Goal: Use online tool/utility: Utilize a website feature to perform a specific function

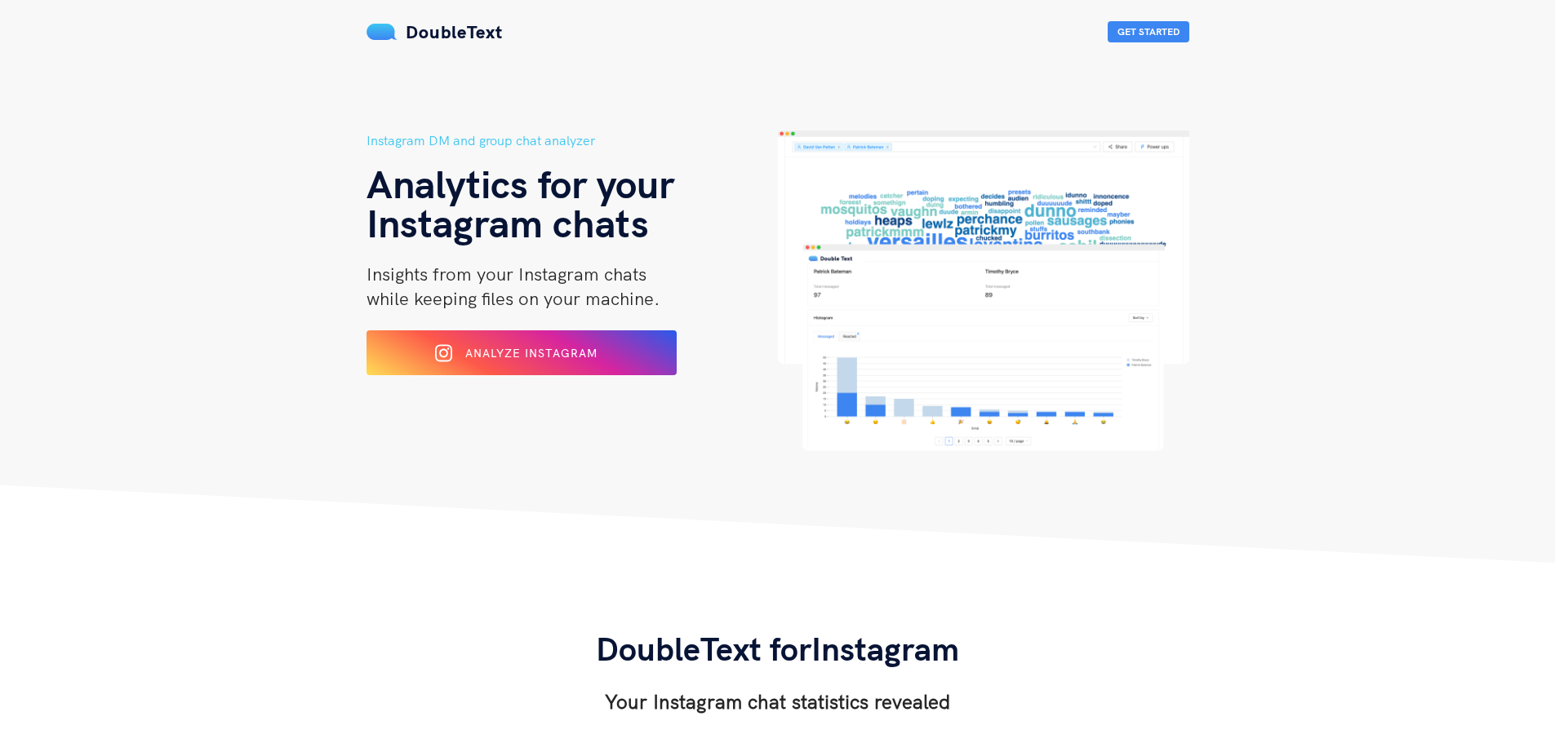
click at [550, 356] on span "Analyze Instagram" at bounding box center [531, 353] width 132 height 15
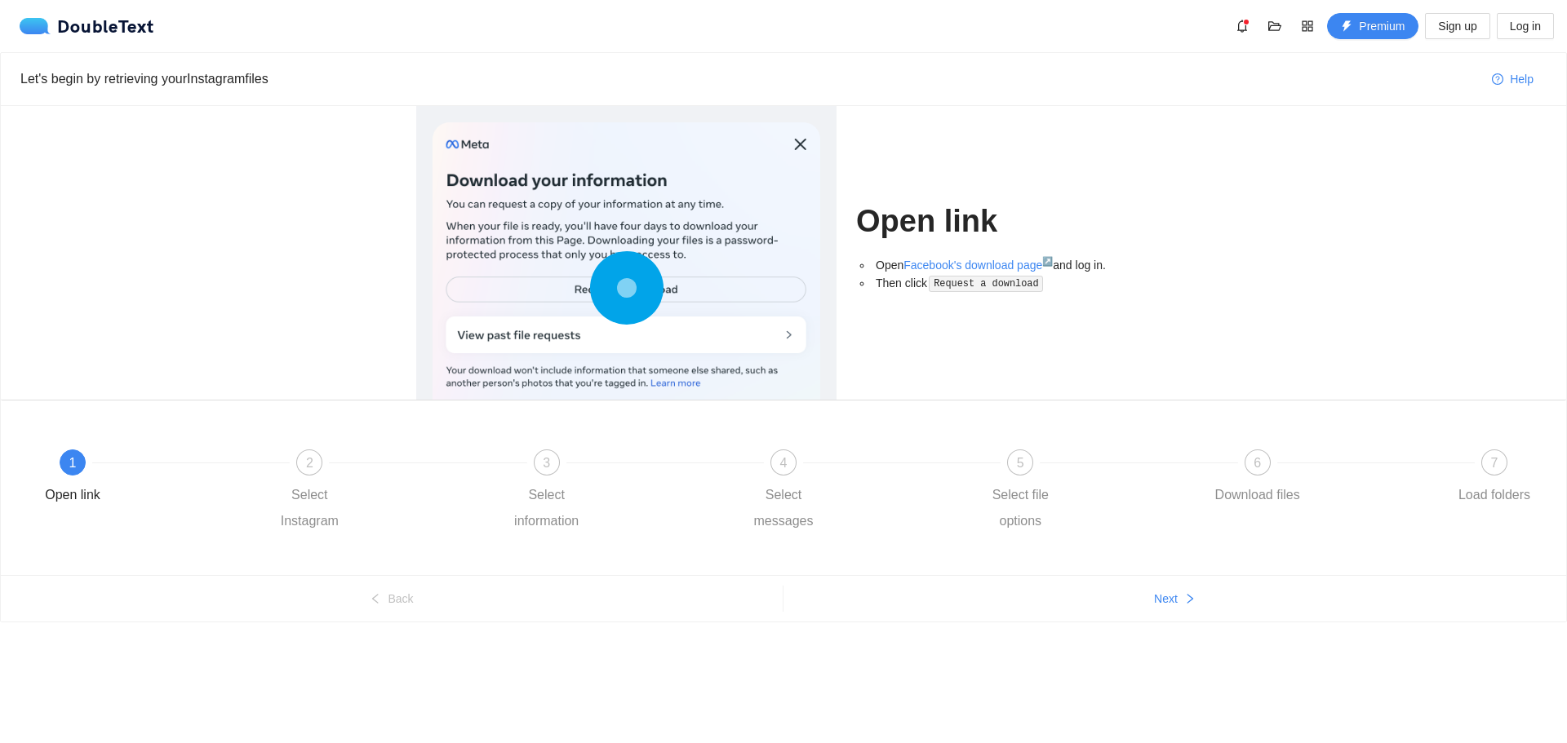
click at [399, 260] on div "Open link Open Facebook's download page ↗ and log in. Then click Request a down…" at bounding box center [783, 253] width 793 height 294
drag, startPoint x: 206, startPoint y: 80, endPoint x: 215, endPoint y: 78, distance: 9.3
click at [215, 78] on div "Let's begin by retrieving your Instagram files" at bounding box center [749, 79] width 1458 height 20
drag, startPoint x: 955, startPoint y: 282, endPoint x: 969, endPoint y: 279, distance: 14.9
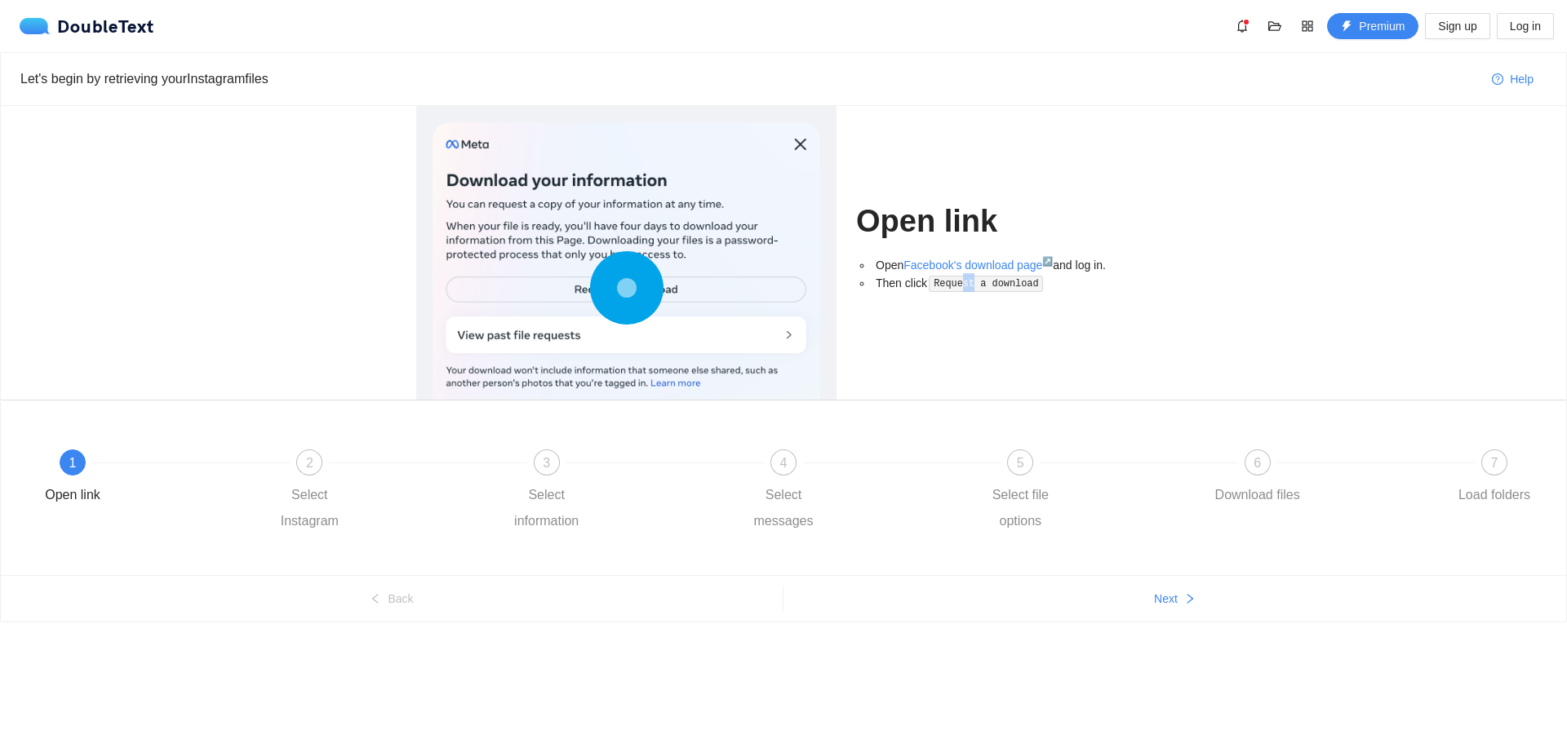
click at [969, 279] on code "Request a download" at bounding box center [986, 284] width 114 height 16
click at [970, 279] on code "Request a download" at bounding box center [986, 284] width 114 height 16
click at [1117, 150] on div "Open link Open Facebook's download page ↗ and log in. Then click Request a down…" at bounding box center [1003, 253] width 295 height 294
click at [310, 504] on div "Select Instagram" at bounding box center [309, 508] width 95 height 52
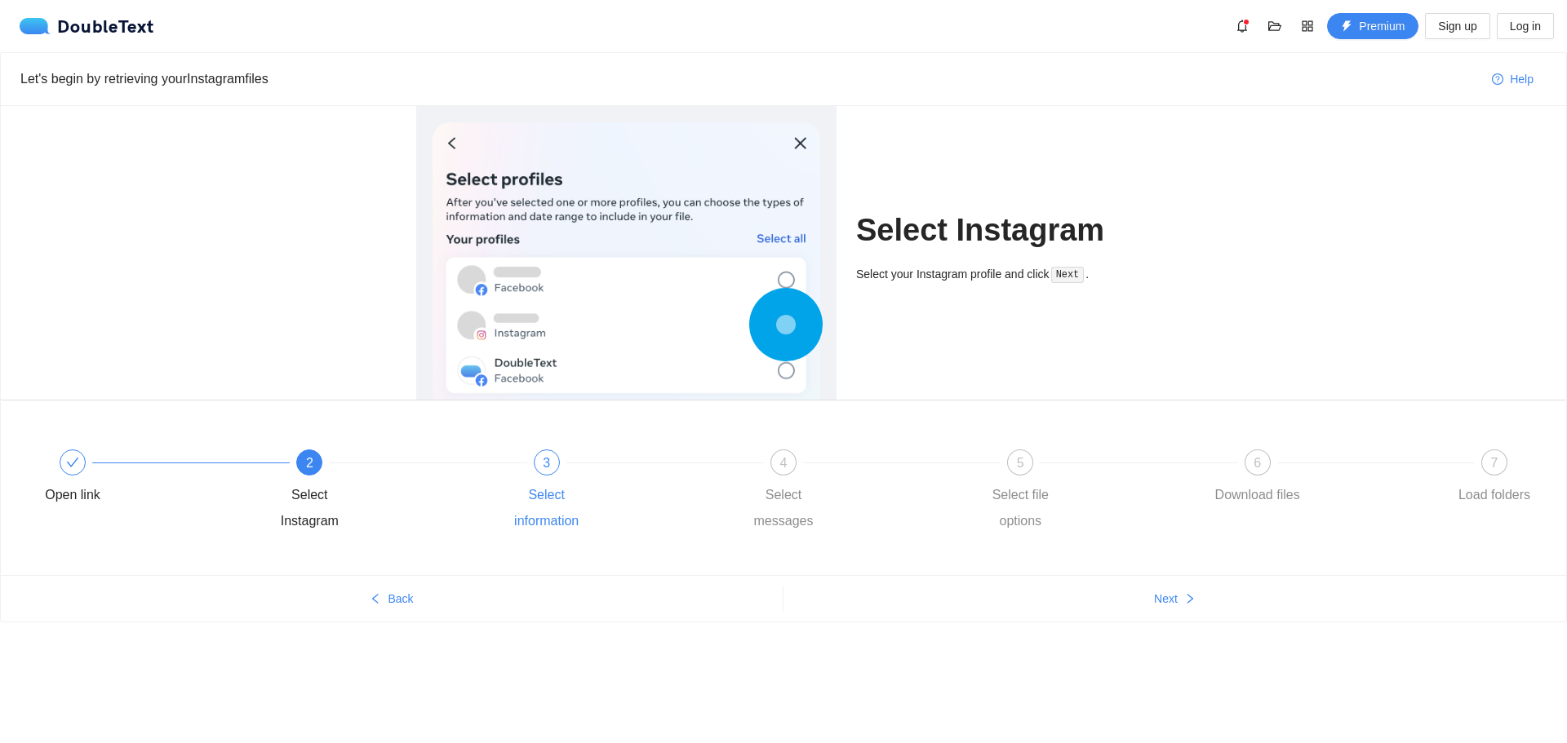
click at [529, 481] on div "3 Select information" at bounding box center [617, 492] width 237 height 85
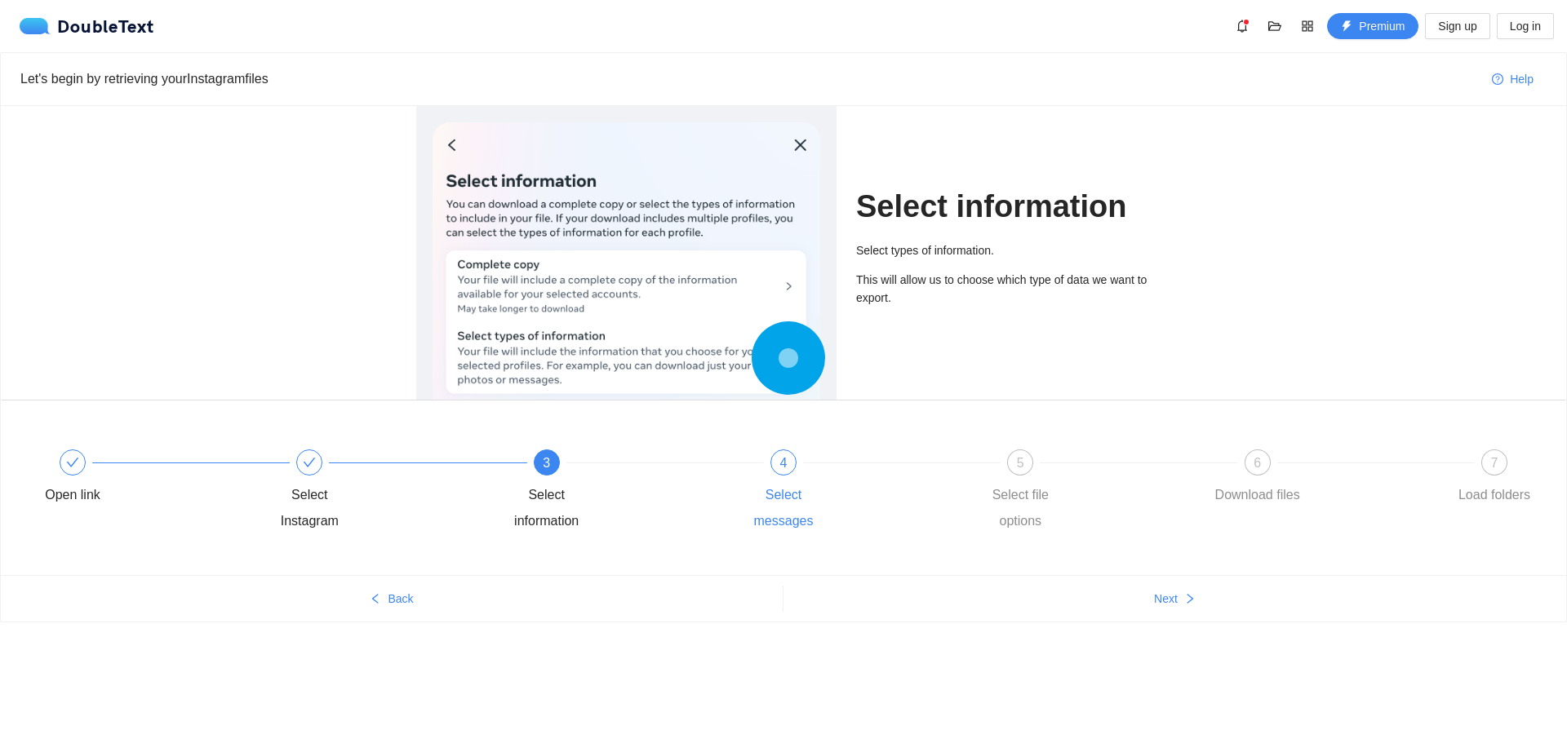
click at [777, 467] on div "4" at bounding box center [783, 463] width 26 height 26
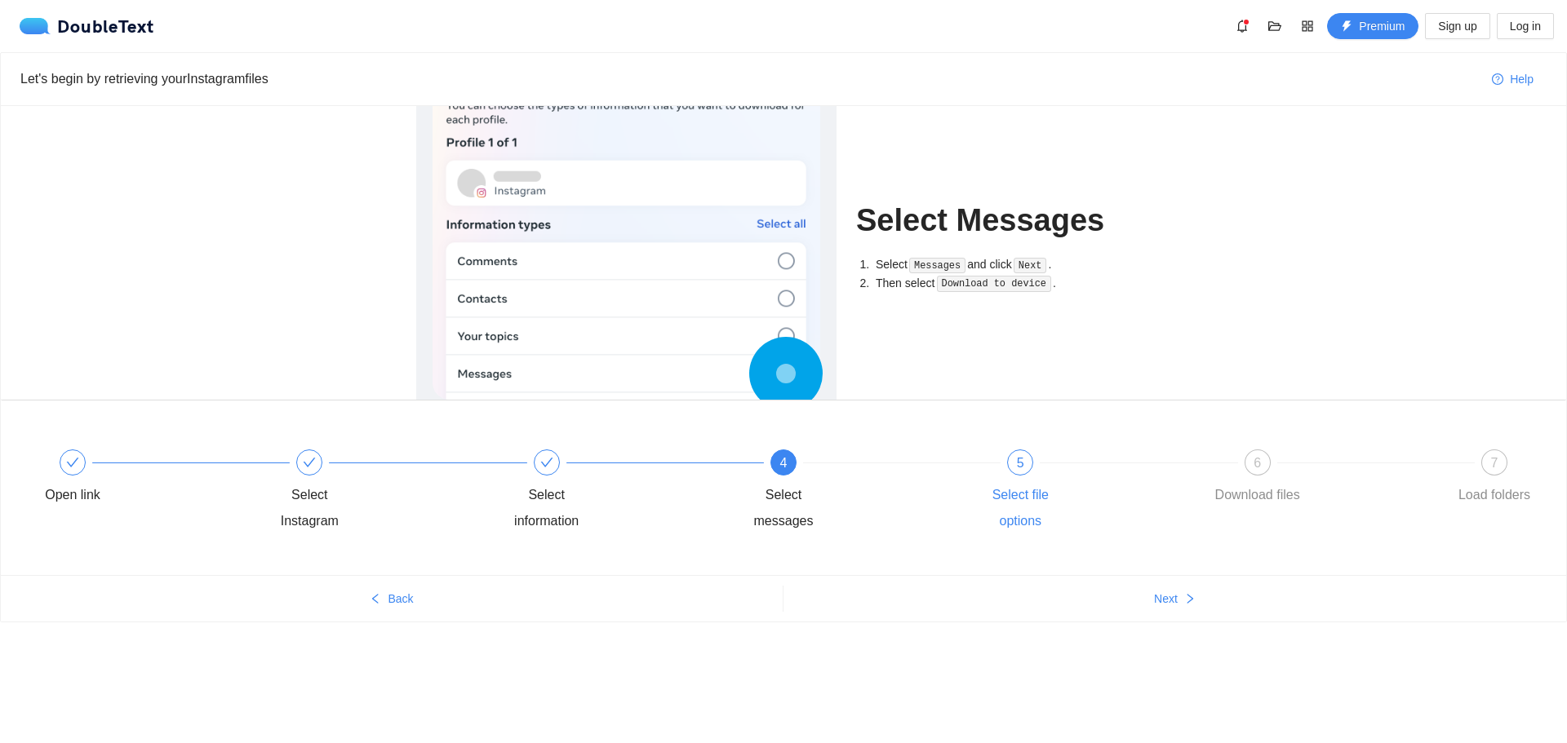
click at [1013, 459] on div "5" at bounding box center [1020, 463] width 26 height 26
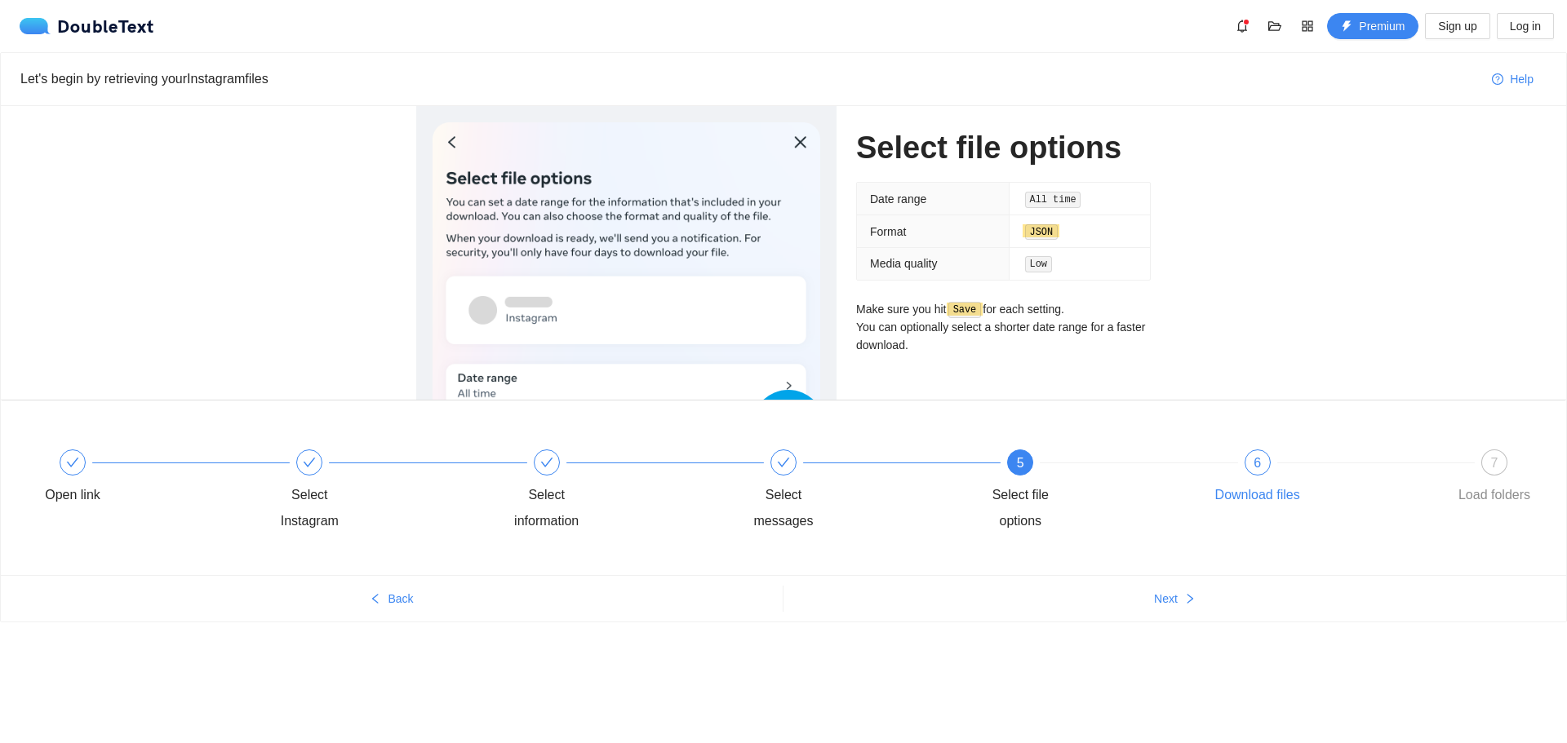
click at [1259, 461] on span "6" at bounding box center [1256, 463] width 7 height 14
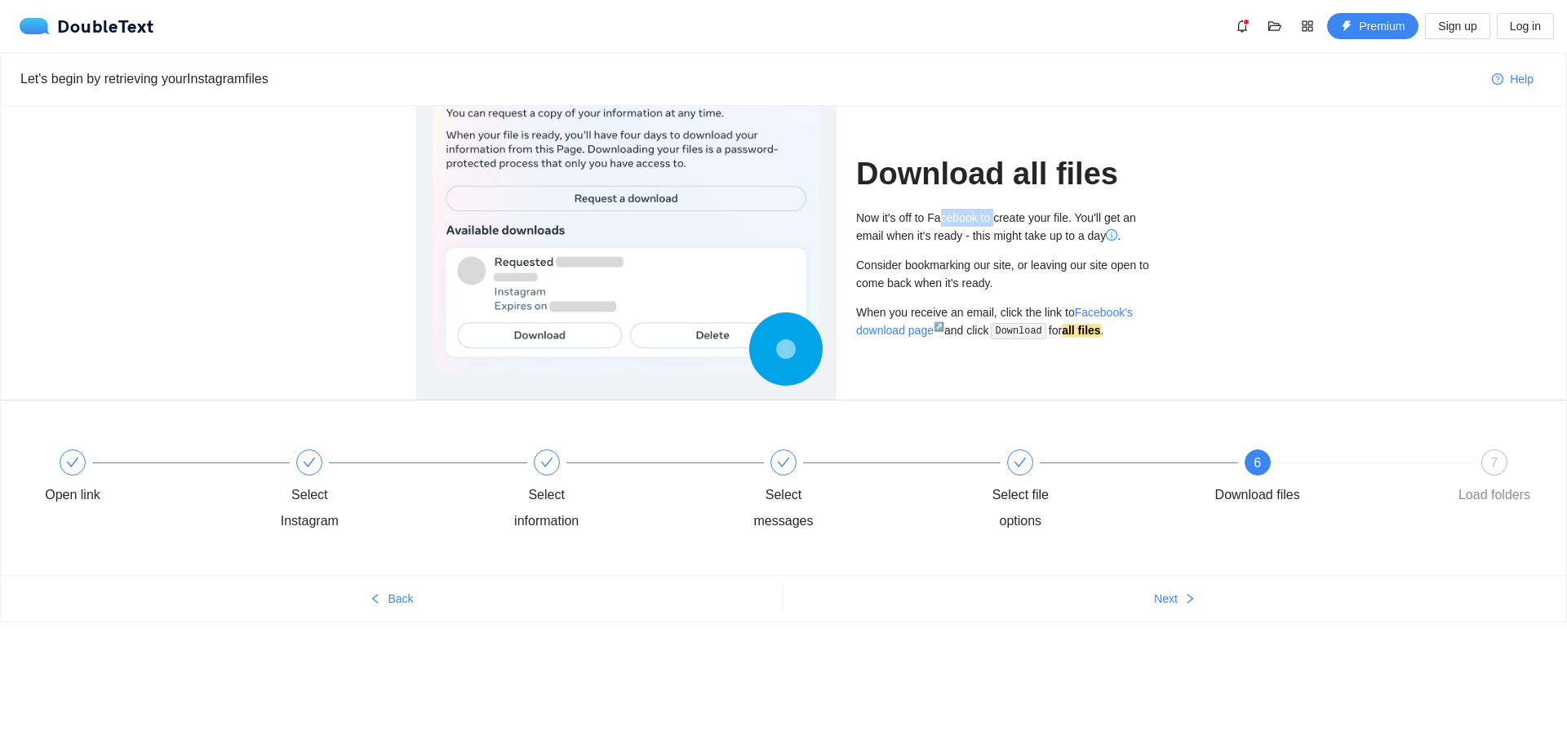
drag, startPoint x: 945, startPoint y: 217, endPoint x: 997, endPoint y: 221, distance: 52.4
click at [997, 221] on div "Now it's off to Facebook to create your file. You'll get an email when it's rea…" at bounding box center [1003, 227] width 295 height 36
drag, startPoint x: 946, startPoint y: 237, endPoint x: 970, endPoint y: 235, distance: 24.6
click at [970, 235] on div "Now it's off to Facebook to create your file. You'll get an email when it's rea…" at bounding box center [1003, 227] width 295 height 36
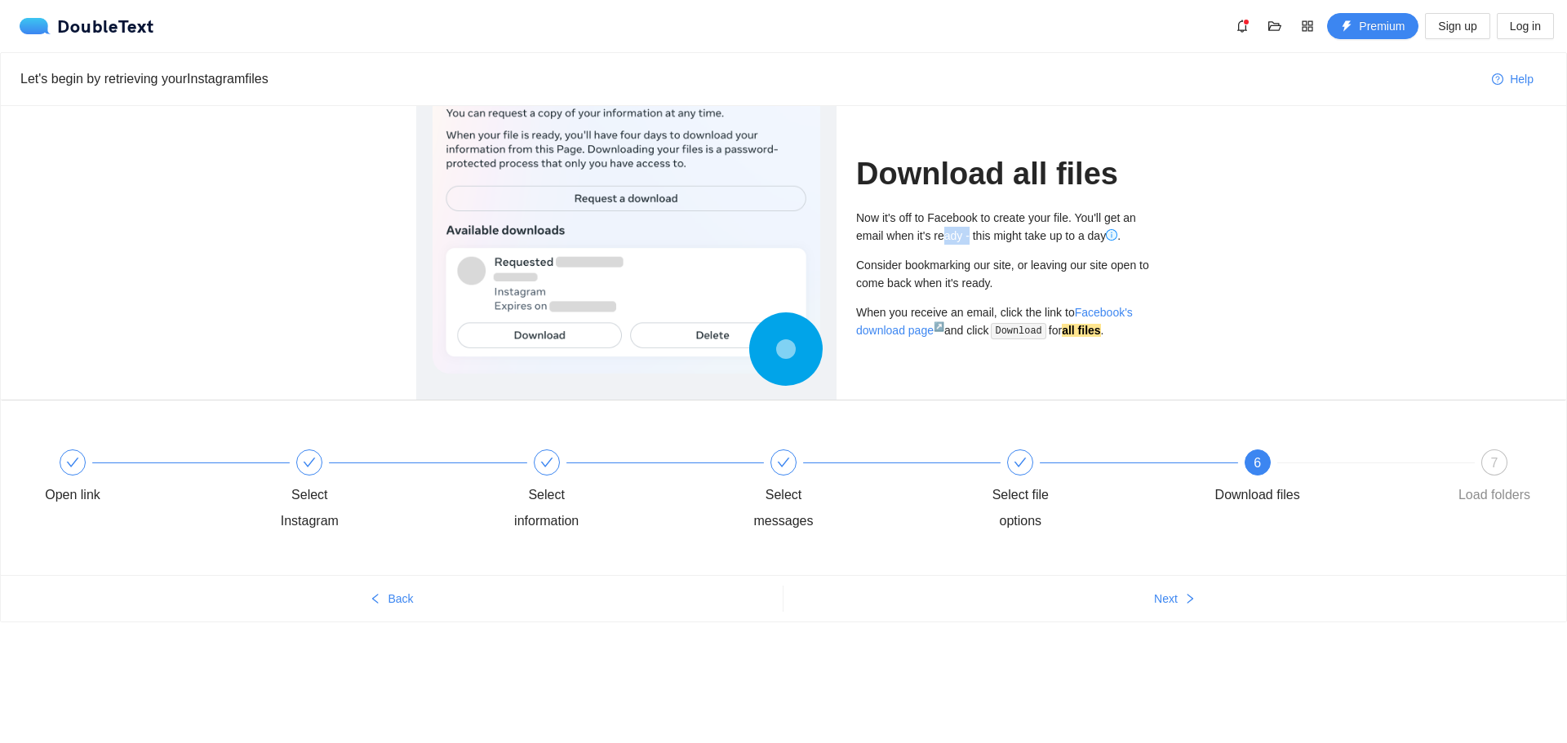
click at [970, 235] on div "Now it's off to Facebook to create your file. You'll get an email when it's rea…" at bounding box center [1003, 227] width 295 height 36
drag, startPoint x: 937, startPoint y: 269, endPoint x: 968, endPoint y: 268, distance: 31.0
click at [968, 268] on div "Consider bookmarking our site, or leaving our site open to come back when it's …" at bounding box center [1003, 274] width 295 height 36
drag, startPoint x: 968, startPoint y: 268, endPoint x: 1047, endPoint y: 268, distance: 79.2
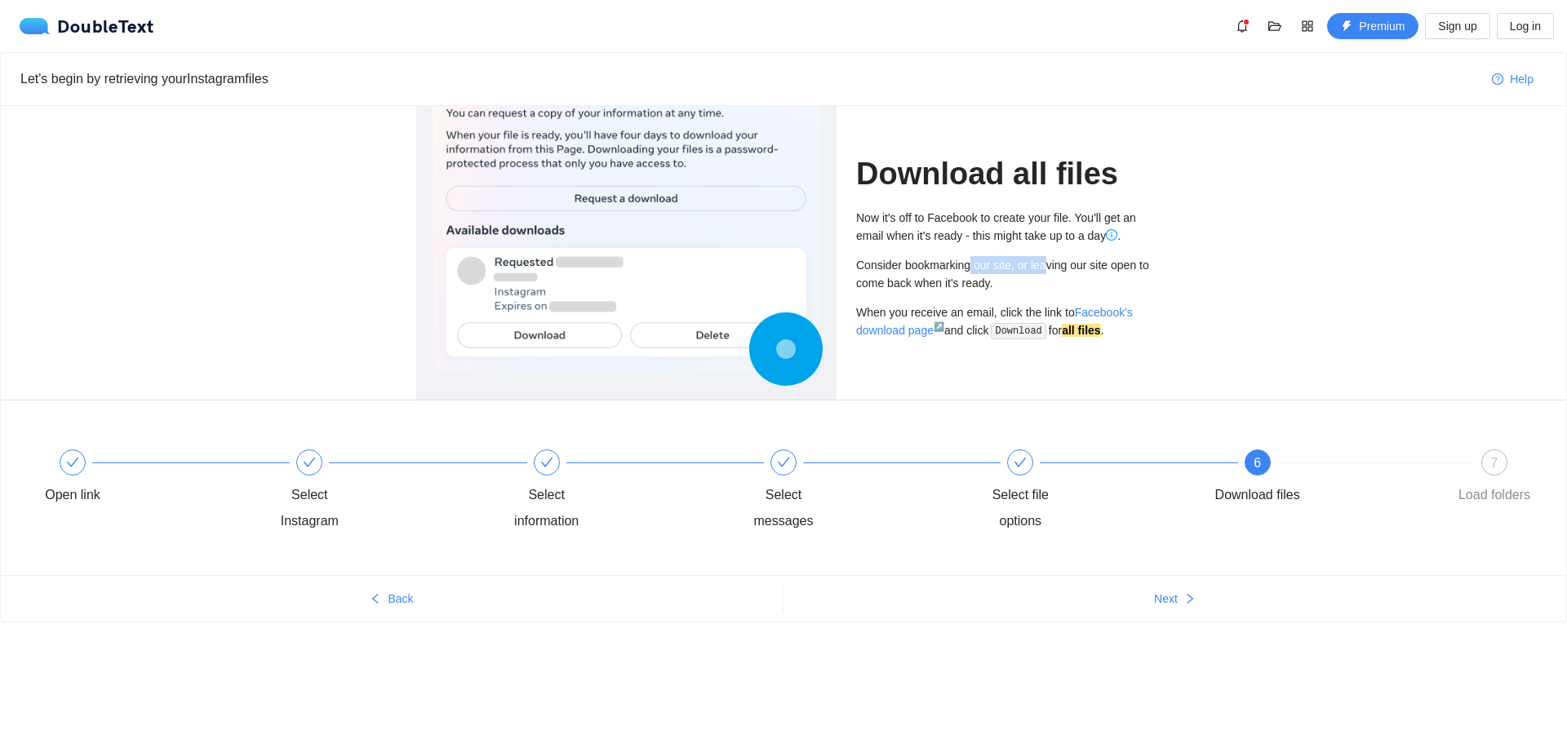
click at [1047, 268] on div "Consider bookmarking our site, or leaving our site open to come back when it's …" at bounding box center [1003, 274] width 295 height 36
drag, startPoint x: 935, startPoint y: 286, endPoint x: 957, endPoint y: 282, distance: 22.3
click at [957, 282] on div "Consider bookmarking our site, or leaving our site open to come back when it's …" at bounding box center [1003, 274] width 295 height 36
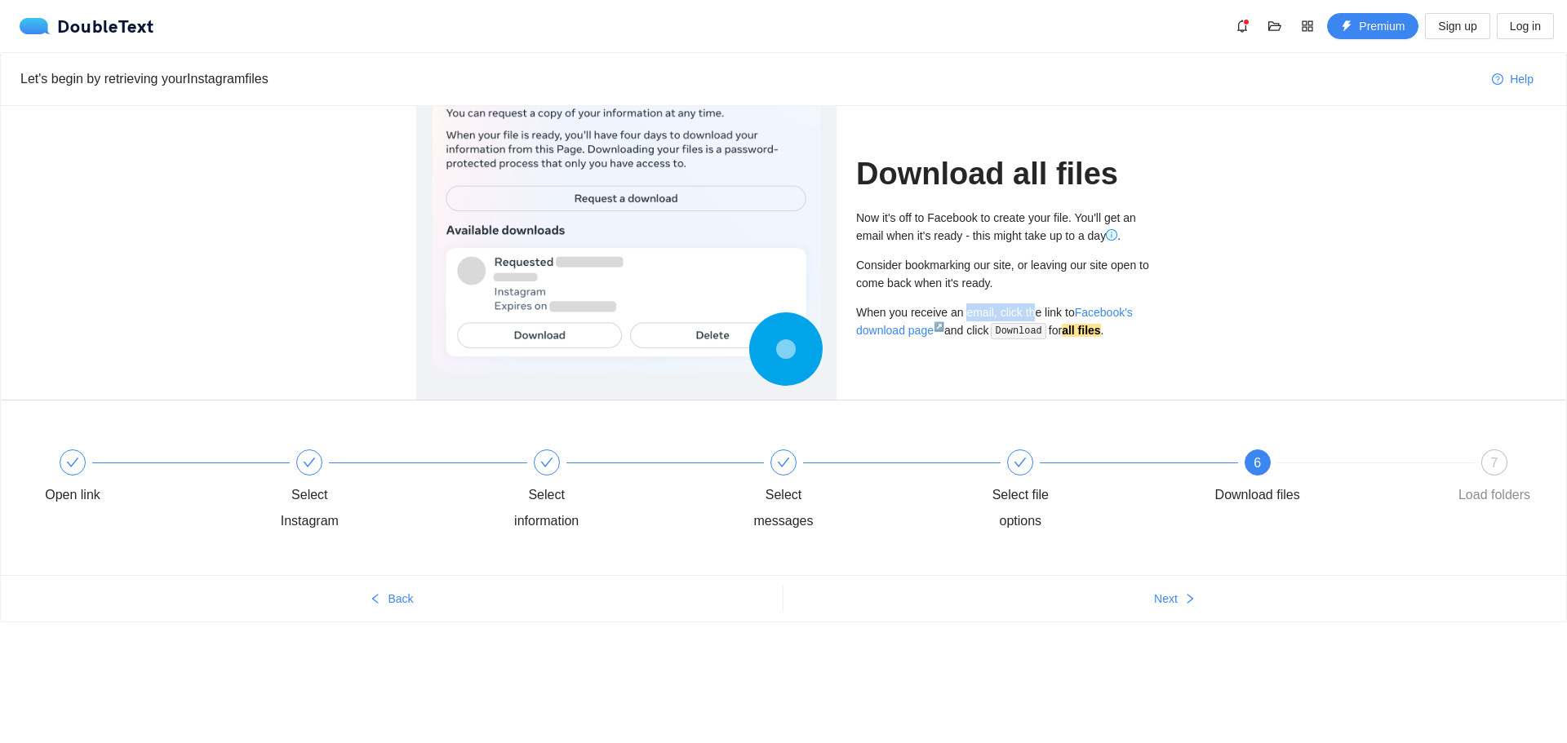
drag, startPoint x: 974, startPoint y: 308, endPoint x: 1030, endPoint y: 315, distance: 56.8
click at [1030, 315] on div "When you receive an email, click the link to Facebook's download page ↗ and cli…" at bounding box center [1003, 322] width 295 height 37
click at [1487, 466] on div "7" at bounding box center [1494, 463] width 26 height 26
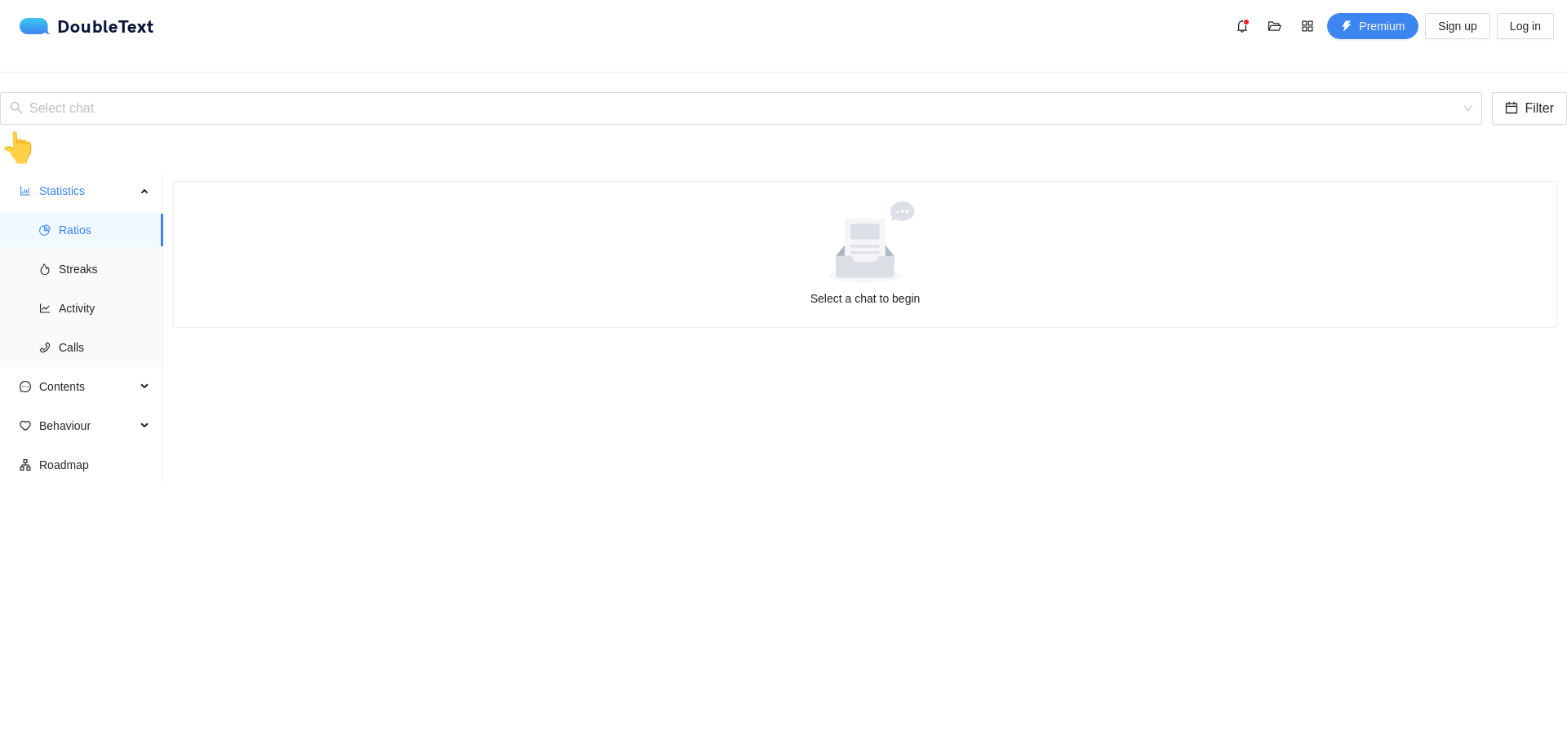
click at [498, 238] on div at bounding box center [865, 243] width 1330 height 82
click at [760, 93] on input "search" at bounding box center [735, 108] width 1451 height 31
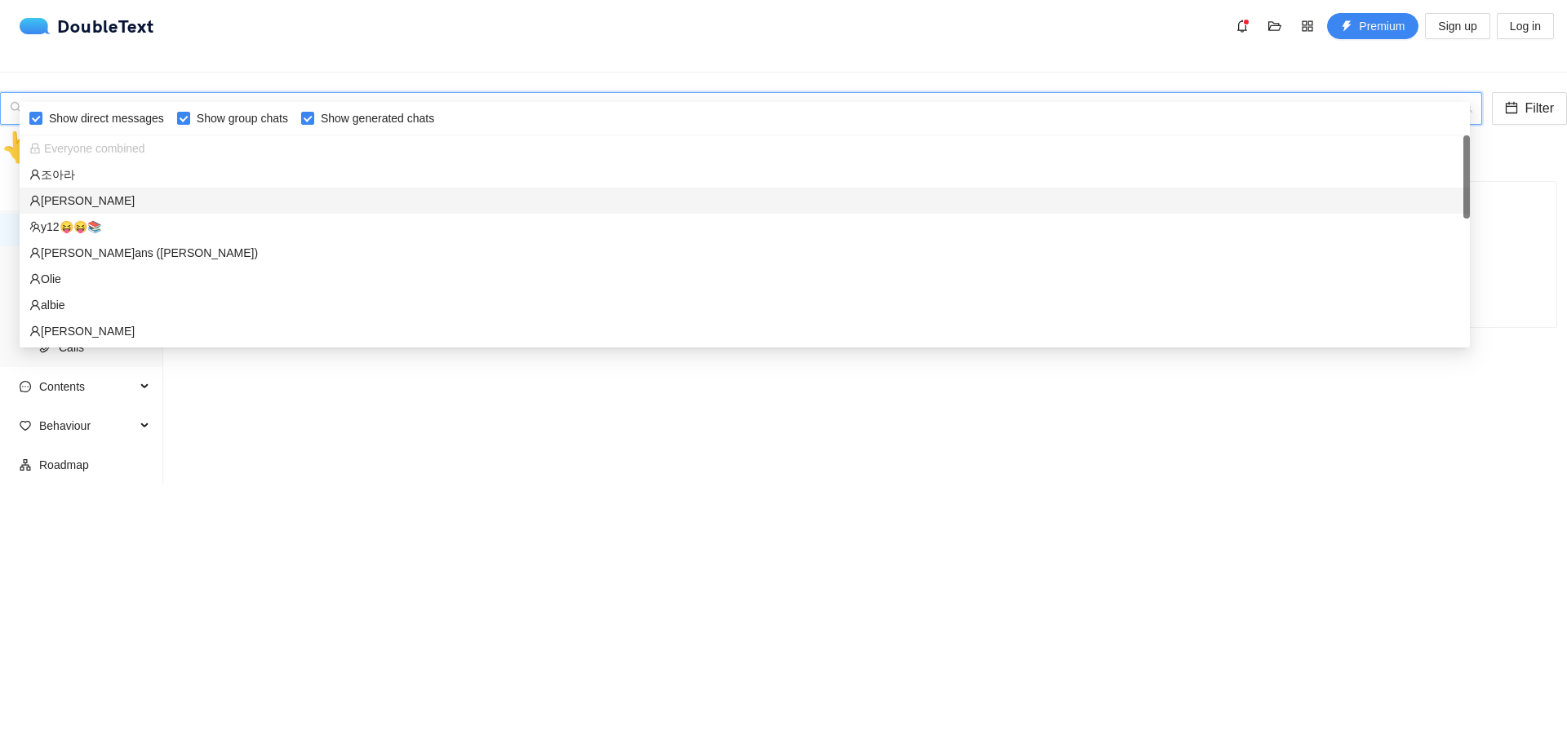
click at [69, 200] on div "[PERSON_NAME]" at bounding box center [744, 201] width 1431 height 18
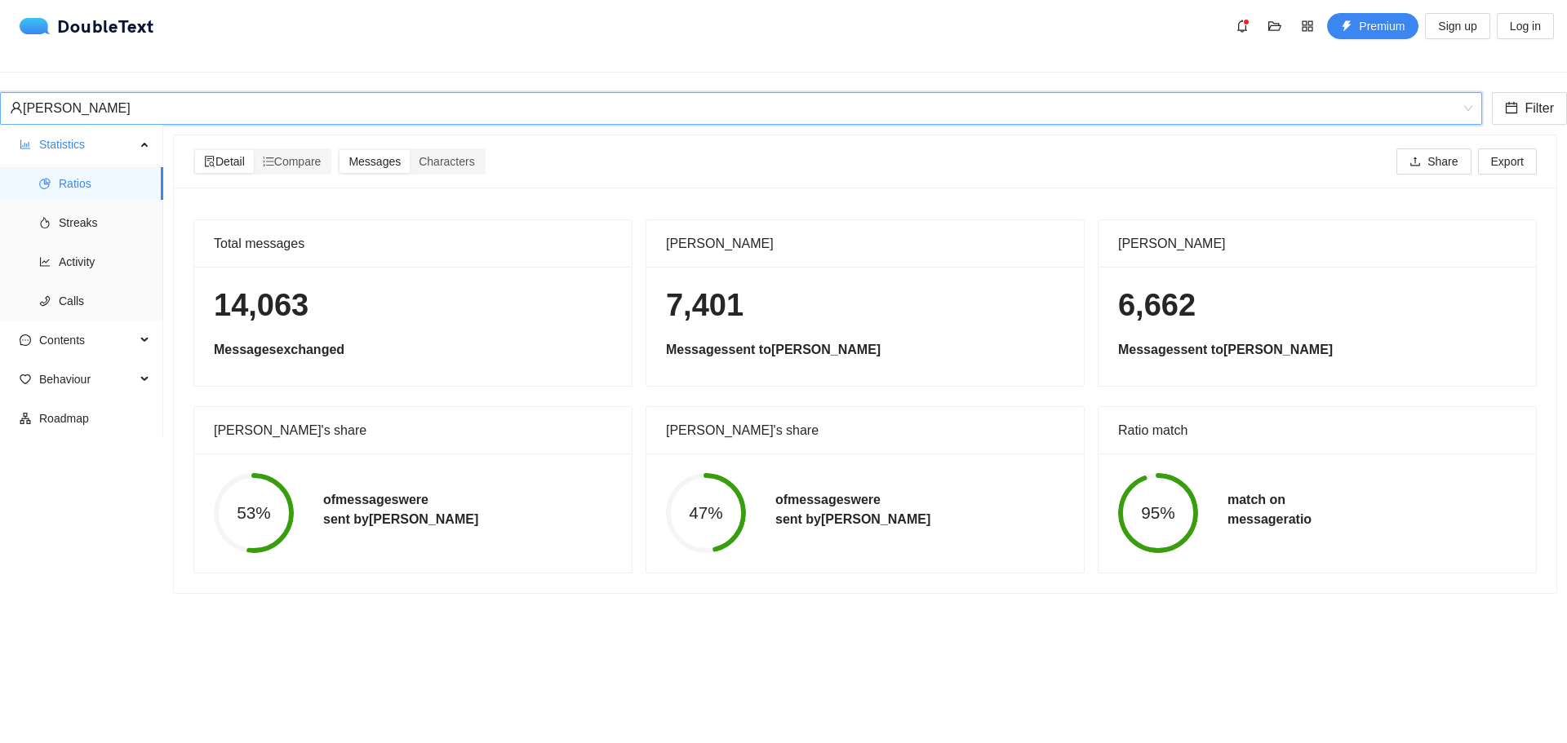
click at [583, 293] on h1 "14,063" at bounding box center [413, 305] width 398 height 38
drag, startPoint x: 1227, startPoint y: 485, endPoint x: 1299, endPoint y: 511, distance: 77.2
click at [1299, 511] on h5 "match on message ratio" at bounding box center [1269, 509] width 84 height 39
click at [99, 210] on span "Streaks" at bounding box center [104, 222] width 91 height 33
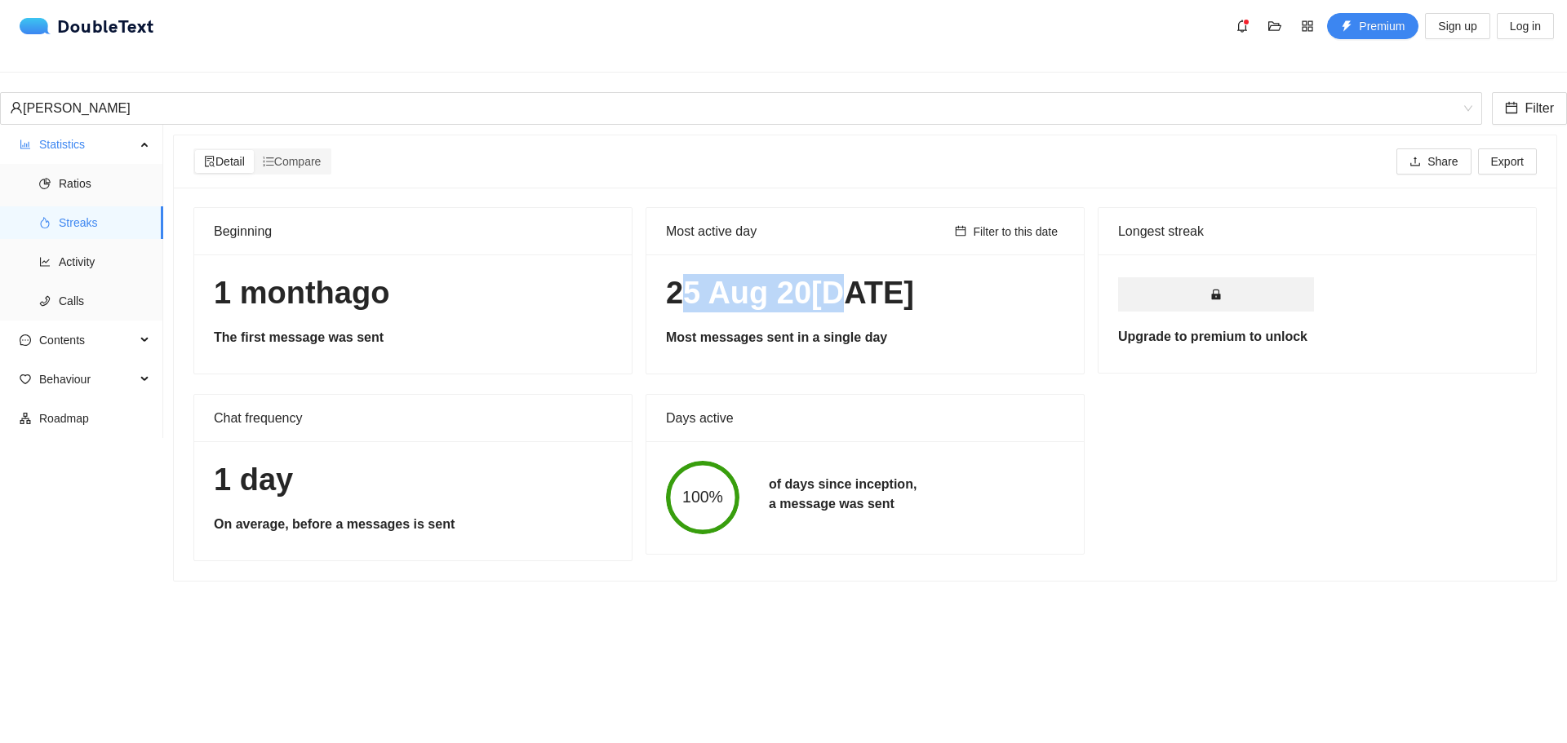
drag, startPoint x: 699, startPoint y: 274, endPoint x: 906, endPoint y: 294, distance: 208.2
click at [906, 294] on h1 "25 Aug 20[DATE]" at bounding box center [865, 293] width 398 height 38
click at [94, 232] on ul "Ratios Streaks Activity Calls" at bounding box center [81, 242] width 162 height 157
click at [92, 246] on span "Activity" at bounding box center [104, 262] width 91 height 33
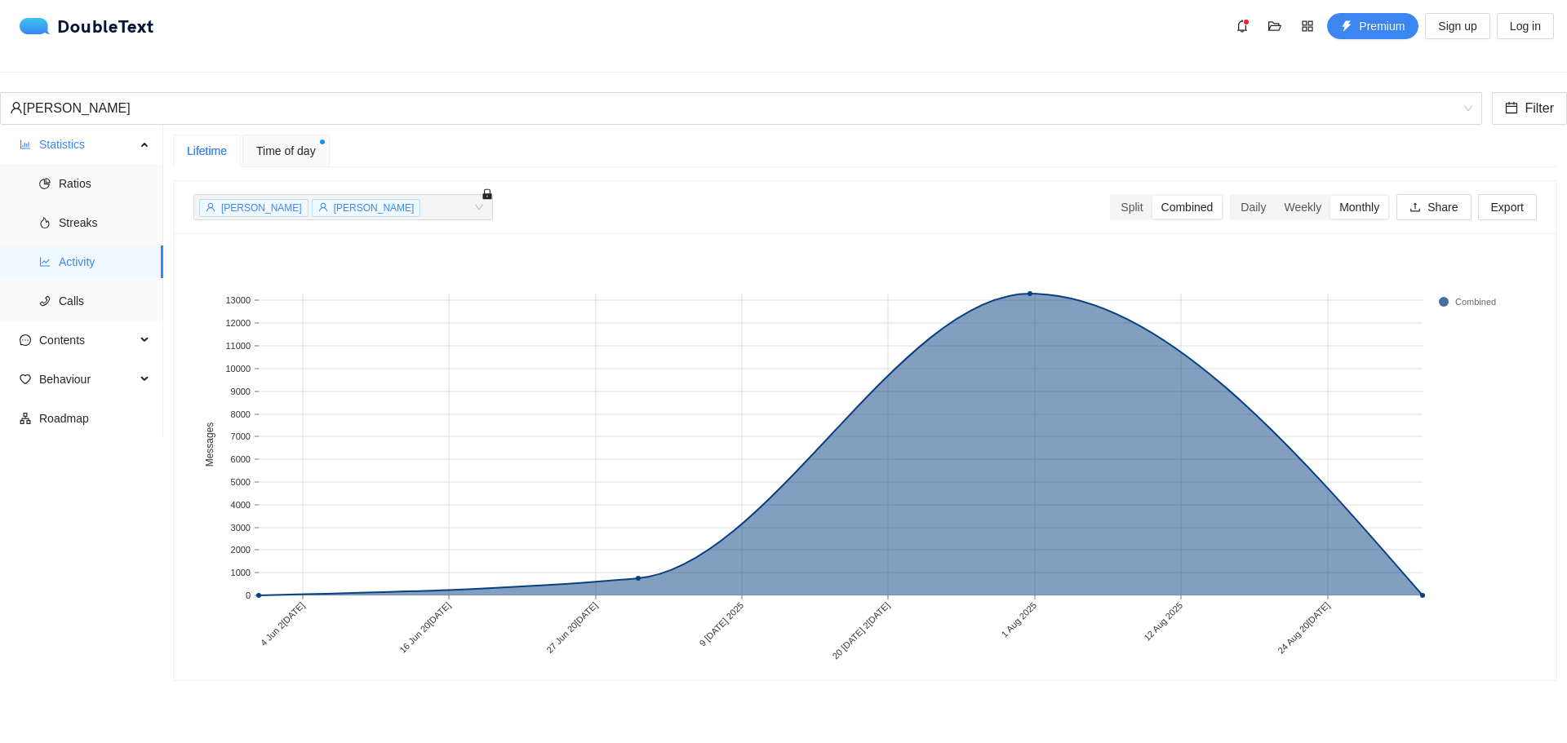
click at [300, 142] on span "Time of day" at bounding box center [286, 151] width 60 height 18
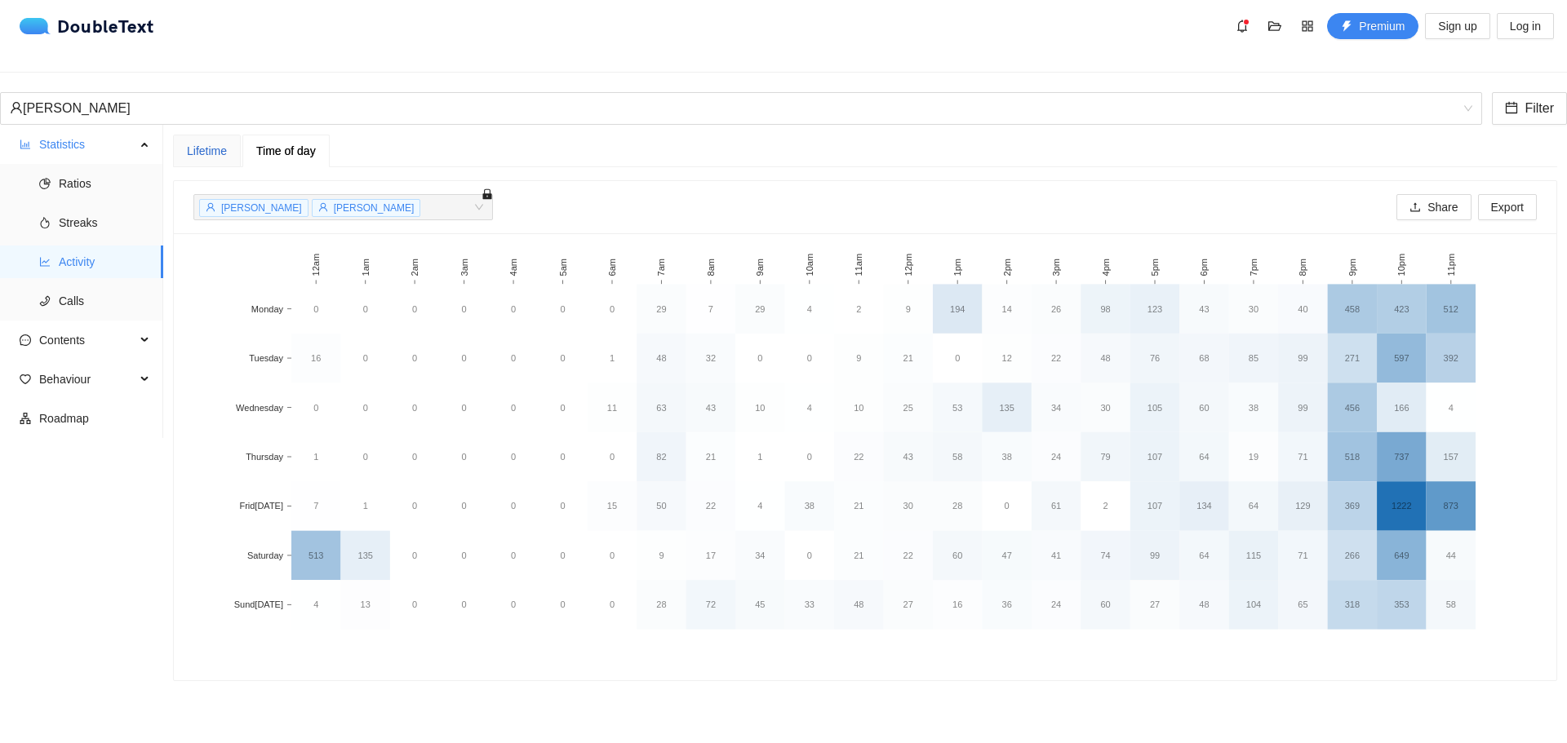
click at [222, 142] on div "Lifetime" at bounding box center [207, 151] width 40 height 18
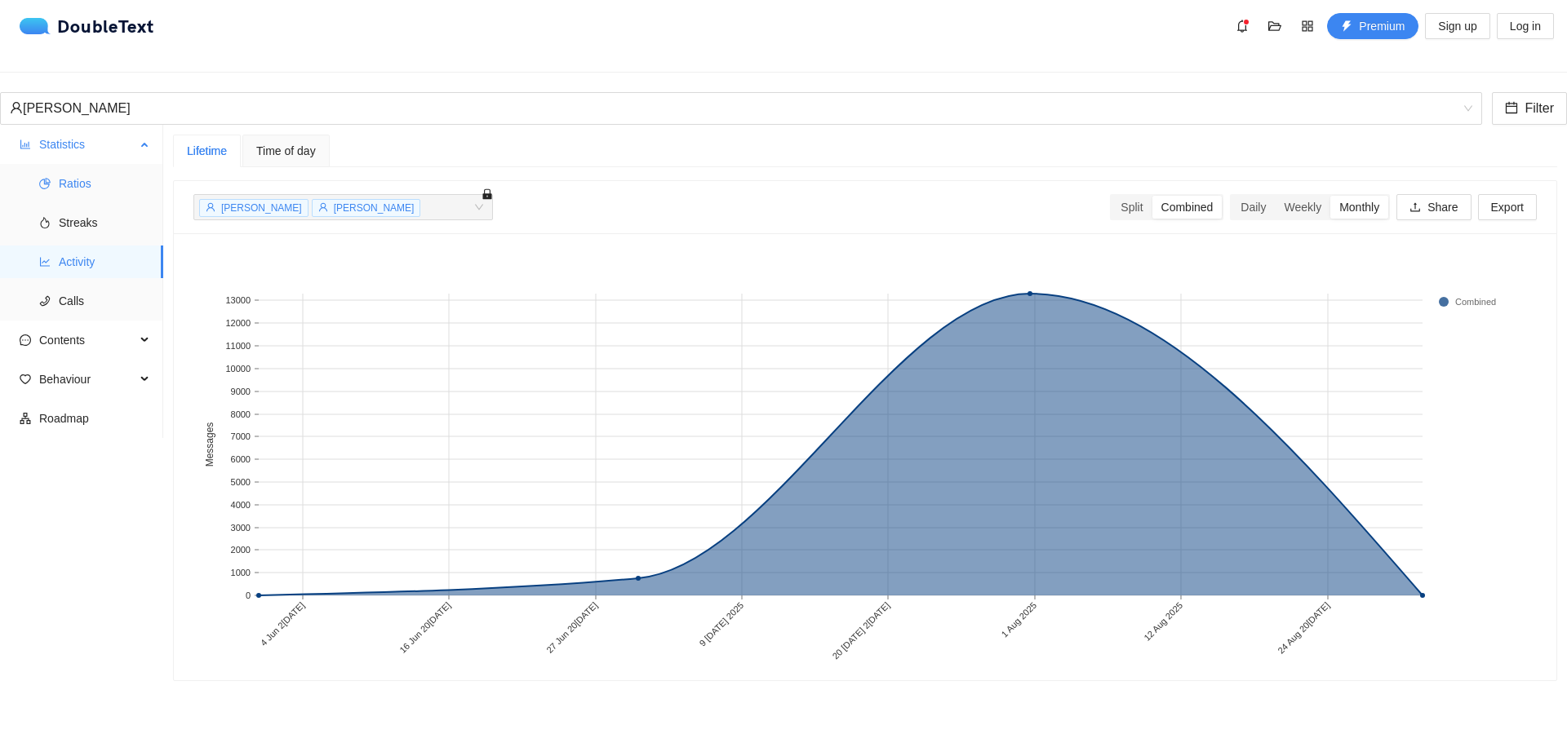
click at [85, 178] on span "Ratios" at bounding box center [104, 183] width 91 height 33
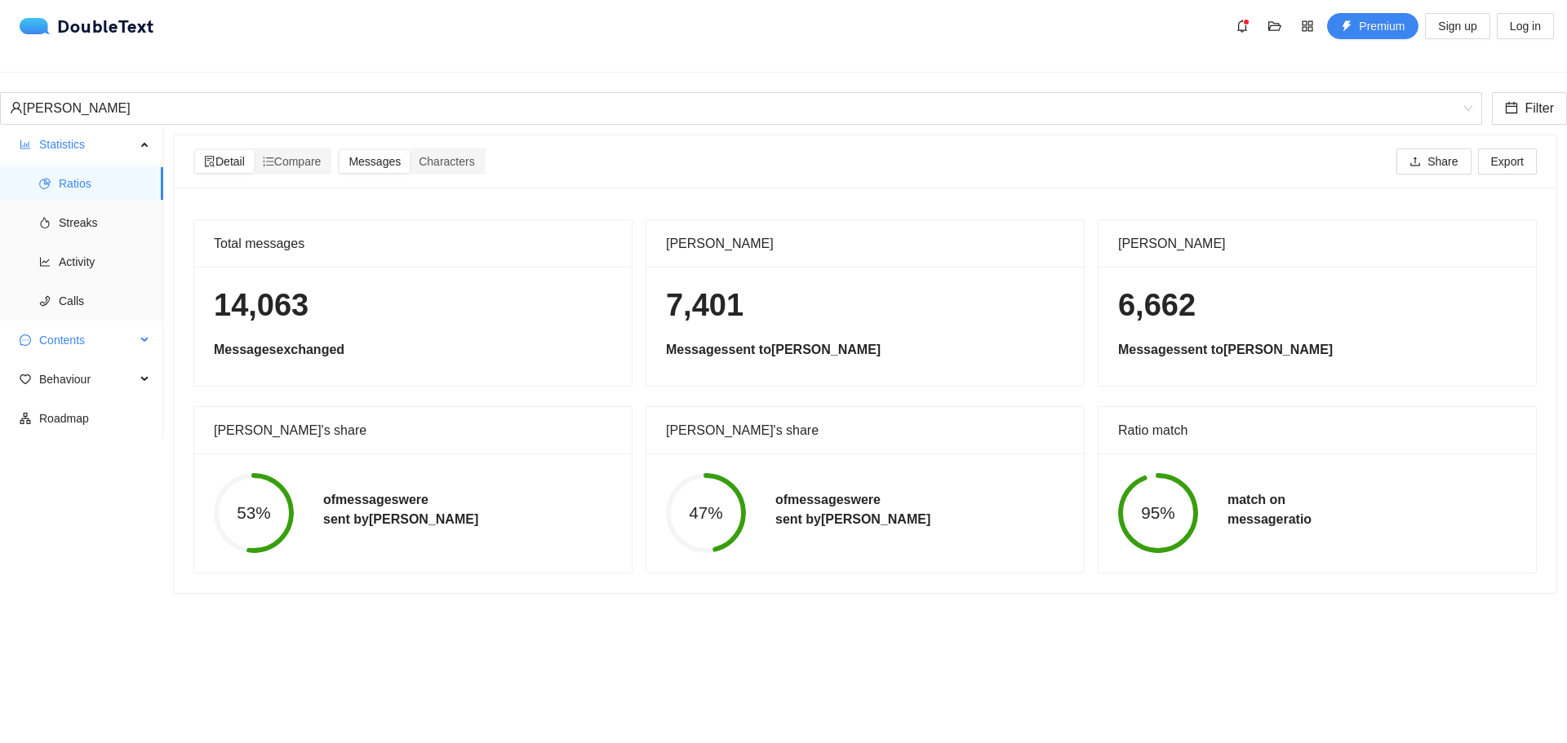
click at [102, 326] on span "Contents" at bounding box center [87, 340] width 96 height 33
click at [102, 373] on span "Word Cloud" at bounding box center [104, 379] width 91 height 33
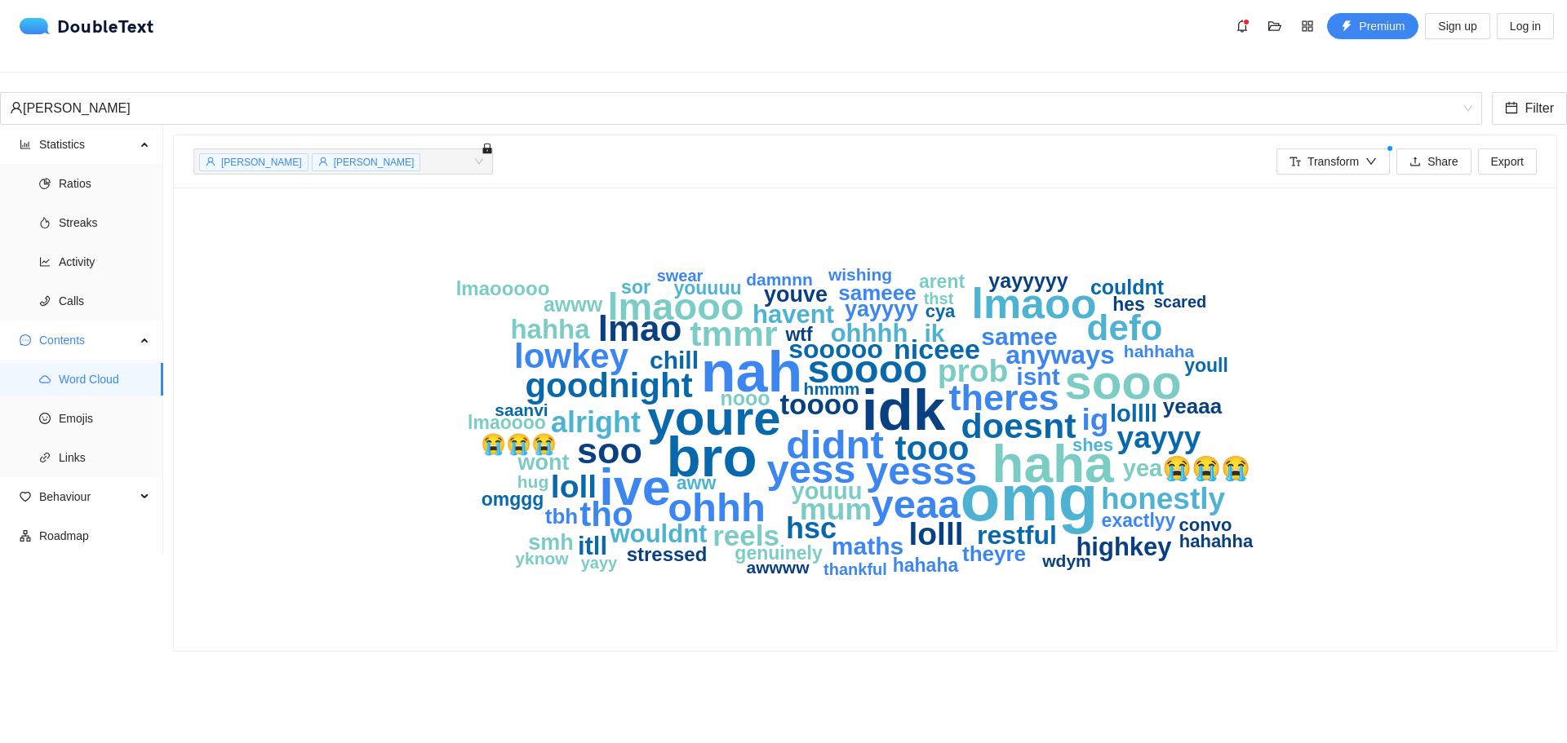
click at [266, 222] on div "omg idk nah bro haha ive sooo youre lmaoo didnt yesss soooo yess yeaa ohhh lmao…" at bounding box center [864, 419] width 1343 height 424
click at [343, 313] on icon "omg idk nah bro haha ive sooo youre lmaoo didnt yesss soooo yess yeaa ohhh lmao…" at bounding box center [865, 419] width 1045 height 424
click at [357, 326] on icon "omg idk nah bro haha ive sooo youre lmaoo didnt yesss soooo yess yeaa ohhh lmao…" at bounding box center [865, 419] width 1045 height 424
click at [1346, 153] on span "Transform" at bounding box center [1332, 162] width 51 height 18
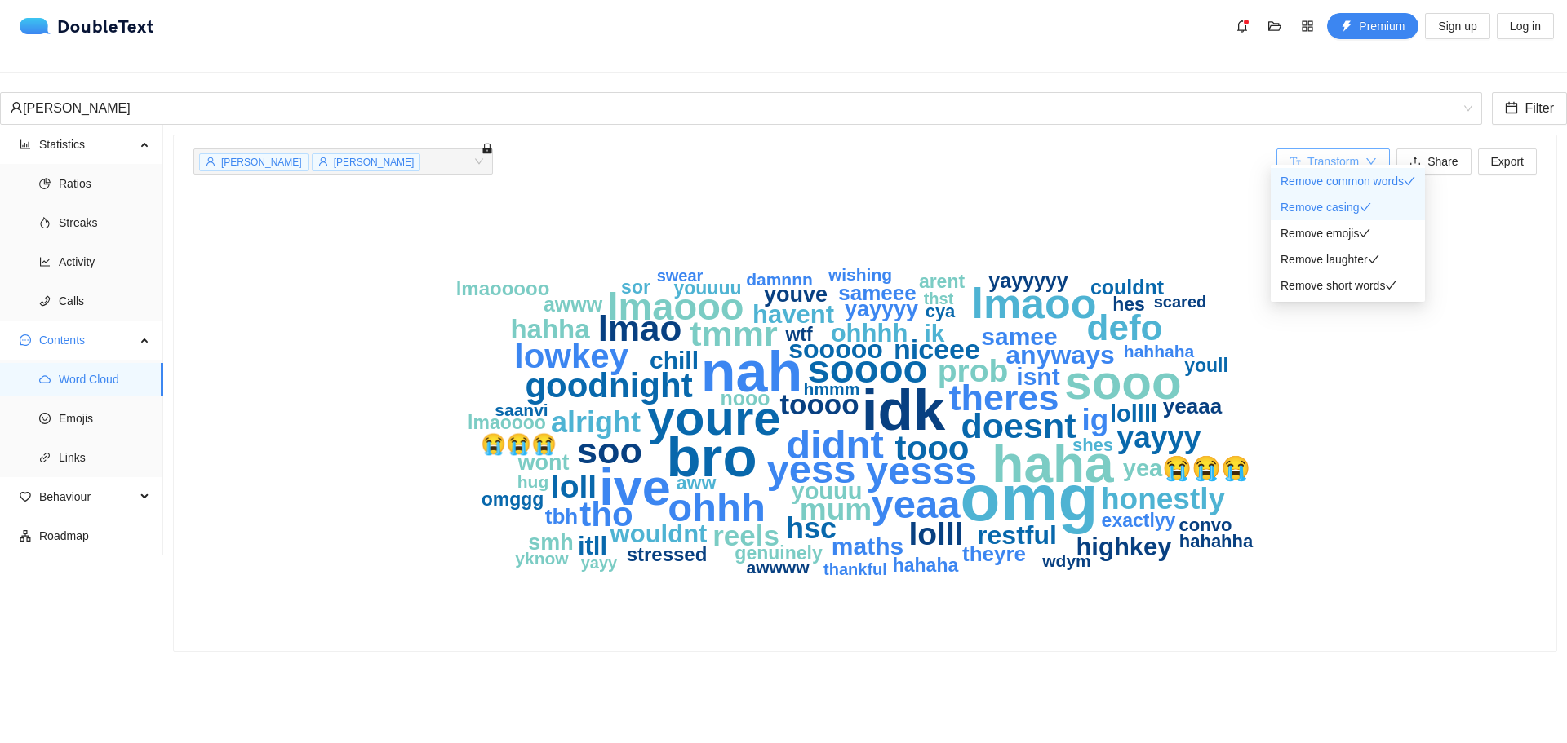
click at [1338, 153] on span "Transform" at bounding box center [1332, 162] width 51 height 18
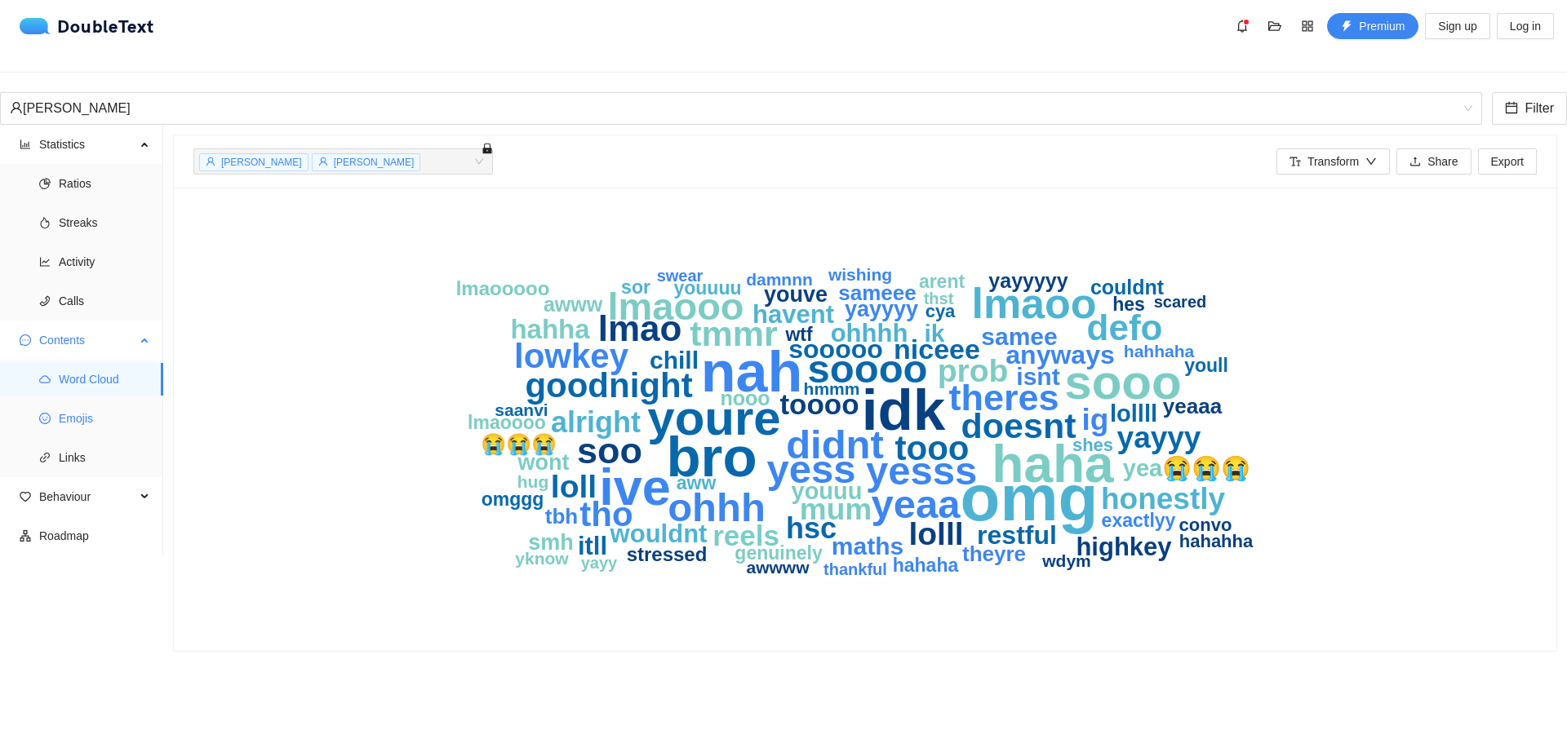
click at [99, 402] on span "Emojis" at bounding box center [104, 418] width 91 height 33
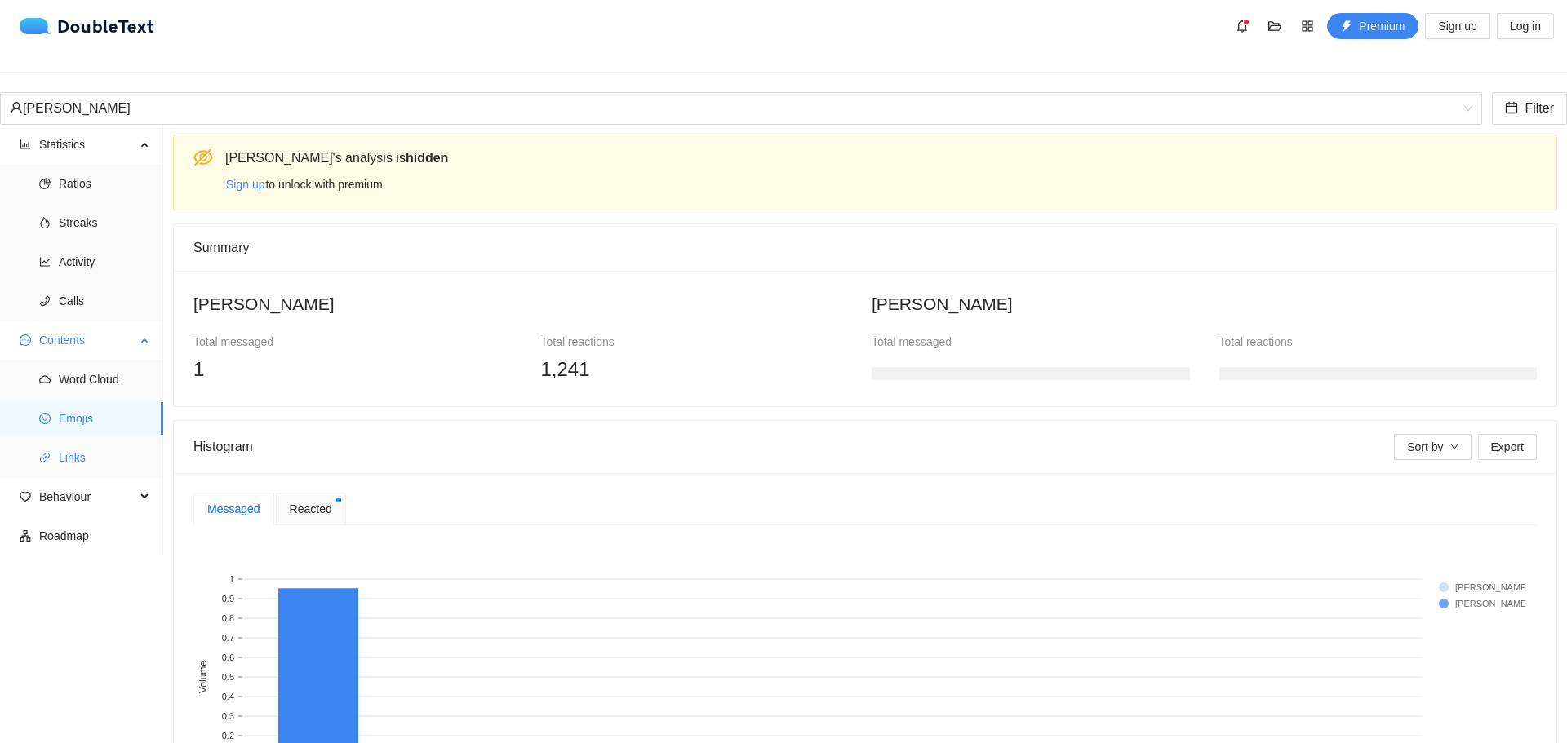
click at [86, 441] on span "Links" at bounding box center [104, 457] width 91 height 33
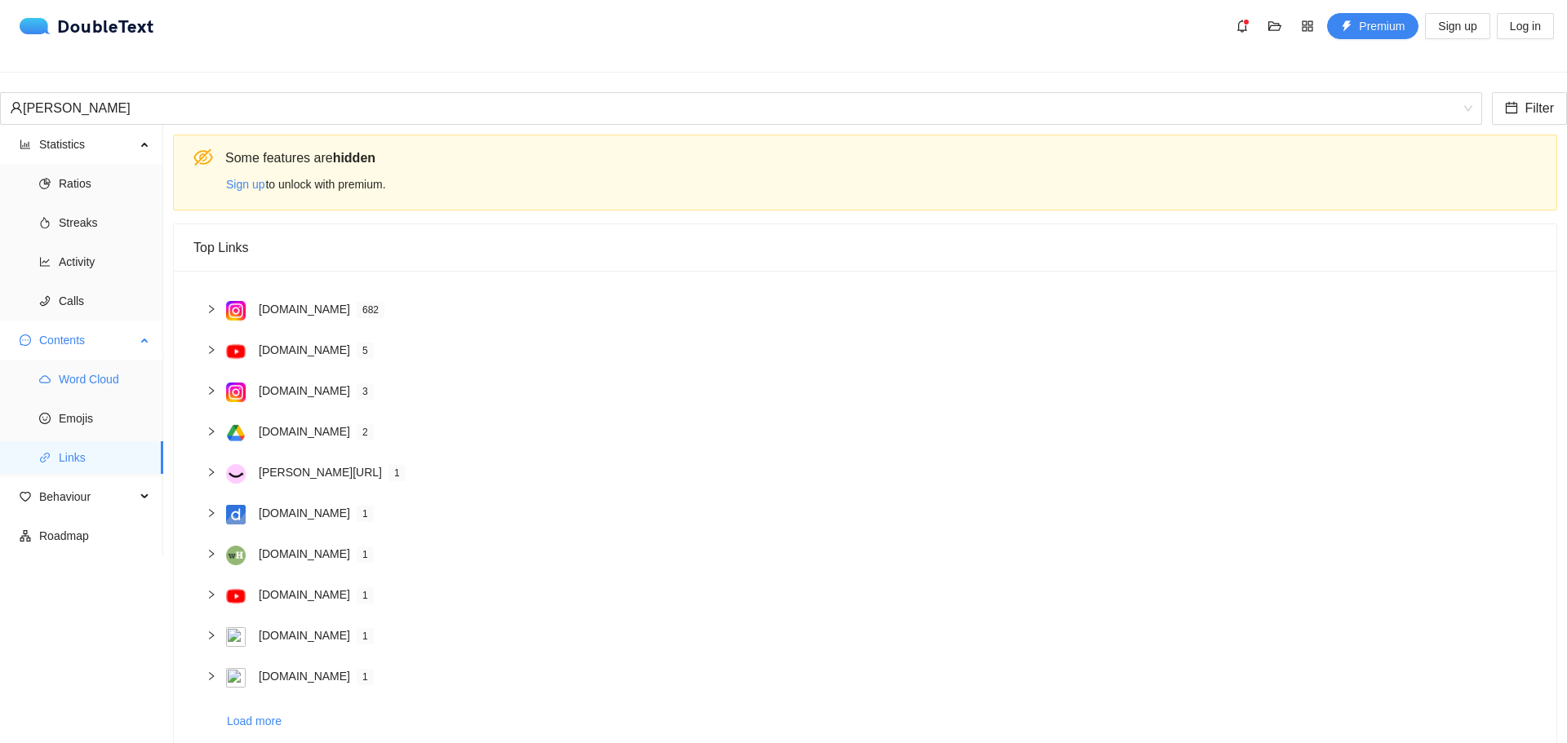
click at [81, 368] on span "Word Cloud" at bounding box center [104, 379] width 91 height 33
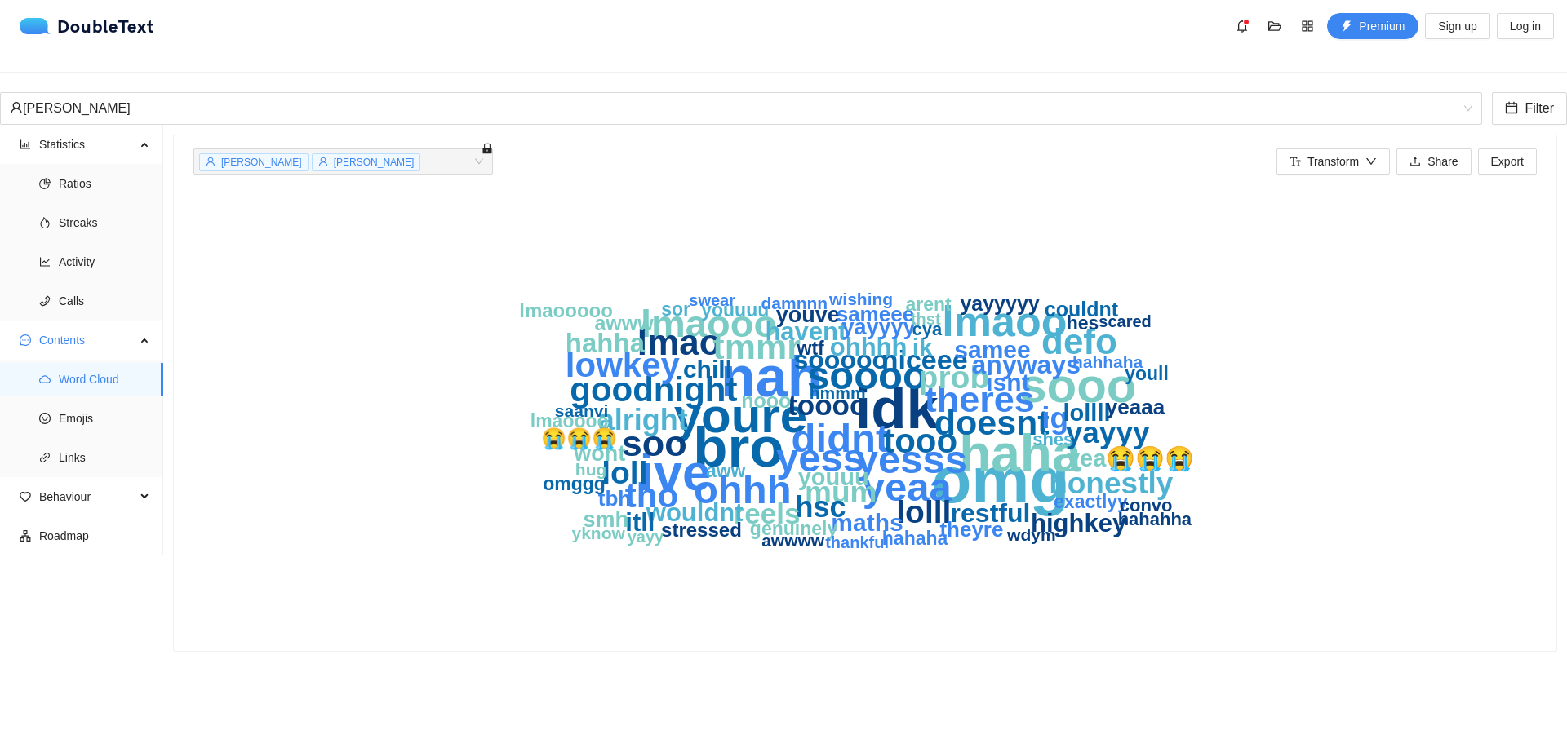
click at [297, 207] on div "omg idk nah bro haha ive sooo youre lmaoo didnt yesss soooo yess yeaa ohhh lmao…" at bounding box center [864, 419] width 1343 height 424
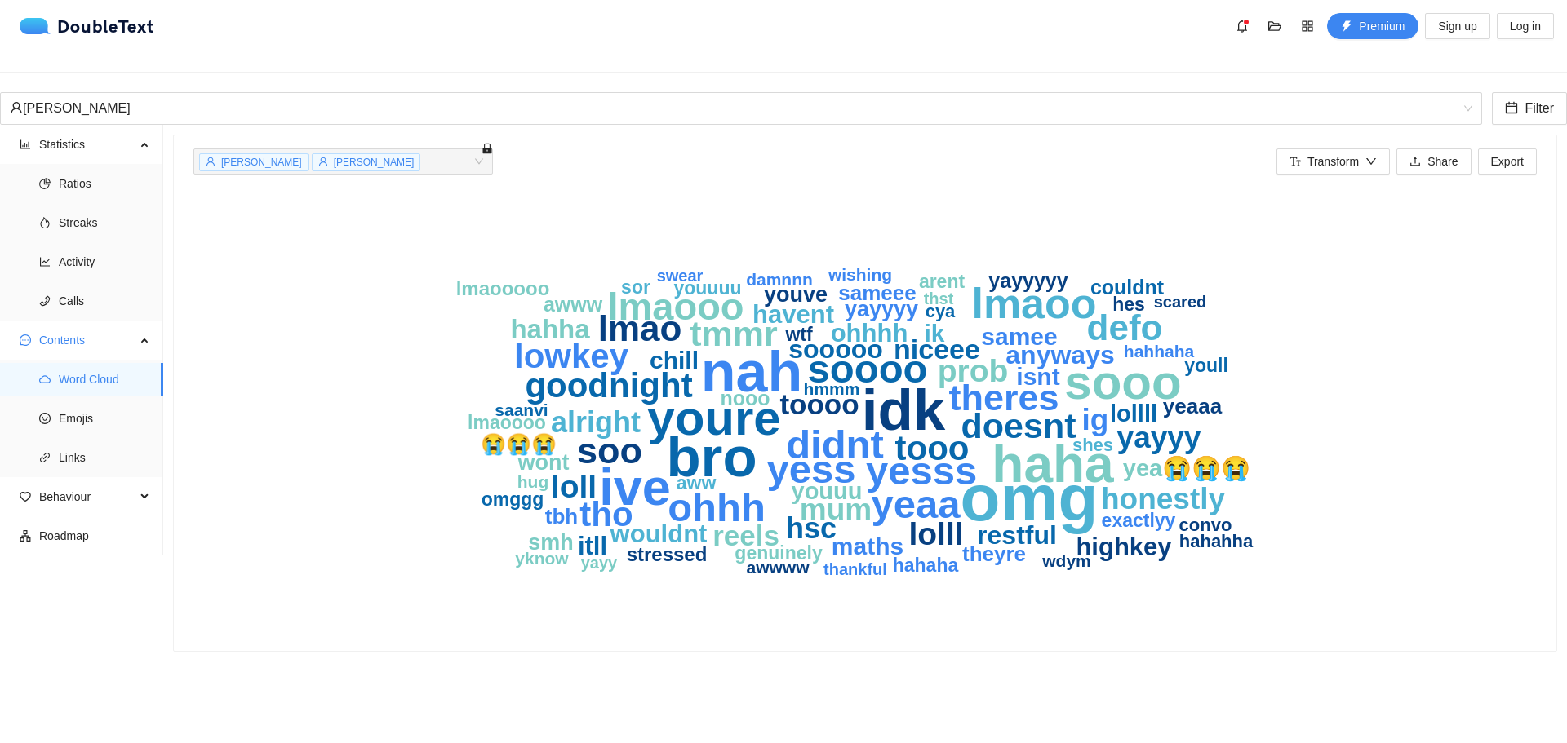
click at [399, 392] on icon "omg idk nah bro haha ive sooo youre lmaoo didnt yesss soooo yess yeaa ohhh lmao…" at bounding box center [865, 419] width 1045 height 424
click at [98, 409] on span "Emojis" at bounding box center [104, 418] width 91 height 33
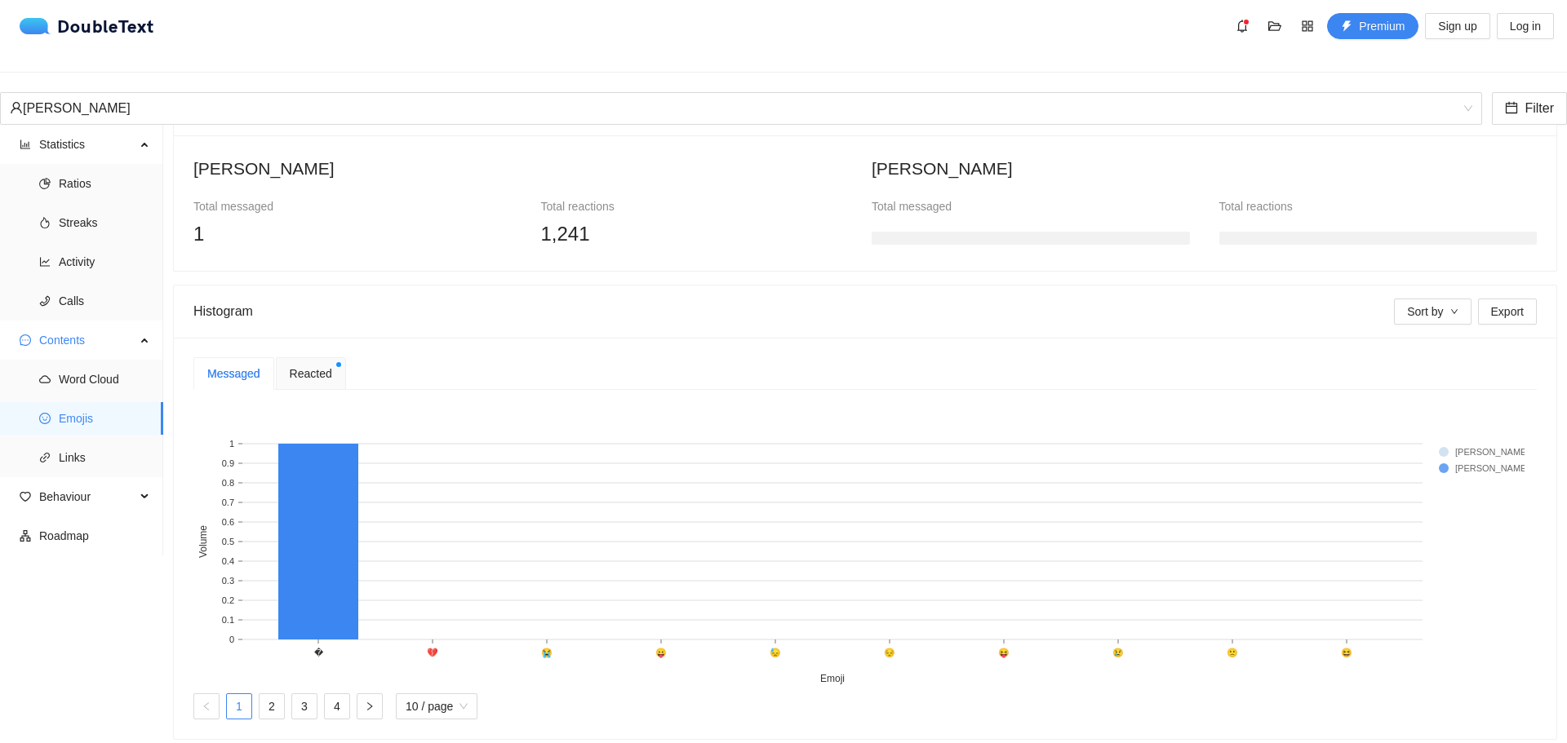
scroll to position [12, 0]
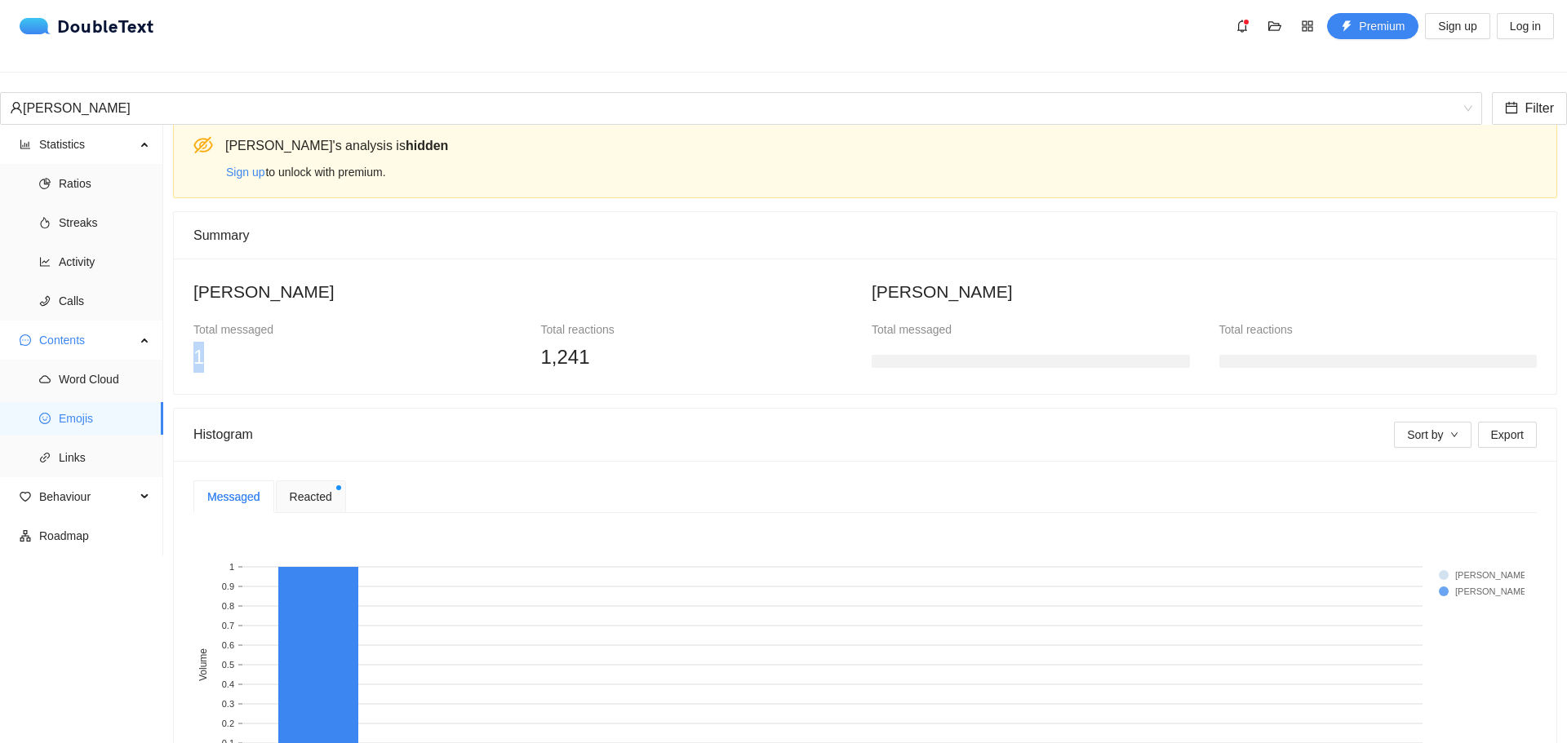
drag, startPoint x: 200, startPoint y: 357, endPoint x: 246, endPoint y: 361, distance: 45.9
click at [246, 361] on div "1" at bounding box center [352, 357] width 318 height 31
click at [888, 259] on div "[PERSON_NAME] Total messaged 1 Total reactions 1[PERSON_NAME] Total messaged To…" at bounding box center [865, 326] width 1382 height 135
click at [903, 286] on h2 "[PERSON_NAME]" at bounding box center [1204, 291] width 665 height 27
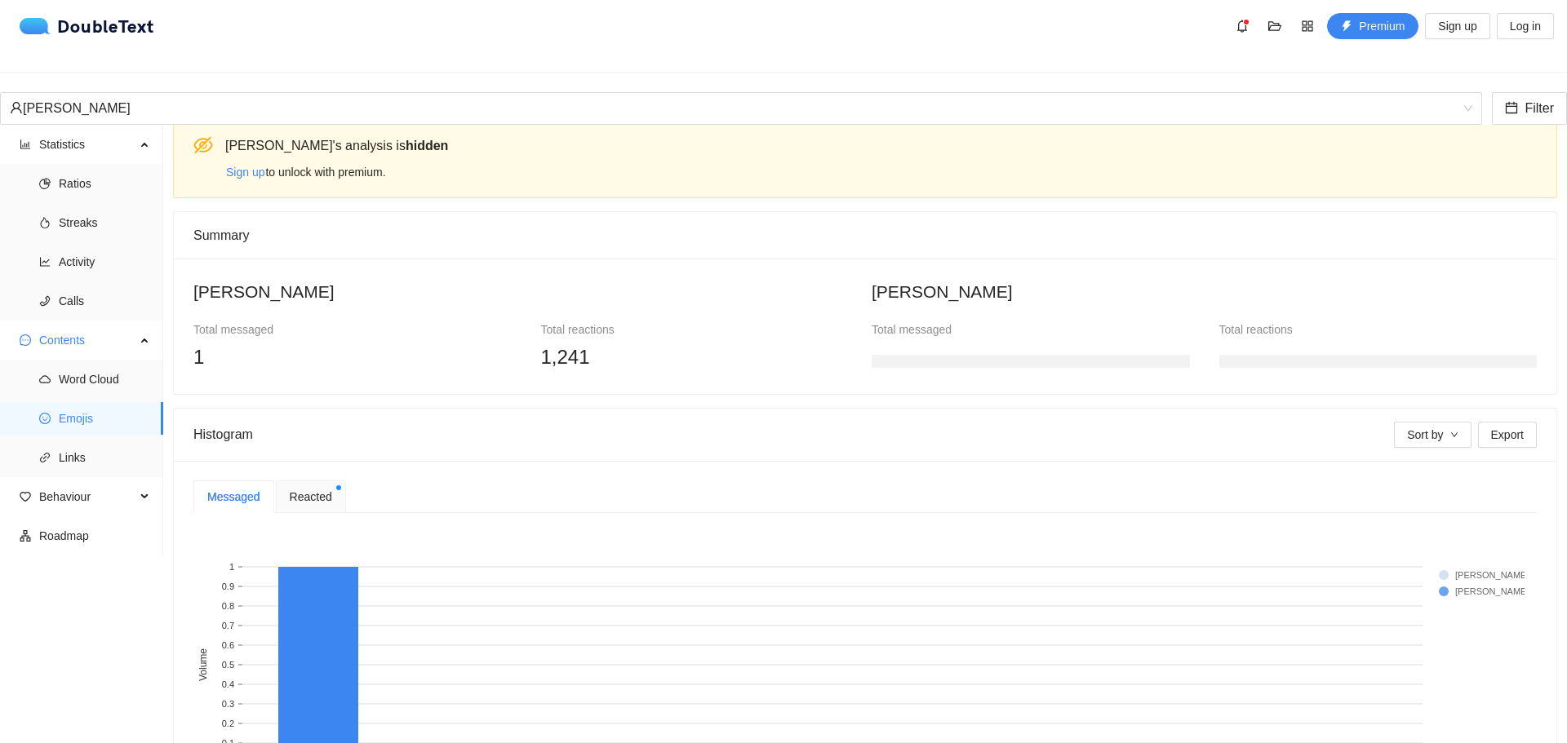
scroll to position [175, 0]
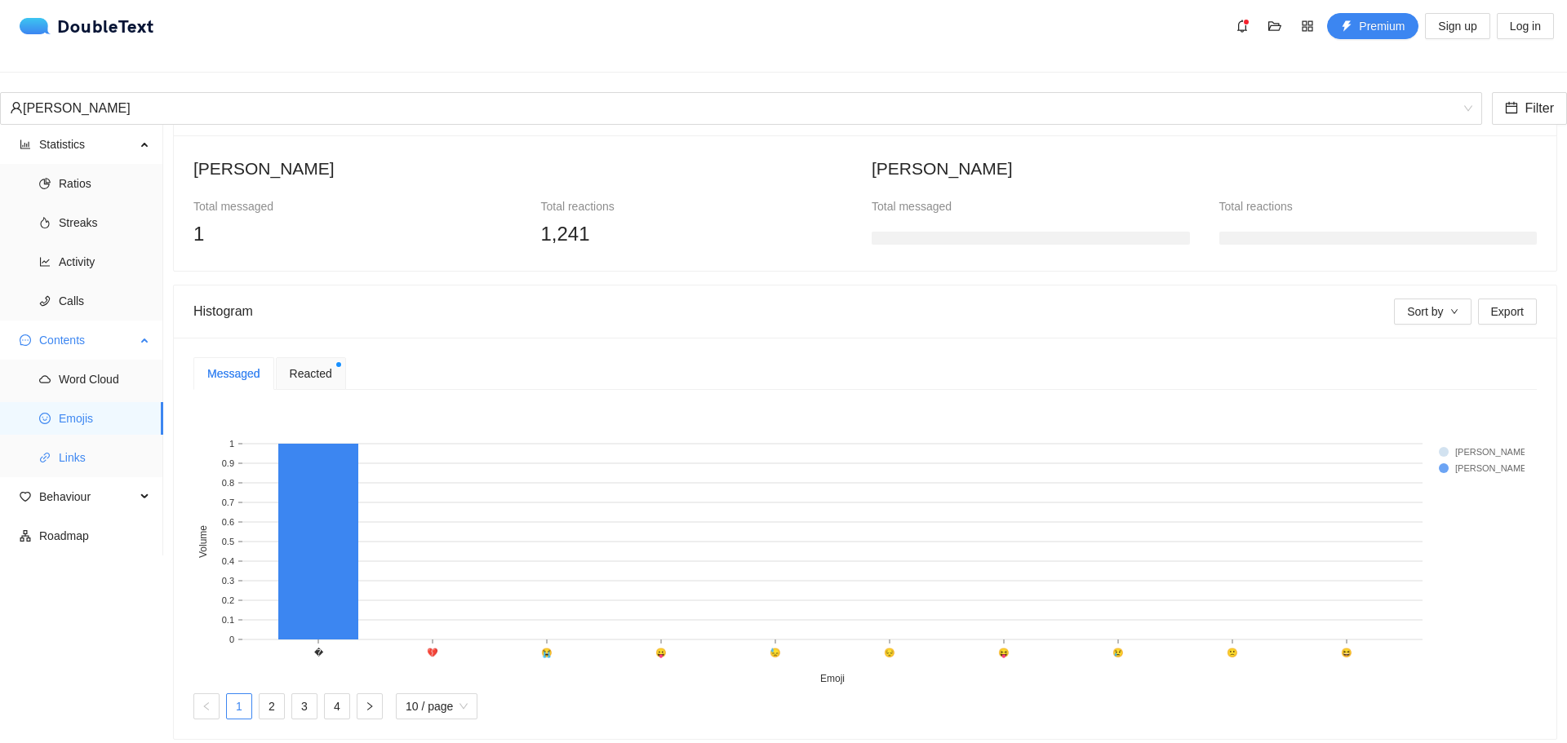
click at [78, 443] on span "Links" at bounding box center [104, 457] width 91 height 33
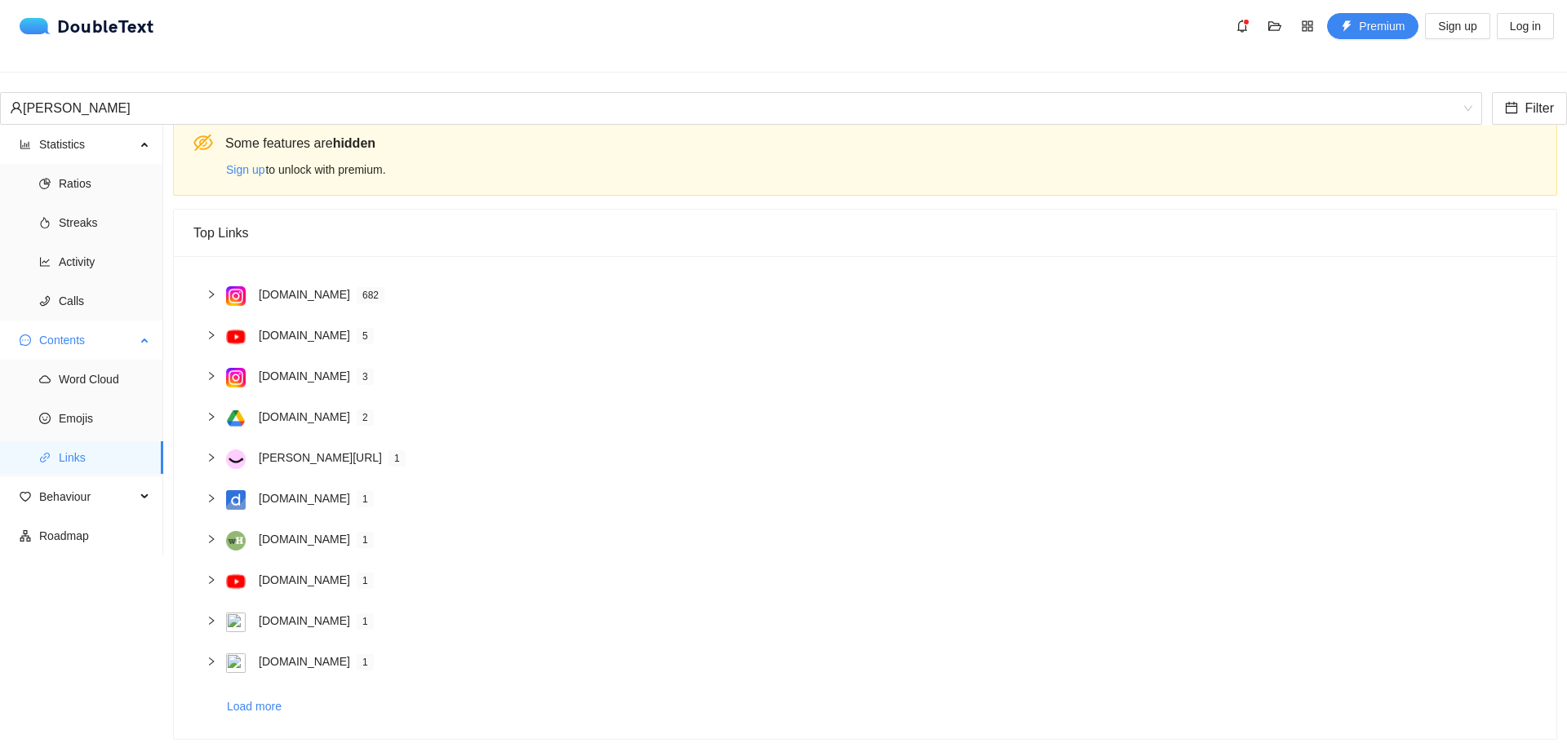
scroll to position [27, 0]
click at [77, 363] on span "Word Cloud" at bounding box center [104, 379] width 91 height 33
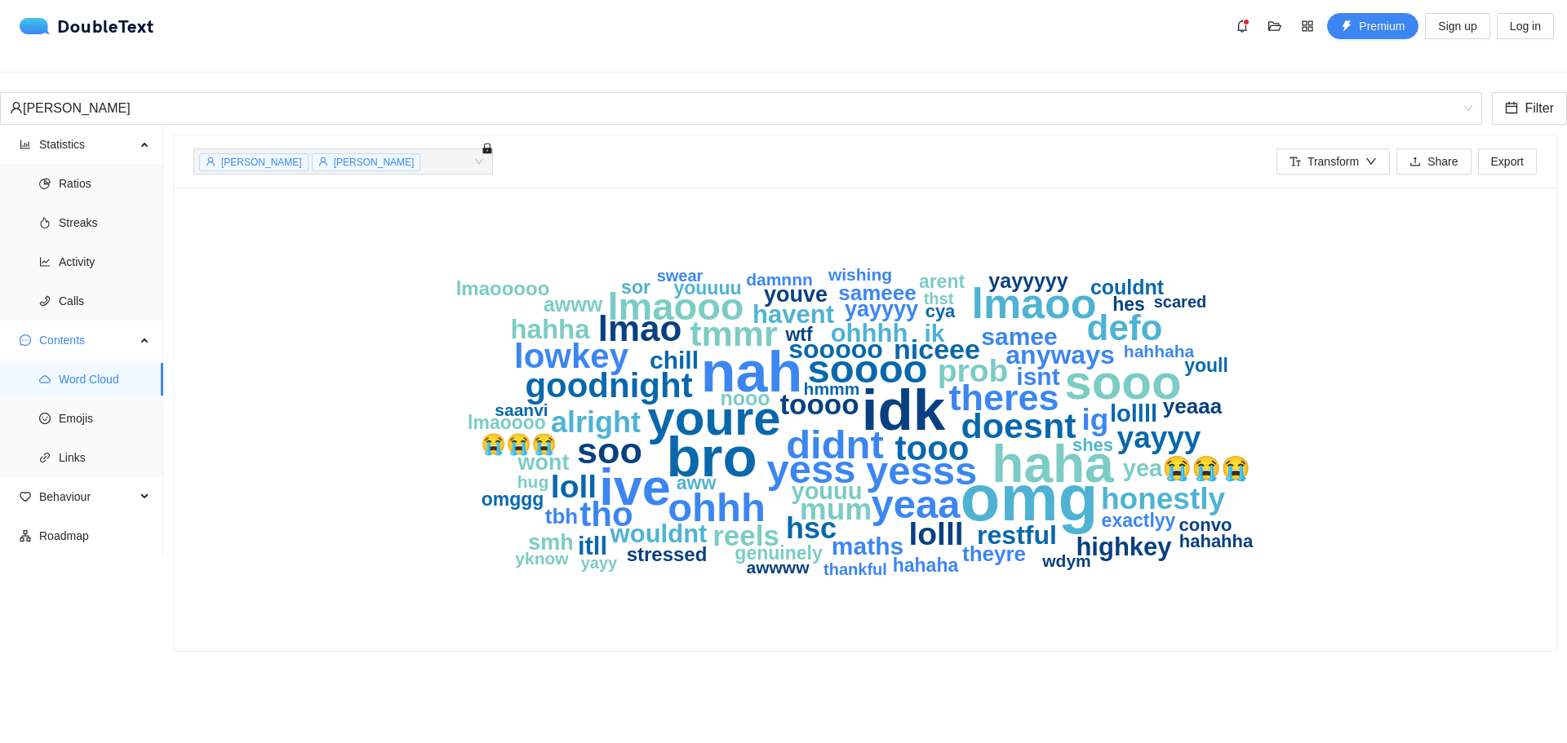
click at [415, 393] on icon "omg idk nah bro haha ive sooo youre lmaoo didnt yesss soooo yess yeaa ohhh lmao…" at bounding box center [865, 419] width 1045 height 424
click at [69, 485] on span "Behaviour" at bounding box center [87, 497] width 96 height 33
click at [75, 411] on span "Emojis" at bounding box center [104, 418] width 91 height 33
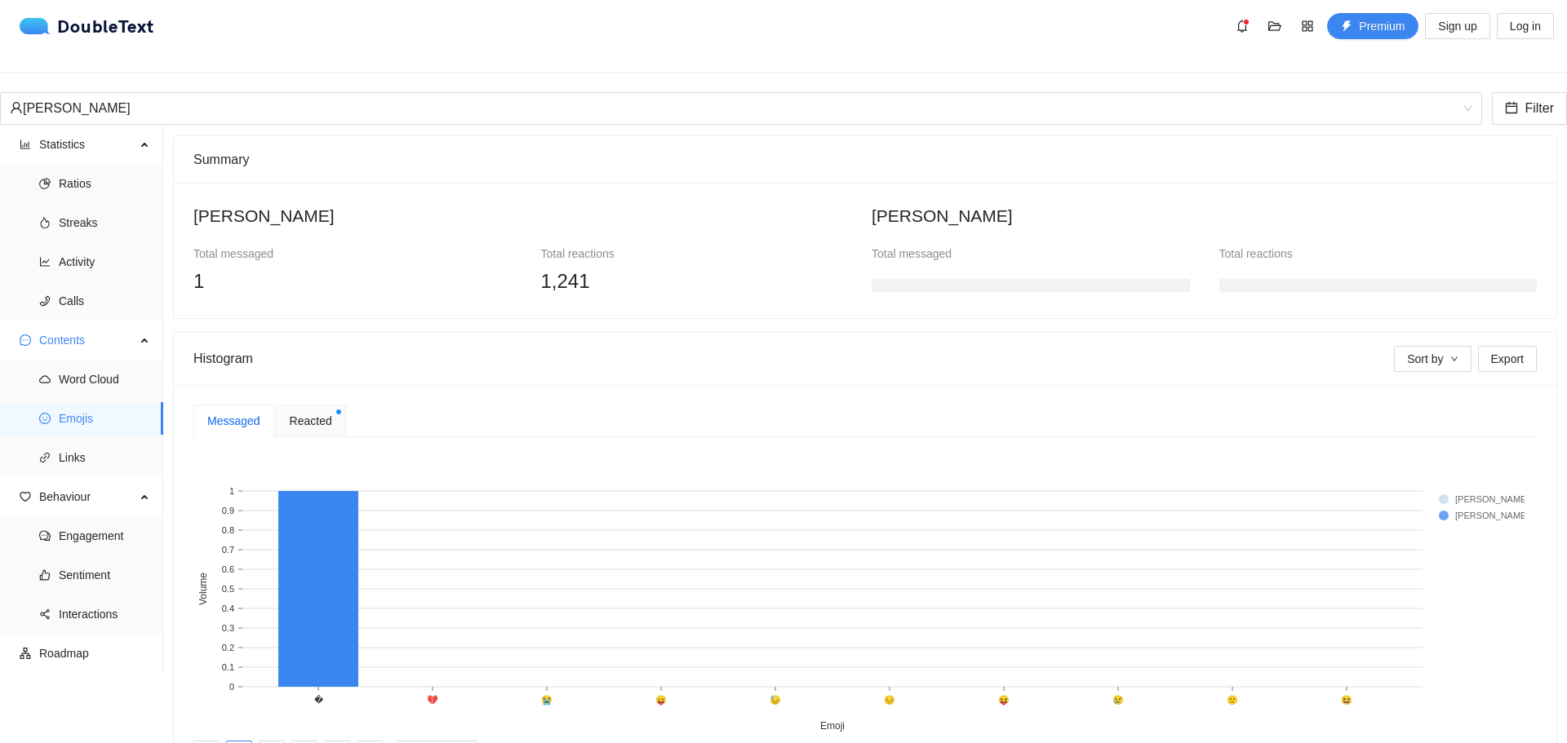
scroll to position [175, 0]
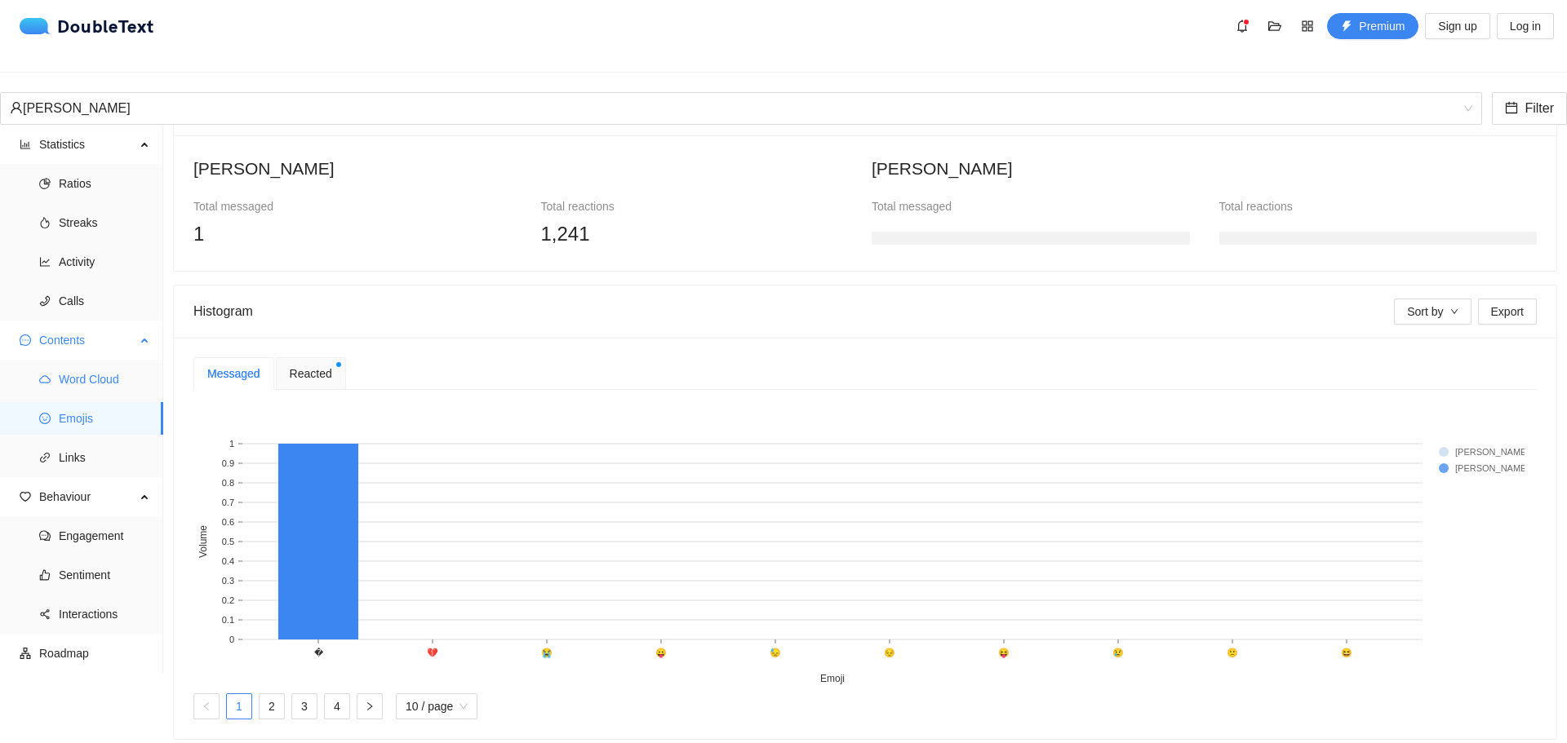
click at [81, 376] on span "Word Cloud" at bounding box center [104, 379] width 91 height 33
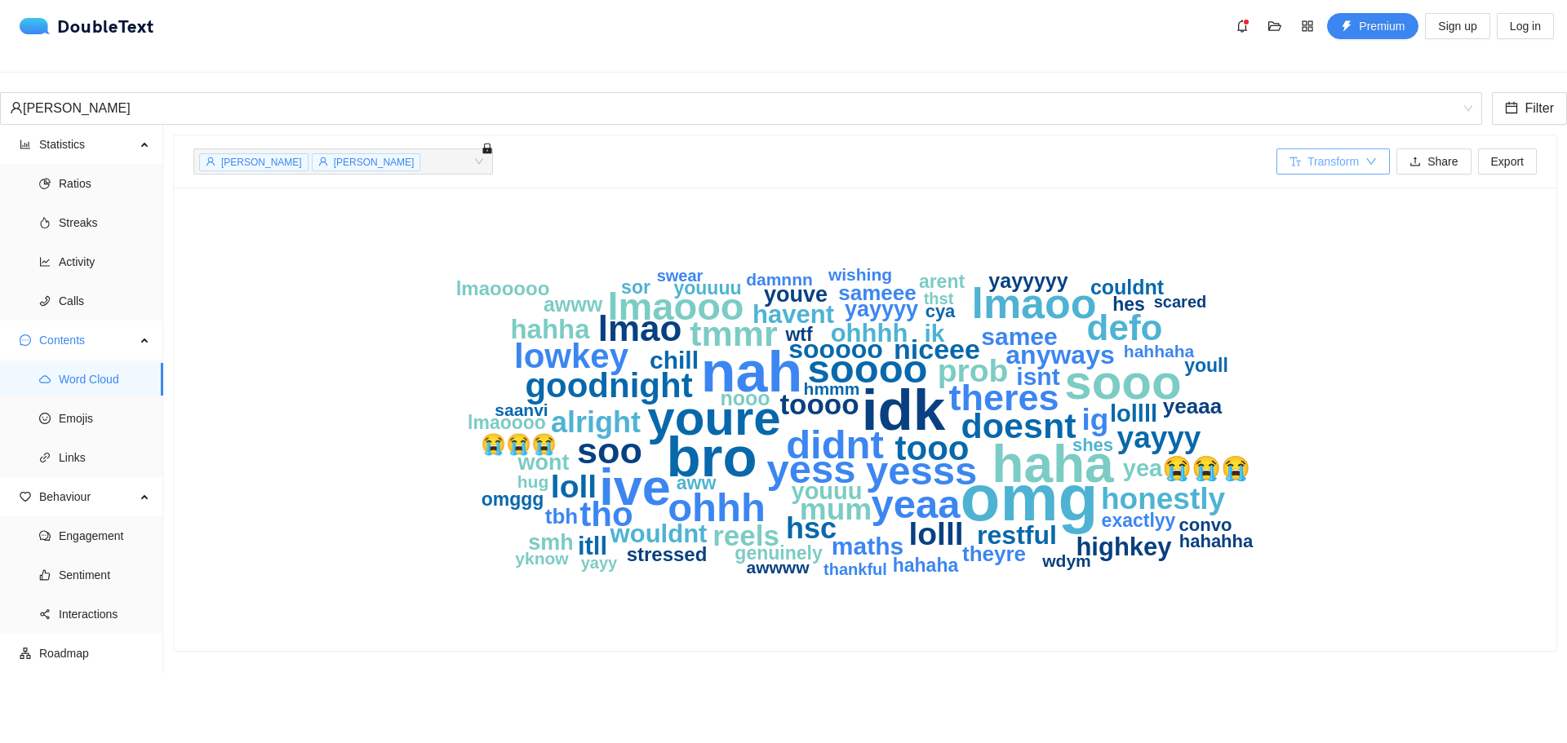
click at [1375, 153] on button "Transform" at bounding box center [1332, 162] width 113 height 26
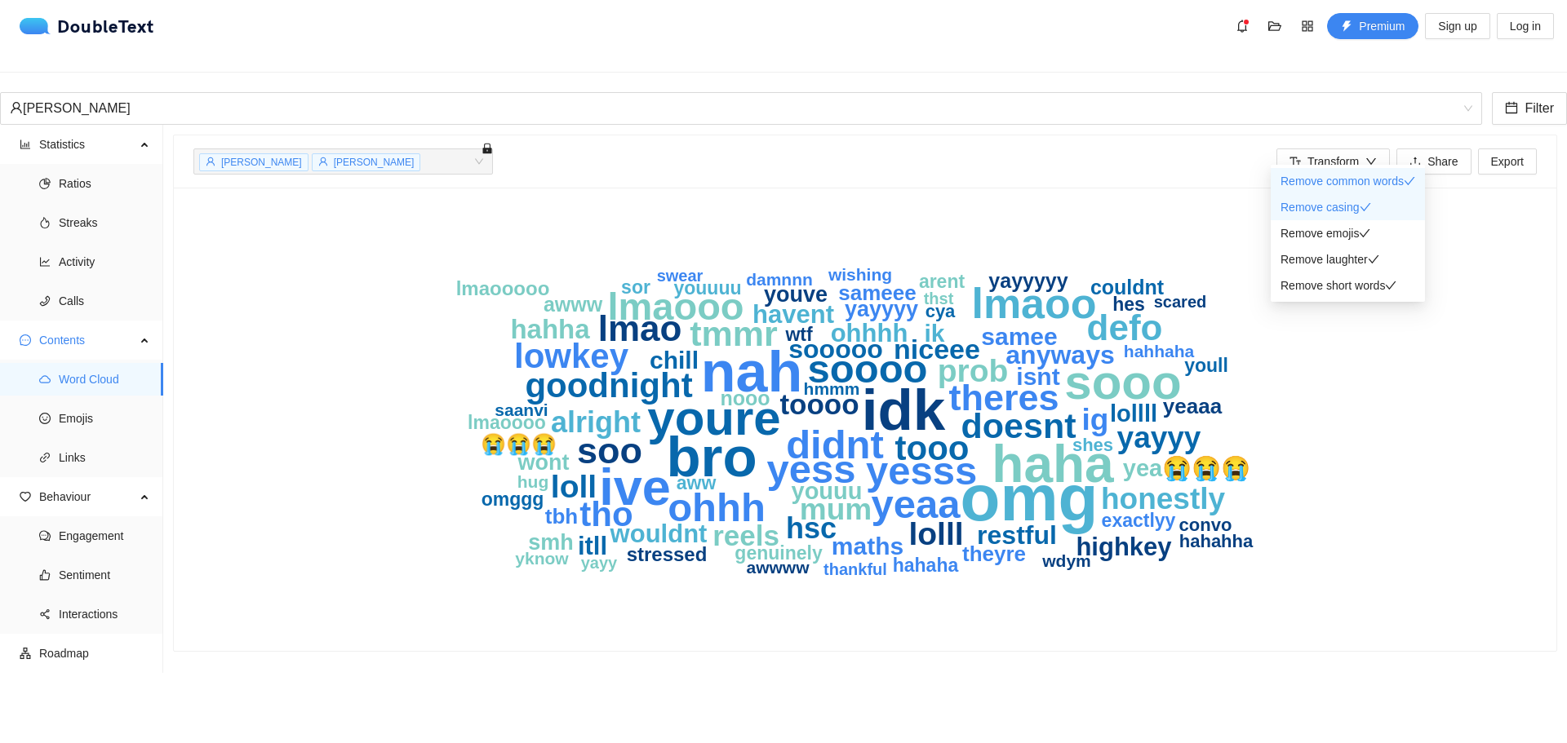
click at [956, 239] on icon "omg idk nah bro haha ive sooo youre lmaoo didnt yesss soooo yess yeaa ohhh lmao…" at bounding box center [865, 419] width 1045 height 424
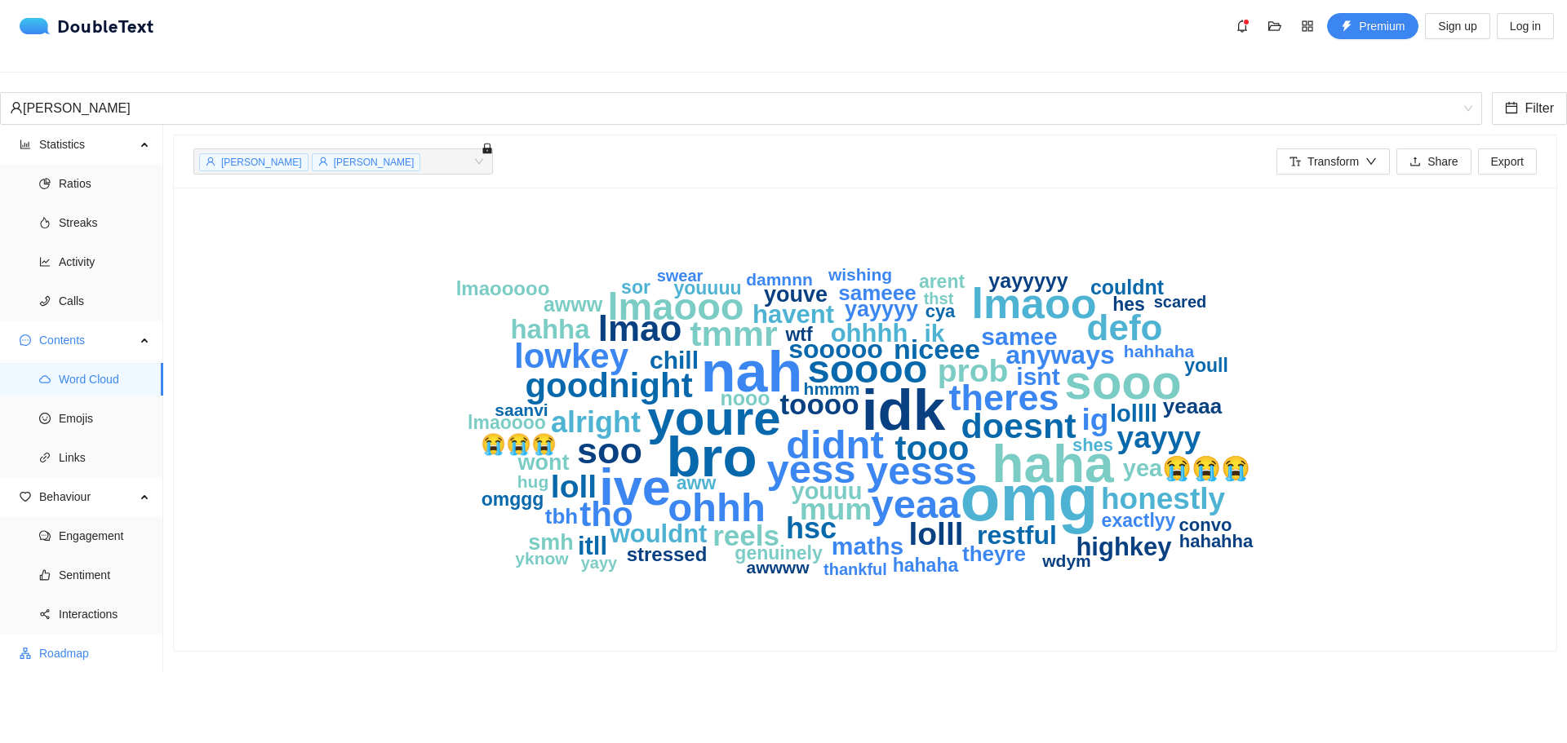
click at [82, 638] on span "Roadmap" at bounding box center [94, 653] width 111 height 33
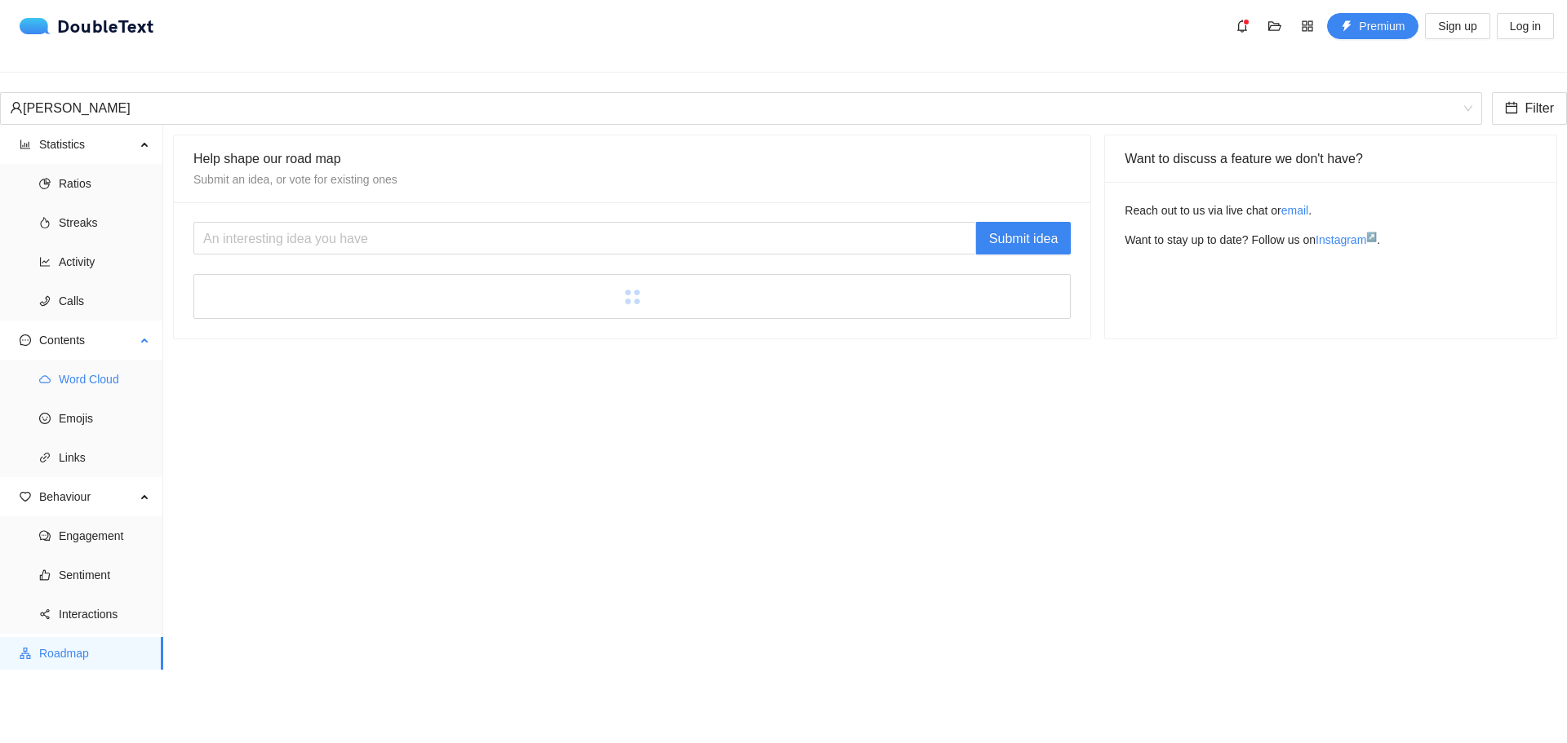
click at [68, 363] on span "Word Cloud" at bounding box center [104, 379] width 91 height 33
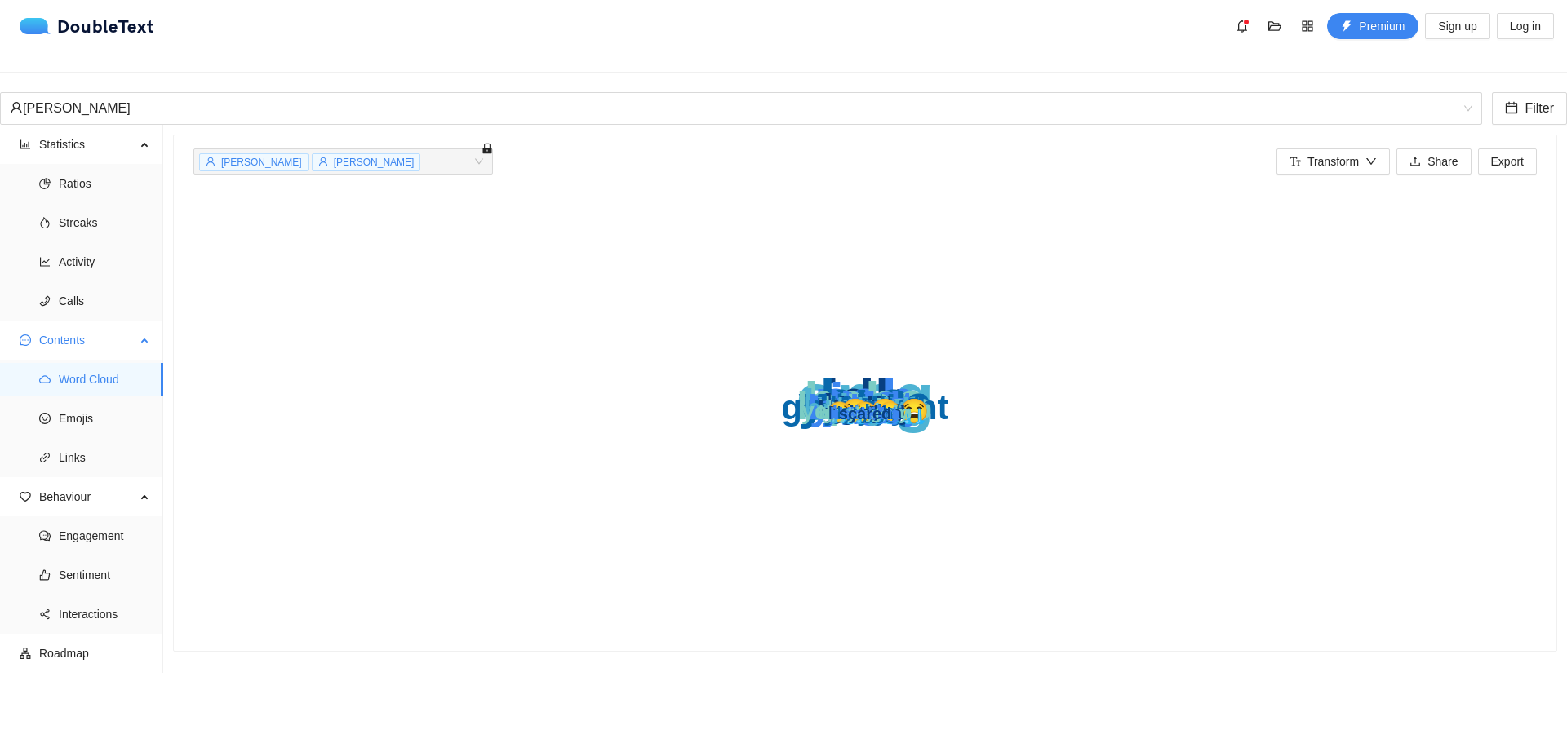
click at [73, 328] on span "Contents" at bounding box center [87, 340] width 96 height 33
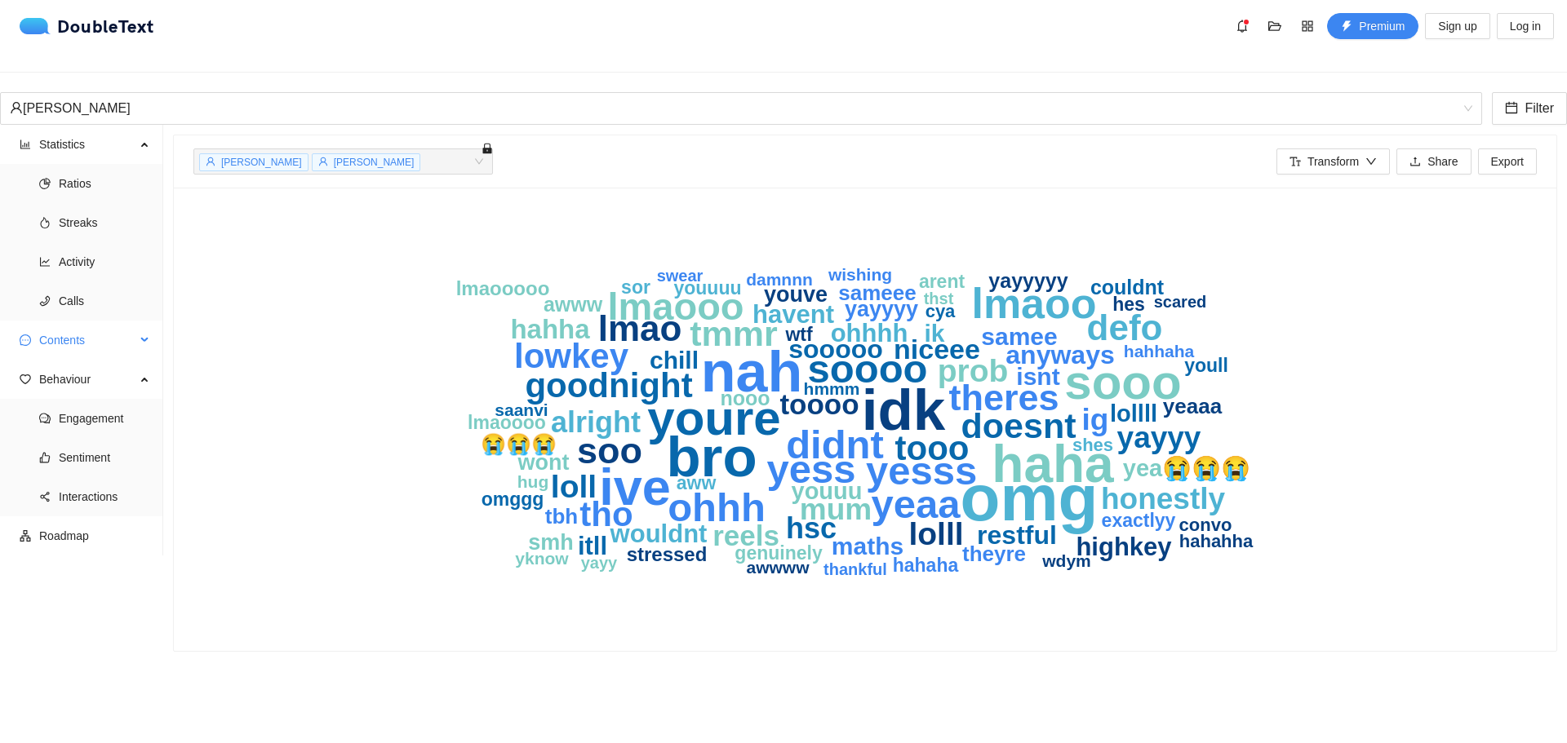
click at [73, 328] on span "Contents" at bounding box center [87, 340] width 96 height 33
click at [85, 424] on ul "Word Cloud Emojis Links" at bounding box center [81, 419] width 162 height 118
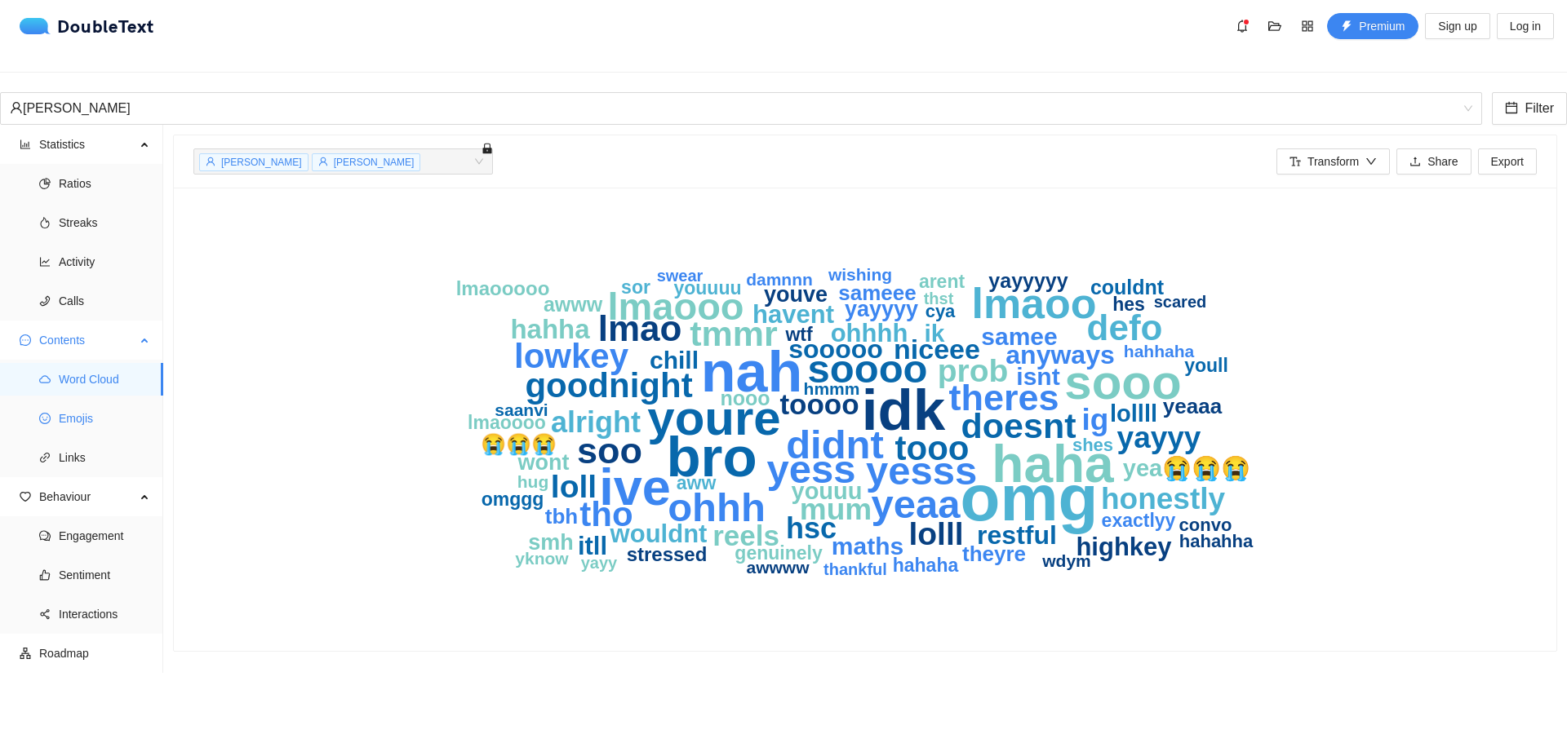
click at [90, 408] on span "Emojis" at bounding box center [104, 418] width 91 height 33
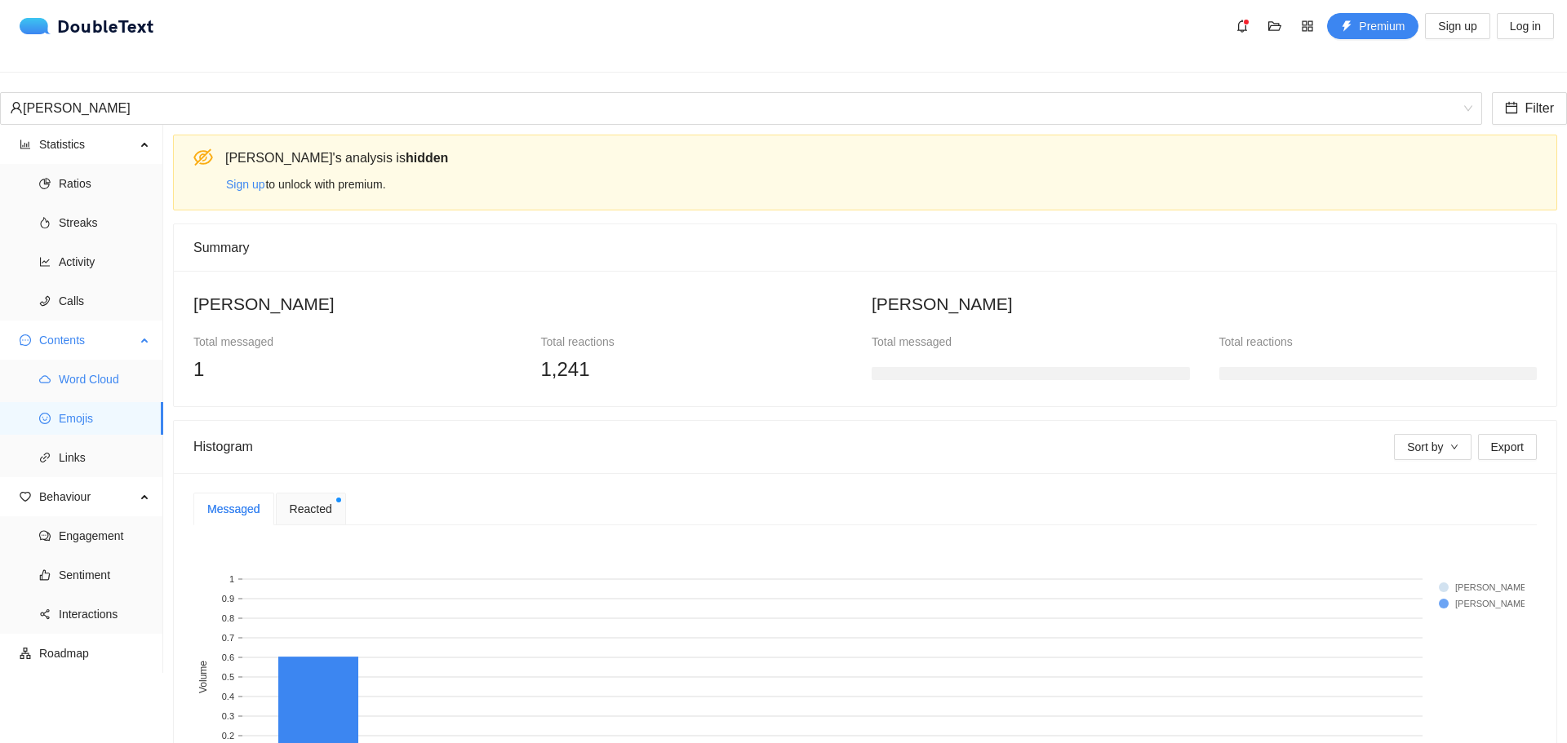
click at [90, 371] on span "Word Cloud" at bounding box center [104, 379] width 91 height 33
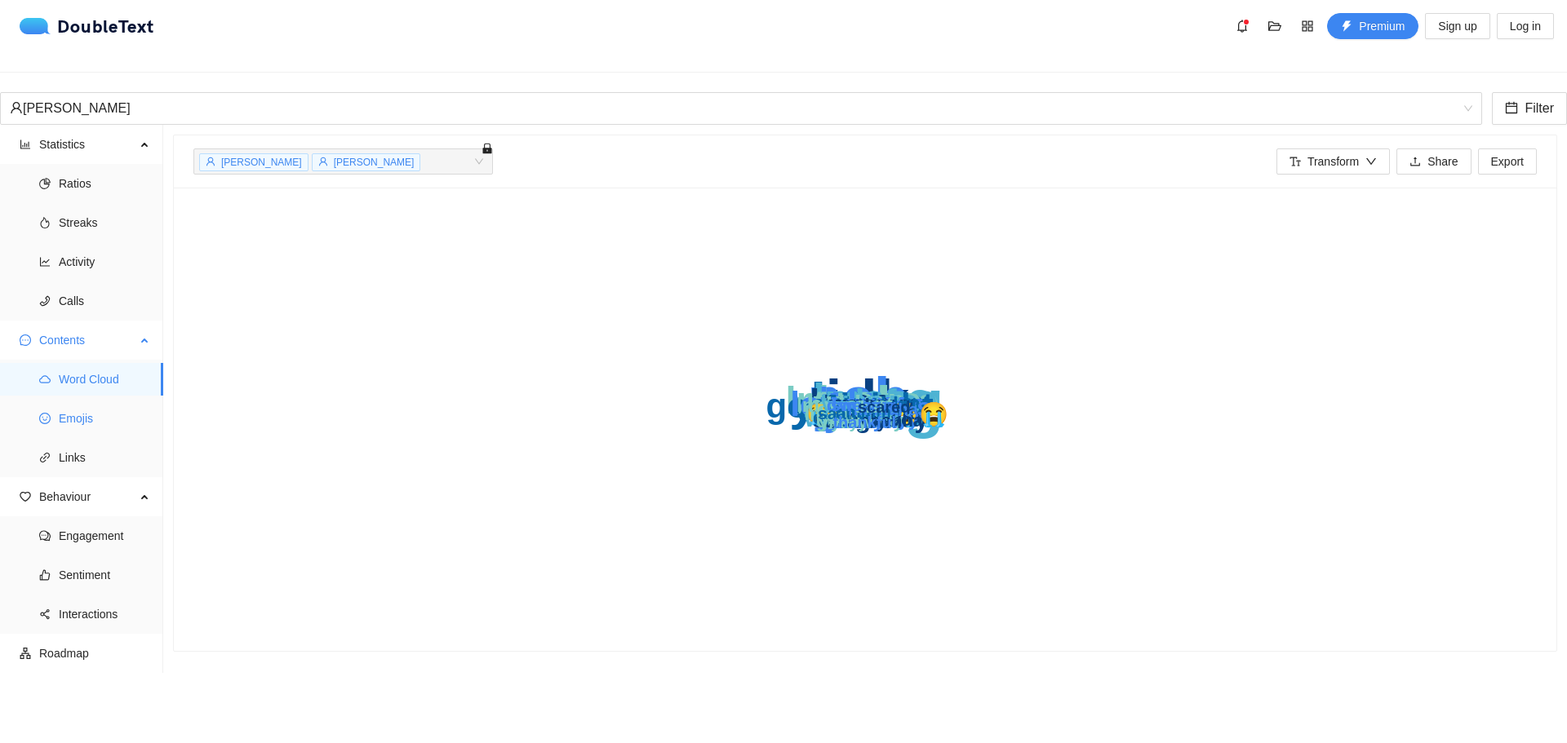
click at [94, 416] on span "Emojis" at bounding box center [104, 418] width 91 height 33
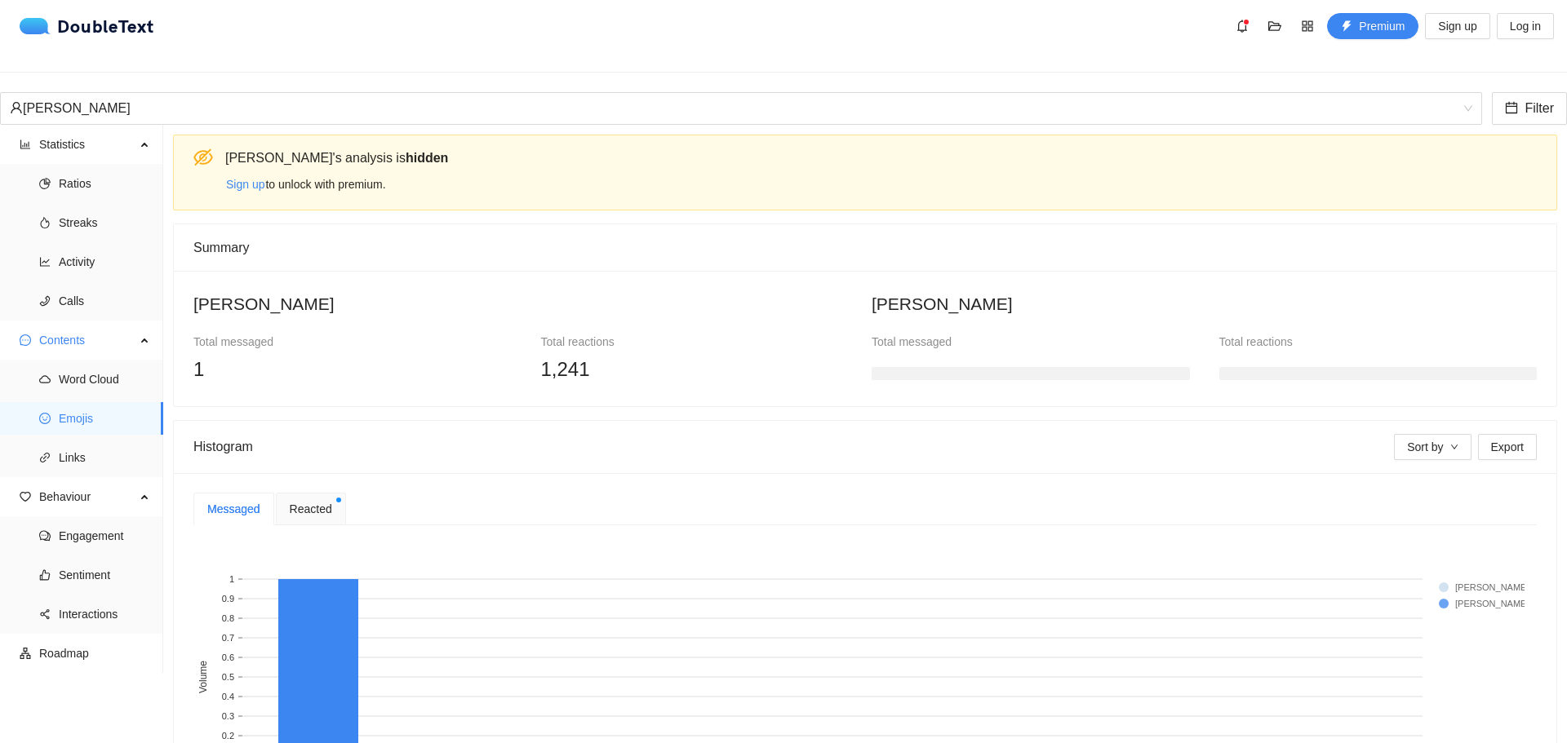
click at [406, 152] on b "hidden" at bounding box center [427, 158] width 42 height 14
click at [91, 371] on span "Word Cloud" at bounding box center [104, 379] width 91 height 33
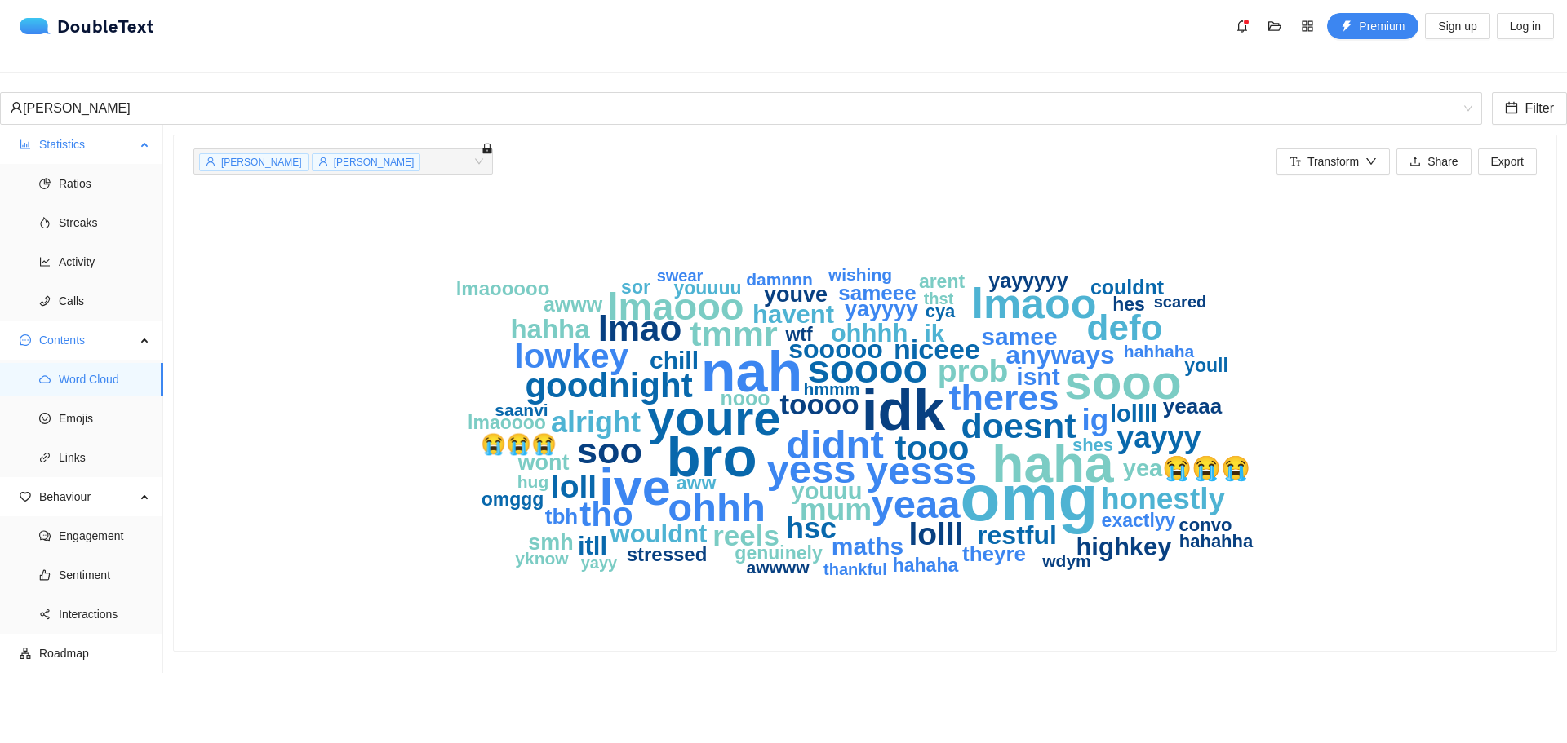
click at [80, 134] on span "Statistics" at bounding box center [87, 144] width 96 height 33
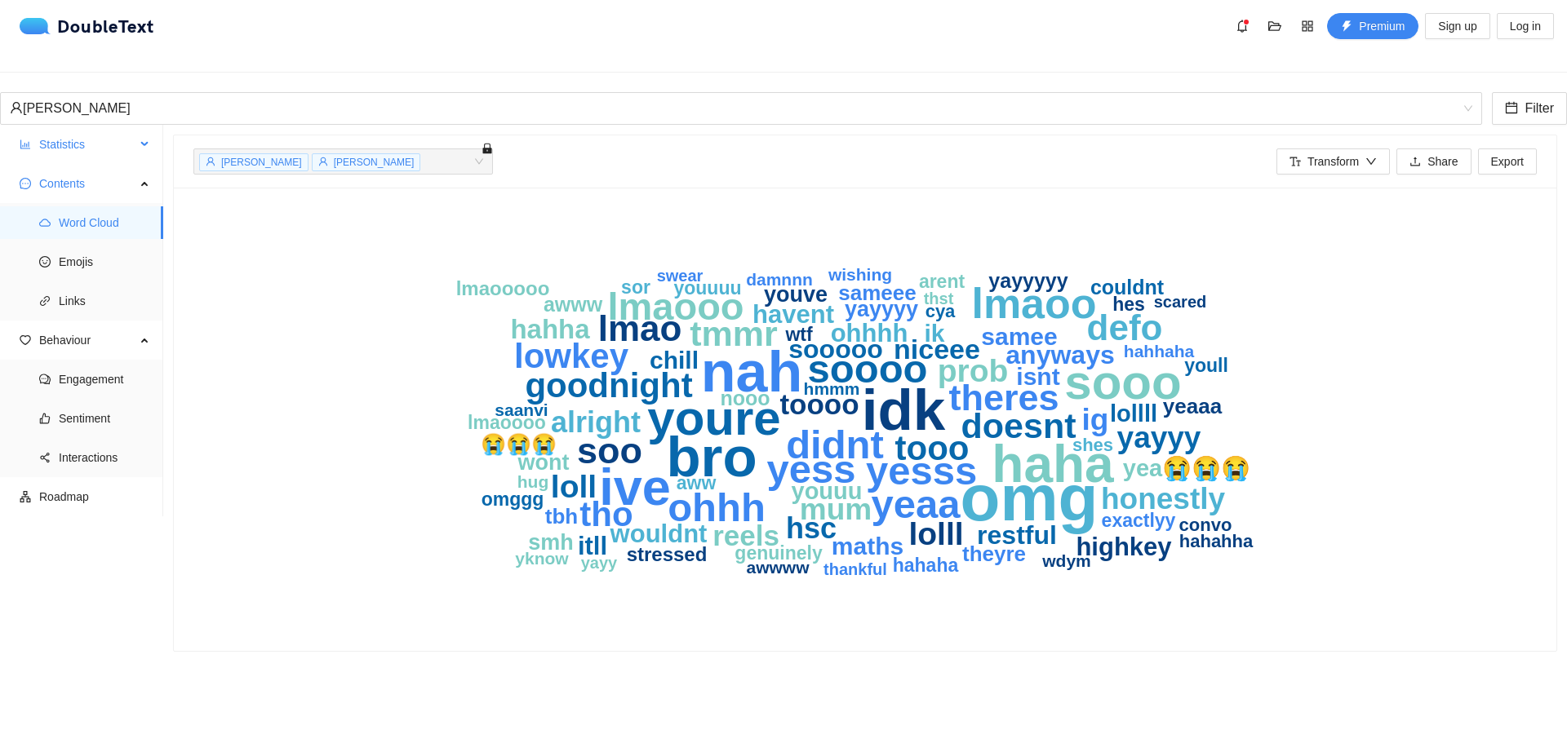
click at [113, 134] on span "Statistics" at bounding box center [87, 144] width 96 height 33
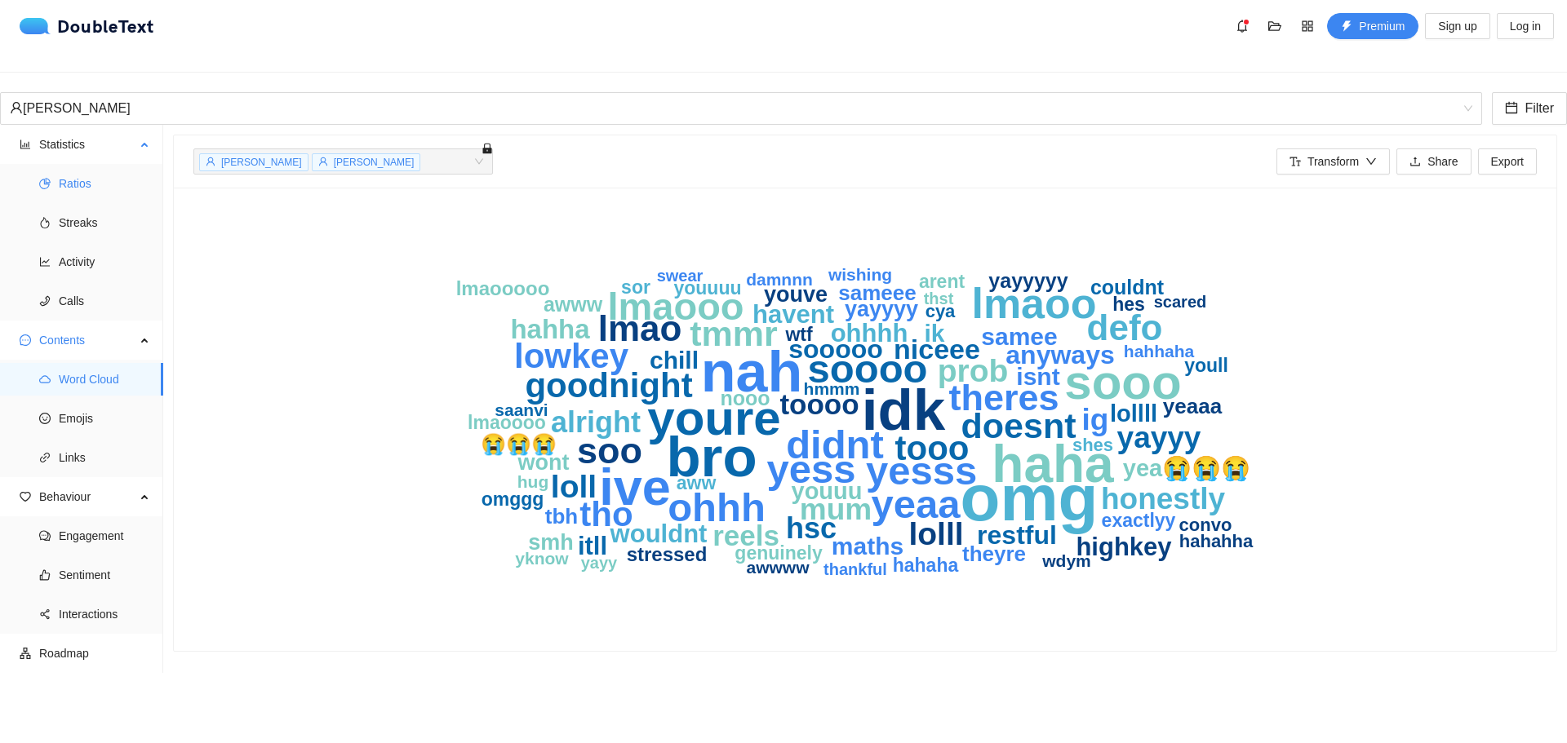
click at [74, 167] on span "Ratios" at bounding box center [104, 183] width 91 height 33
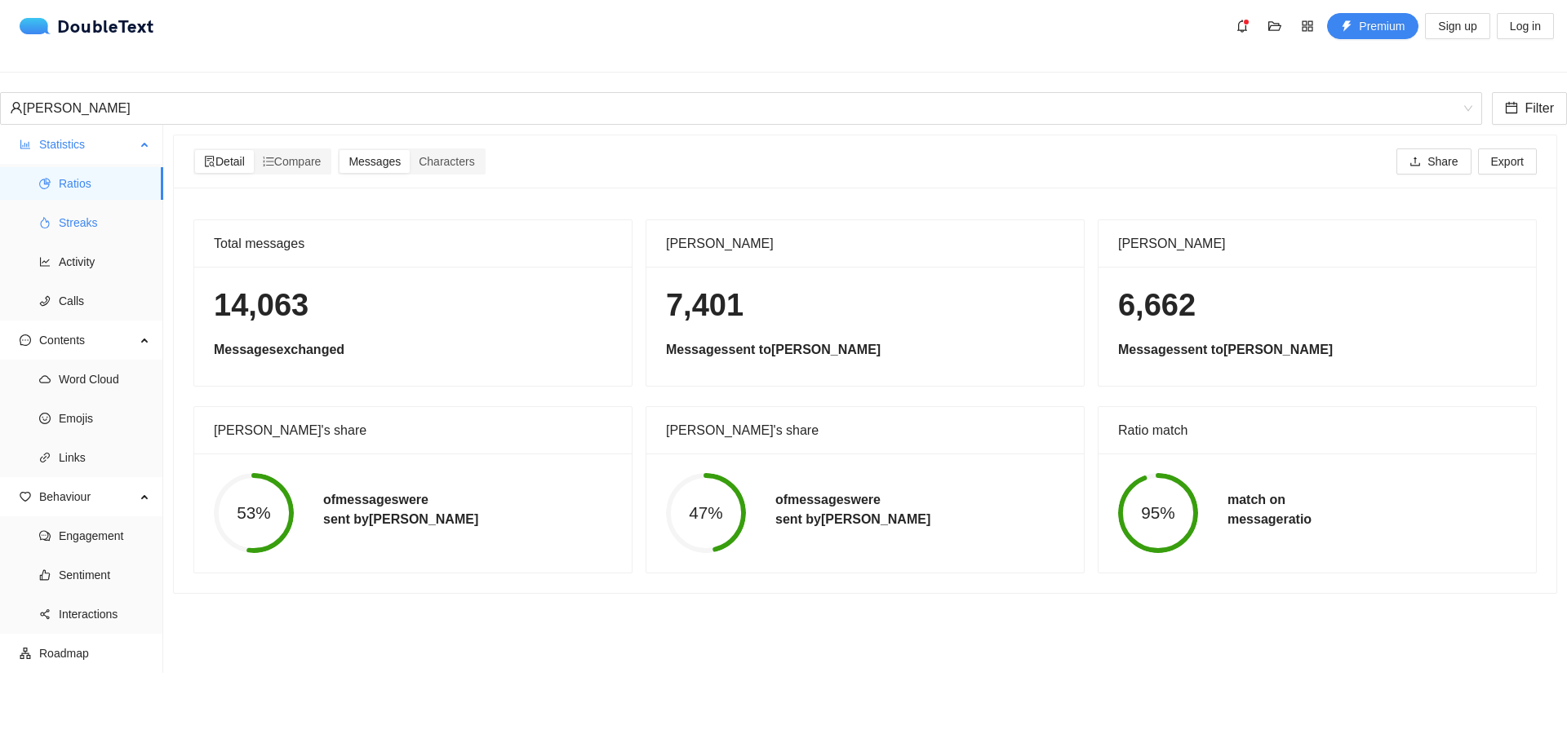
click at [79, 212] on span "Streaks" at bounding box center [104, 222] width 91 height 33
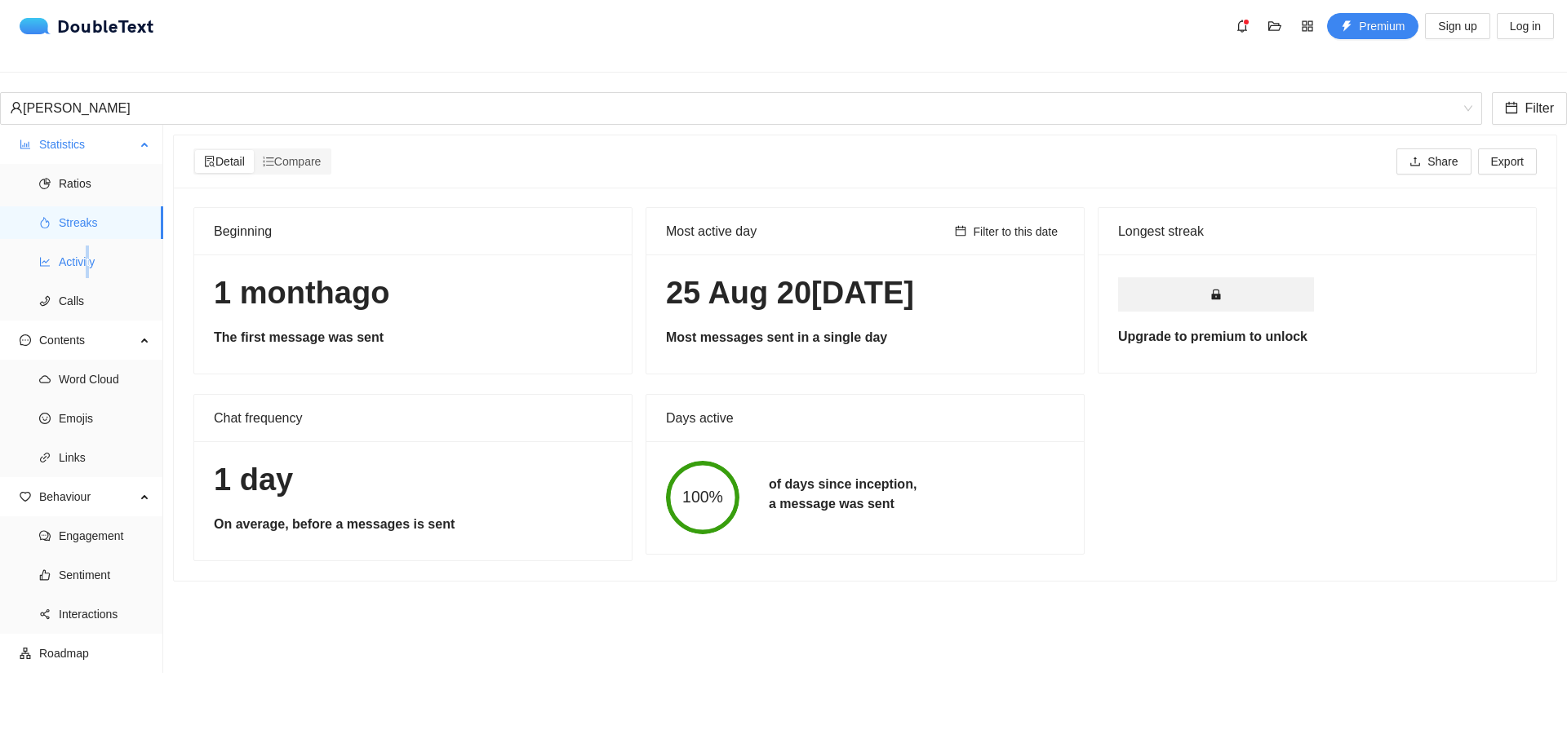
click at [89, 250] on span "Activity" at bounding box center [104, 262] width 91 height 33
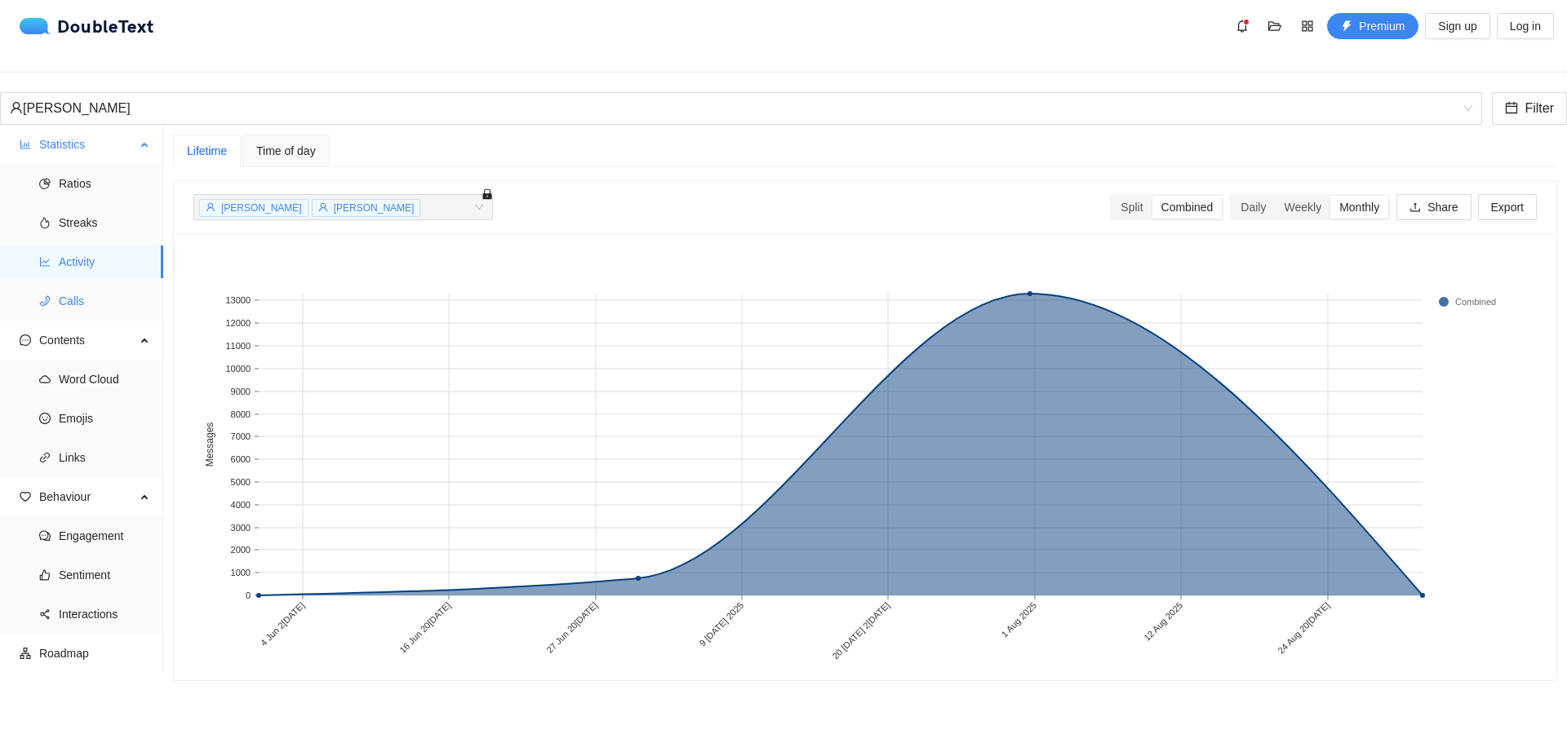
click at [94, 285] on span "Calls" at bounding box center [104, 301] width 91 height 33
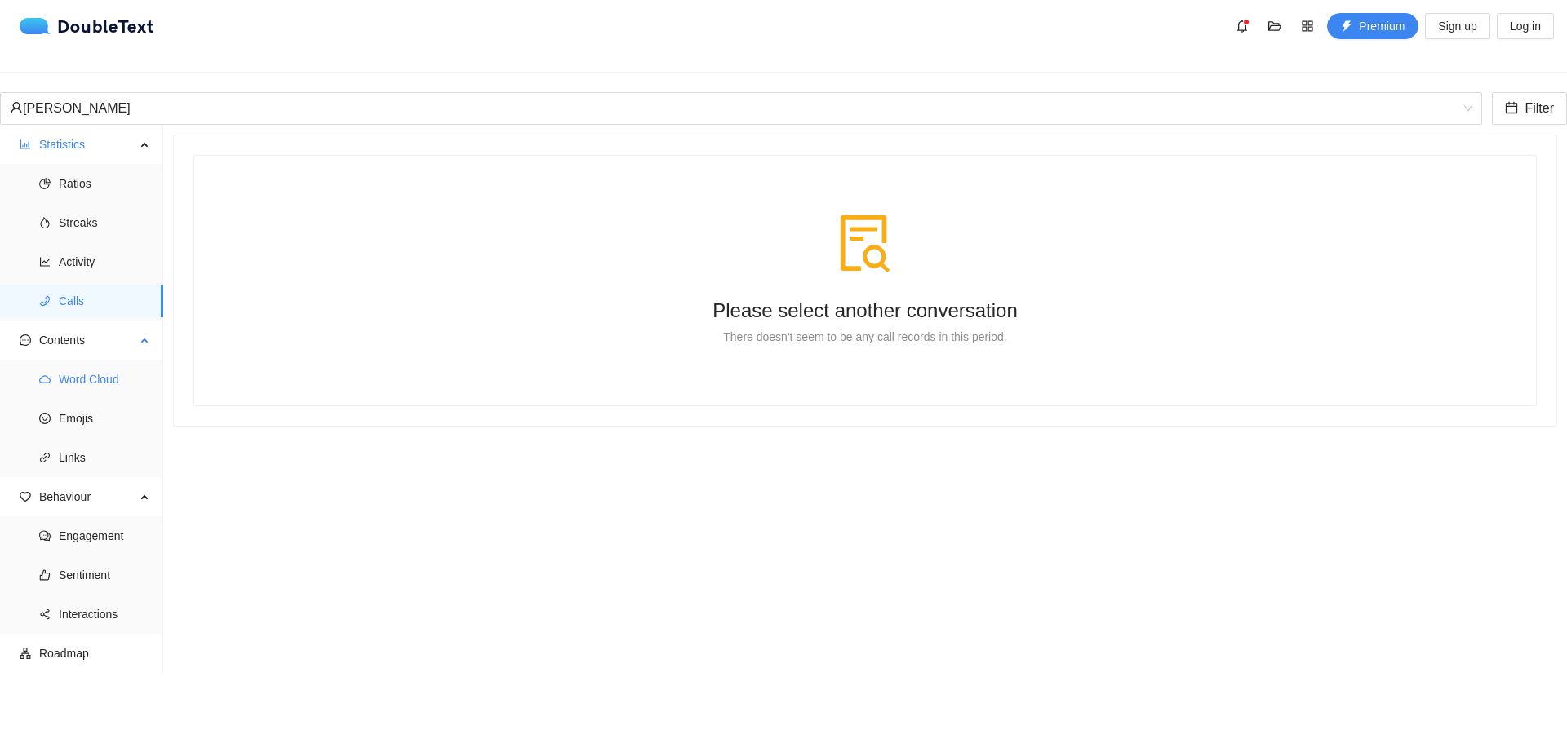
click at [102, 369] on span "Word Cloud" at bounding box center [104, 379] width 91 height 33
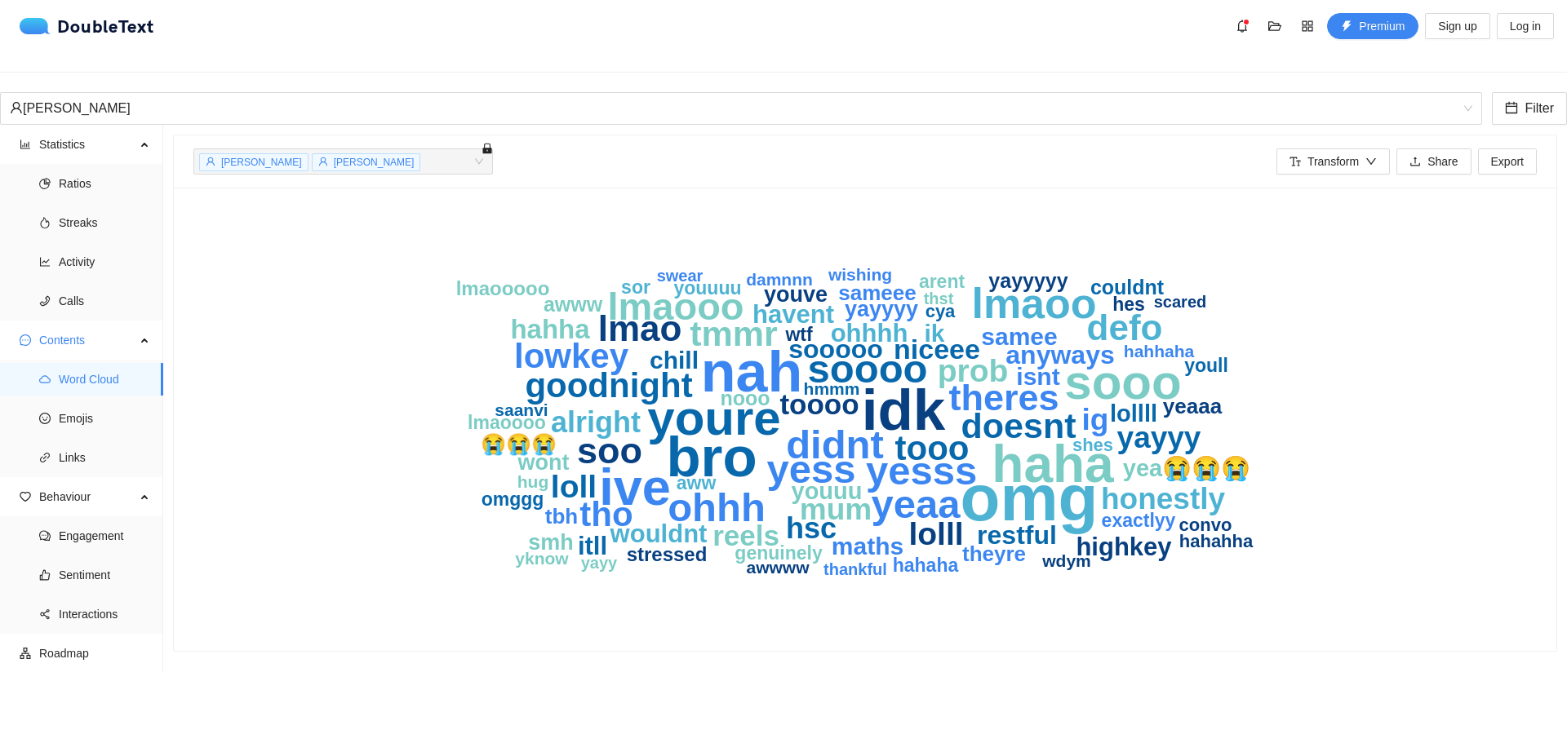
click at [245, 156] on span "[PERSON_NAME]" at bounding box center [253, 162] width 109 height 18
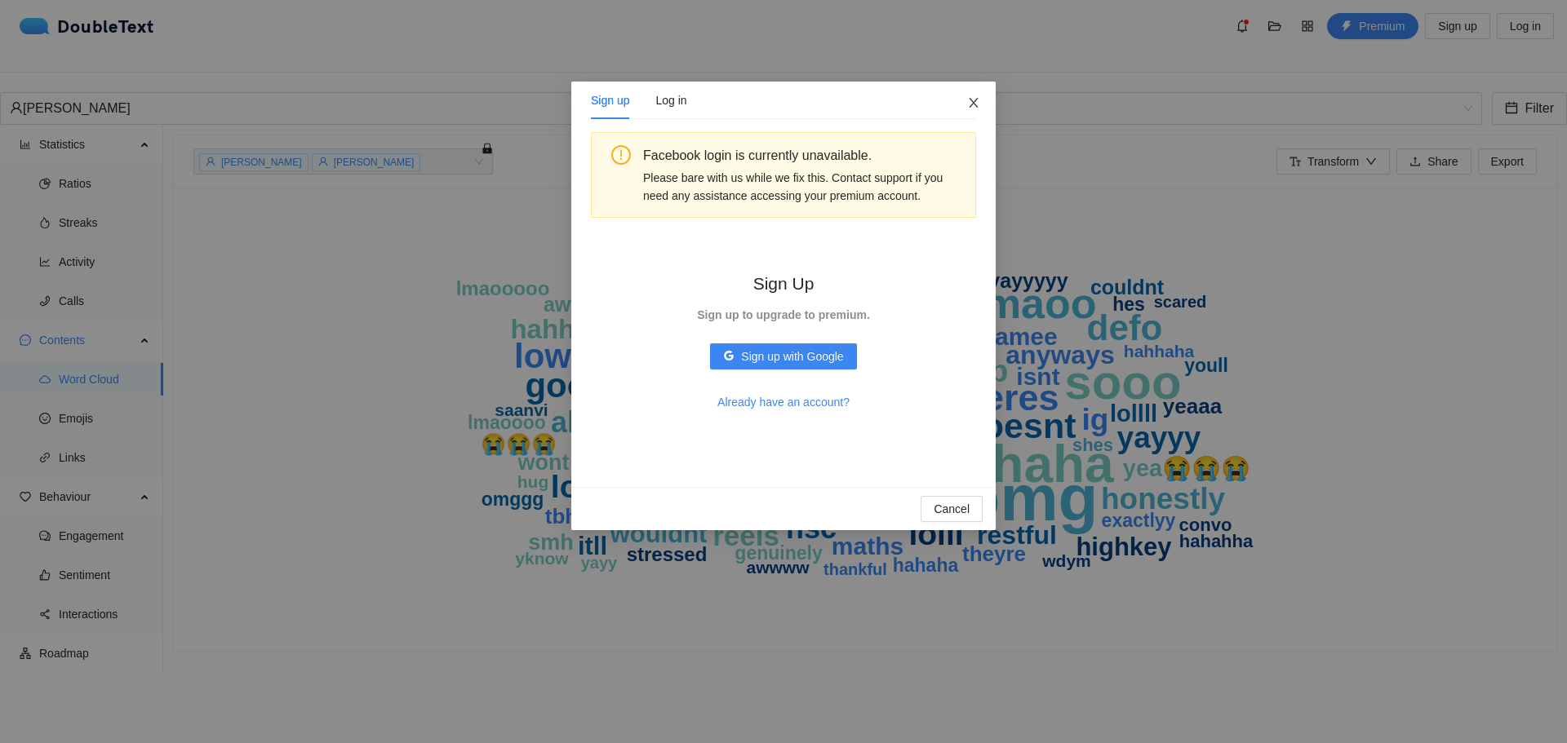
click at [969, 110] on span "Close" at bounding box center [974, 104] width 44 height 44
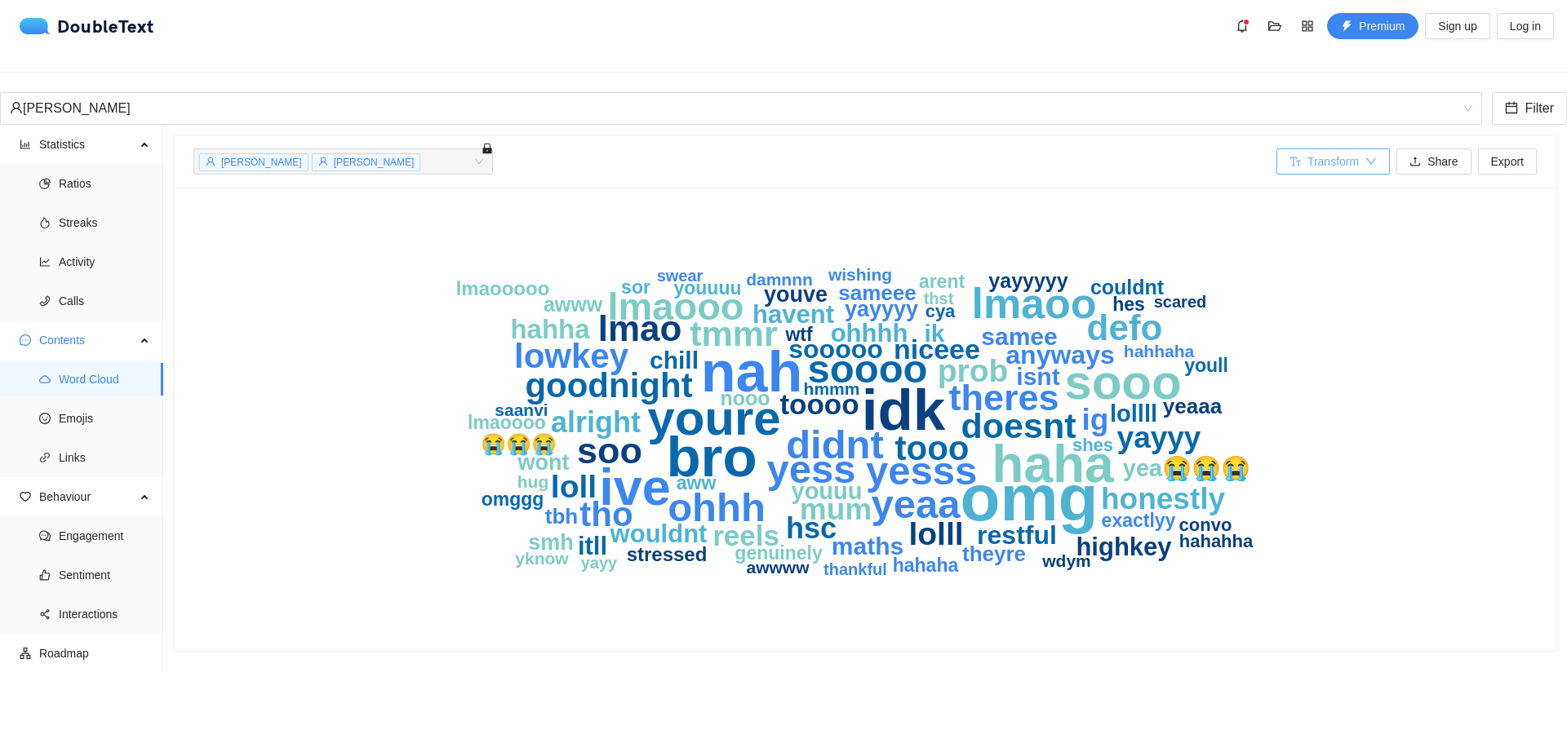
click at [1355, 149] on button "Transform" at bounding box center [1332, 162] width 113 height 26
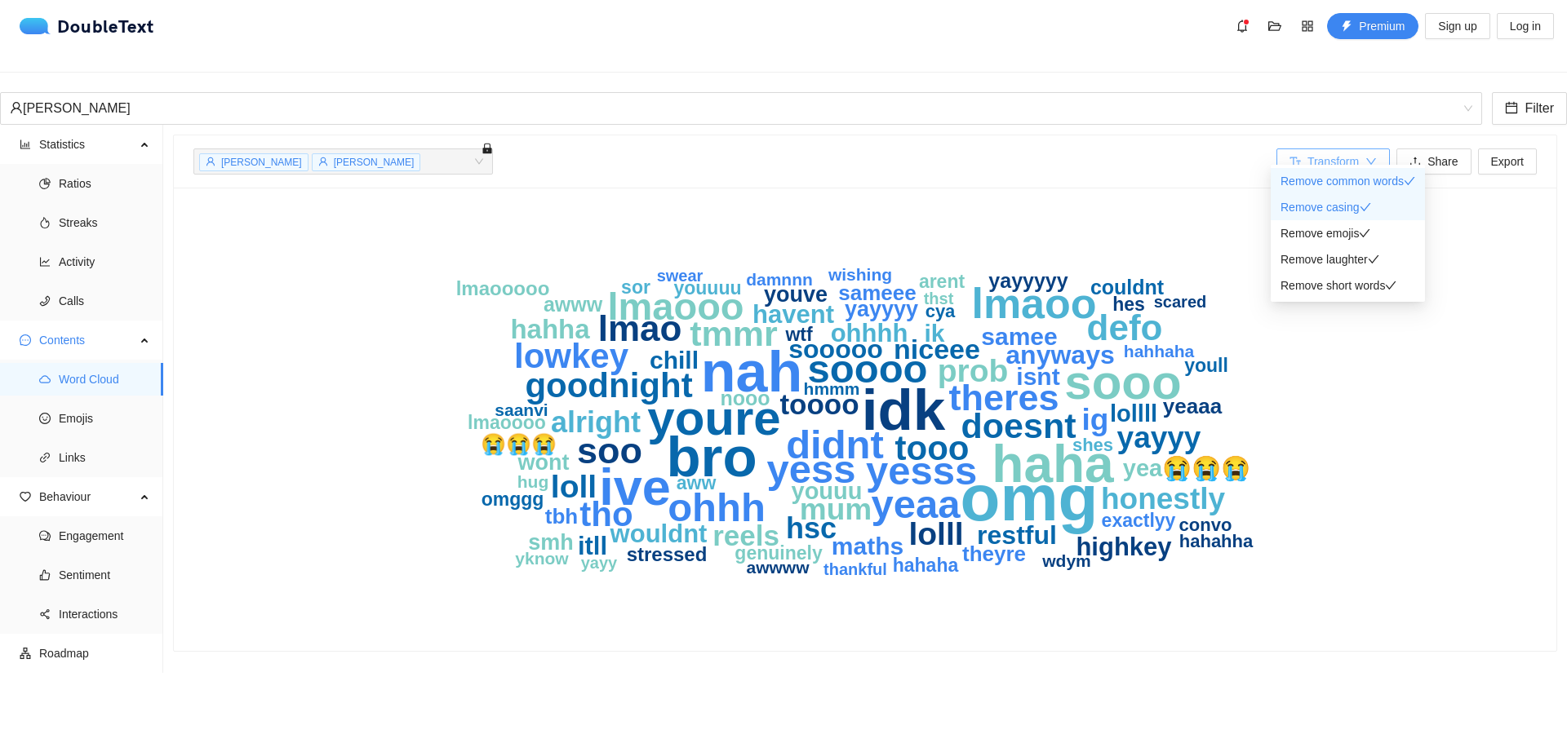
click at [1365, 156] on span "down" at bounding box center [1370, 162] width 11 height 13
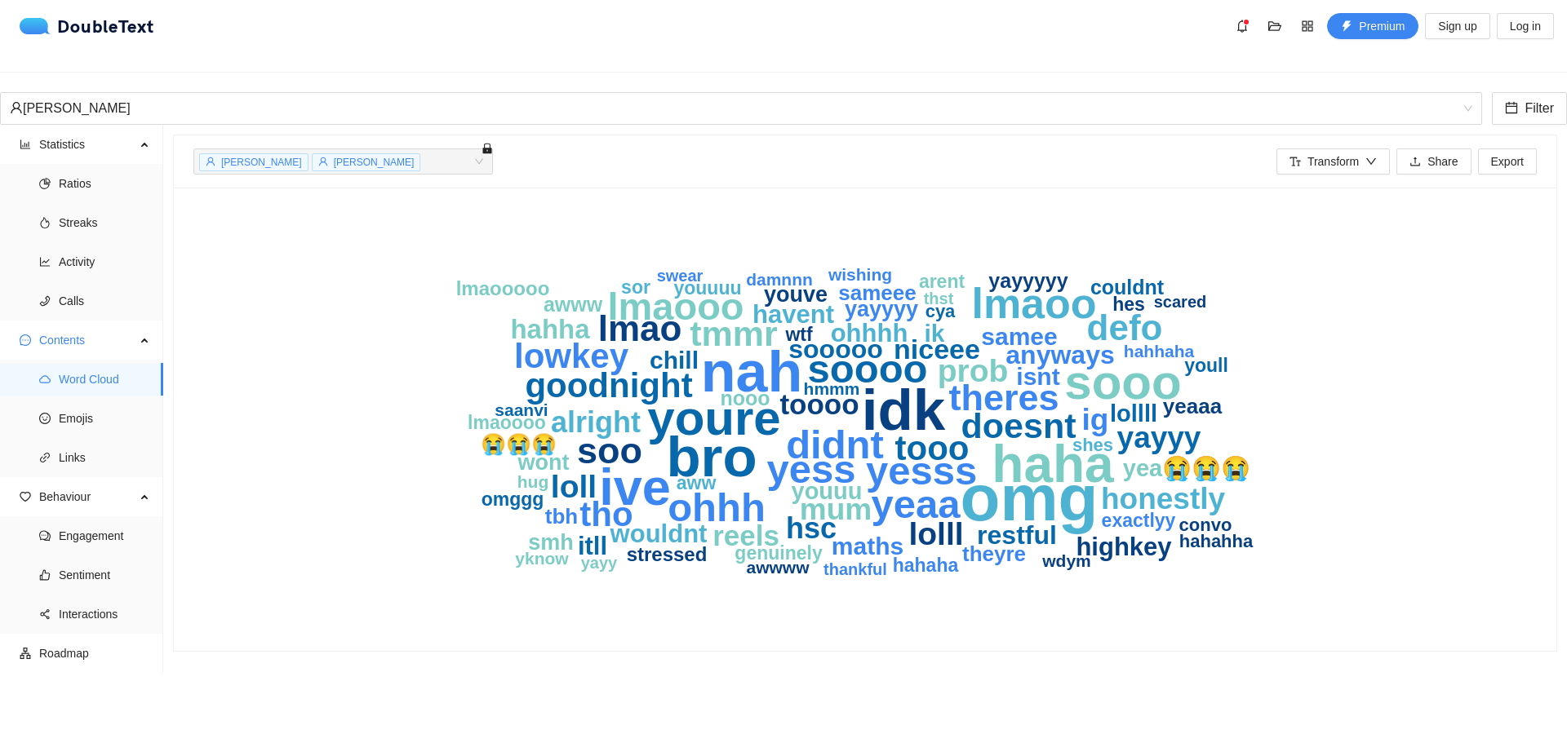
click at [264, 240] on div "omg idk nah bro haha ive sooo youre lmaoo didnt yesss soooo yess yeaa ohhh lmao…" at bounding box center [864, 419] width 1343 height 424
click at [103, 402] on span "Emojis" at bounding box center [104, 418] width 91 height 33
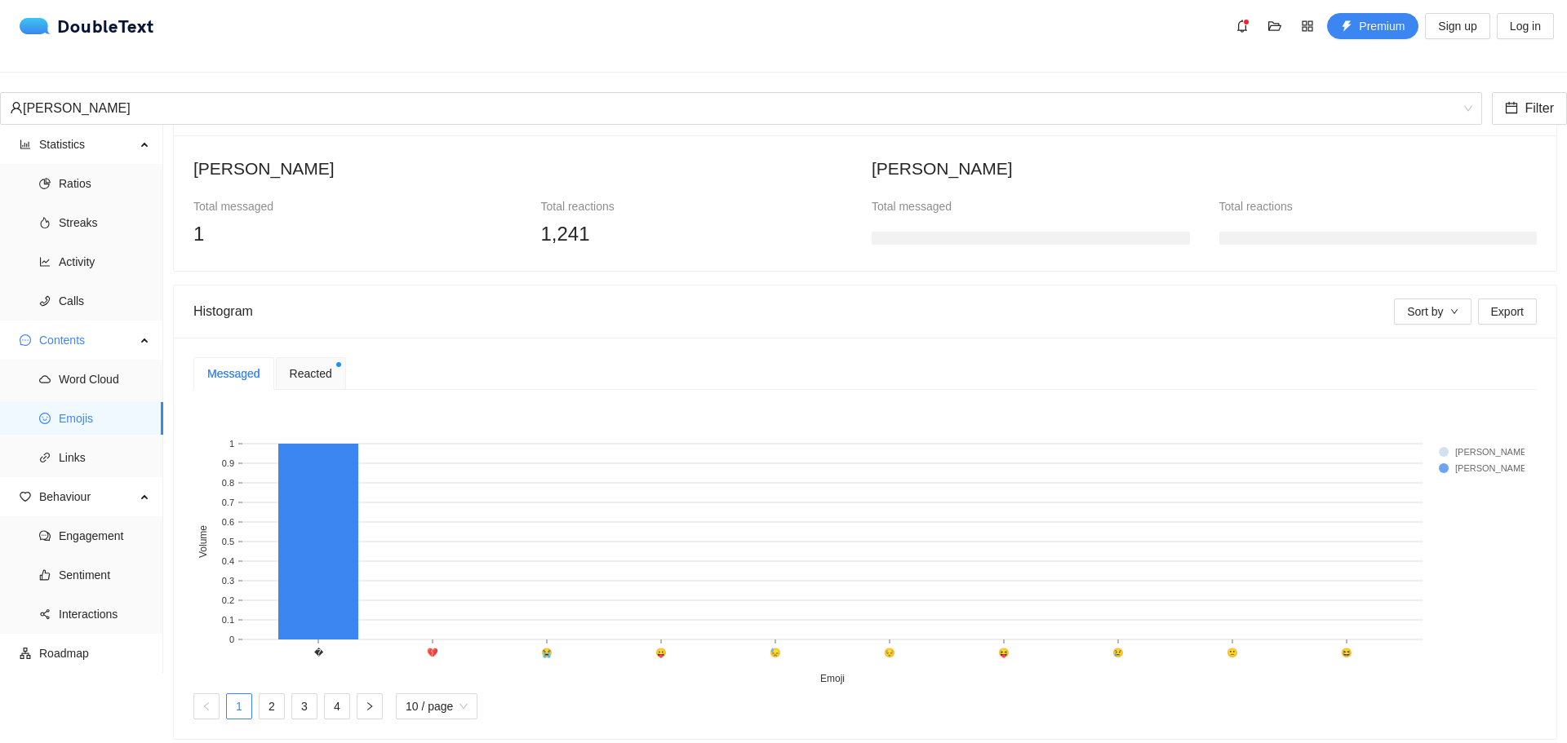
click at [317, 365] on span "Reacted" at bounding box center [311, 374] width 42 height 18
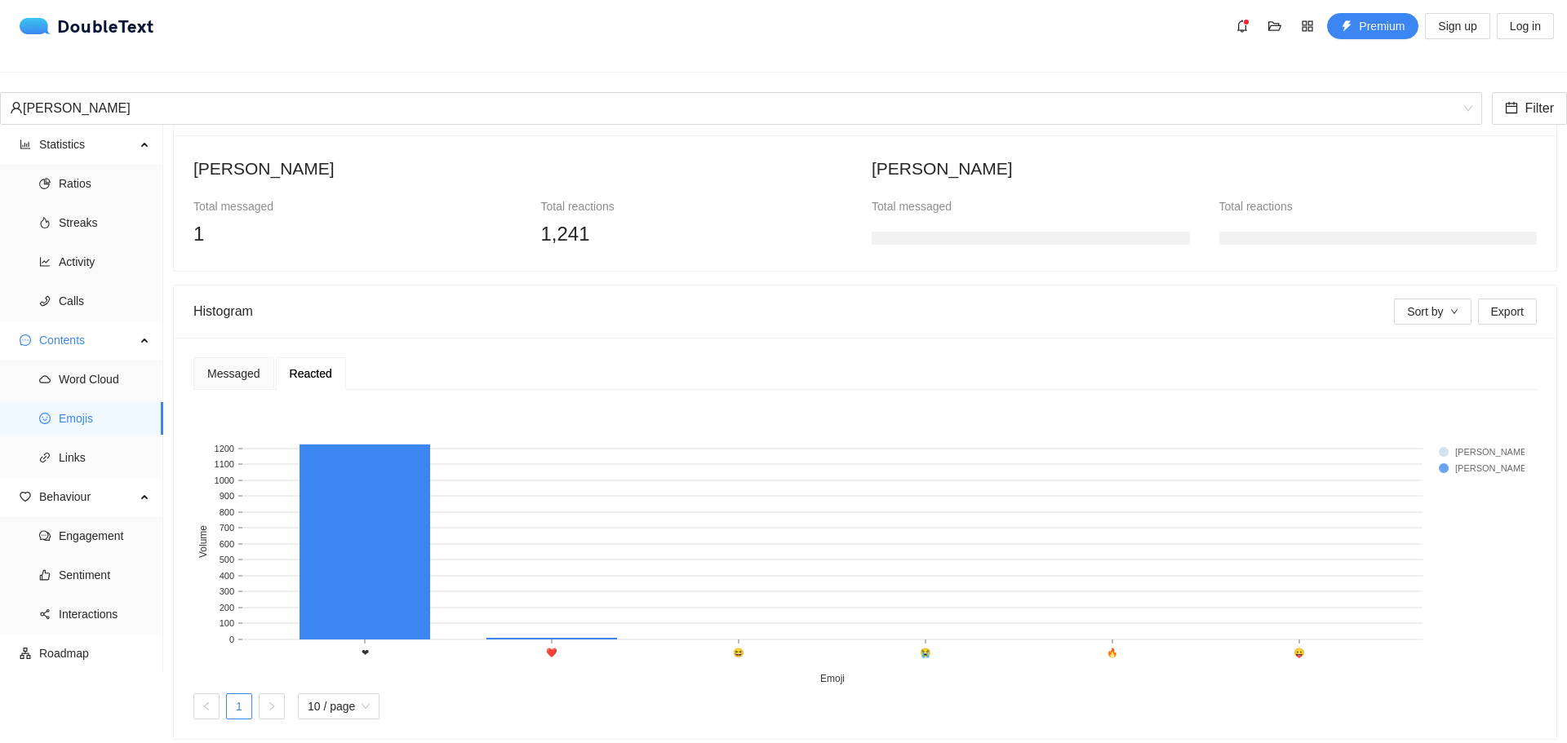
scroll to position [175, 0]
click at [109, 364] on span "Word Cloud" at bounding box center [104, 379] width 91 height 33
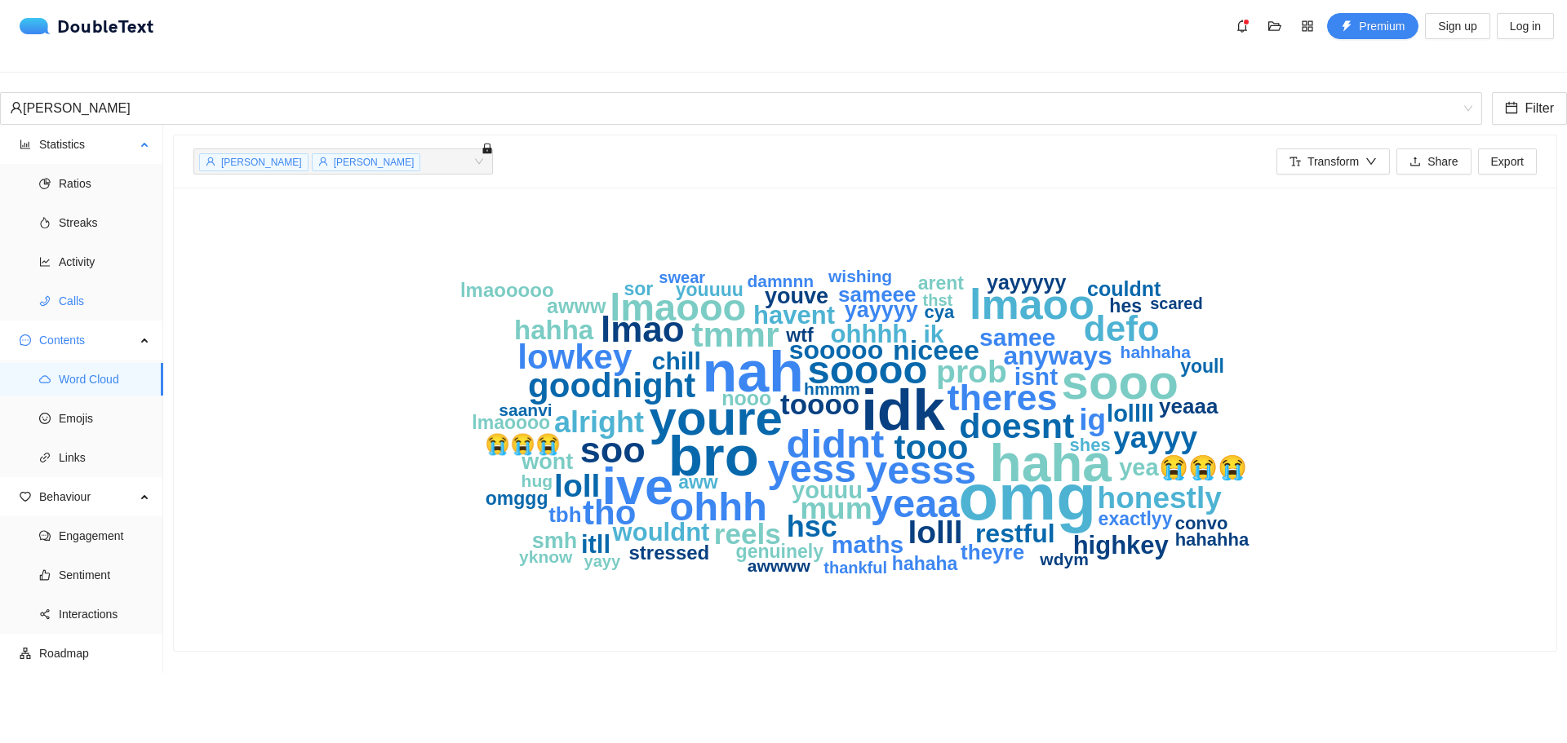
click at [100, 285] on span "Calls" at bounding box center [104, 301] width 91 height 33
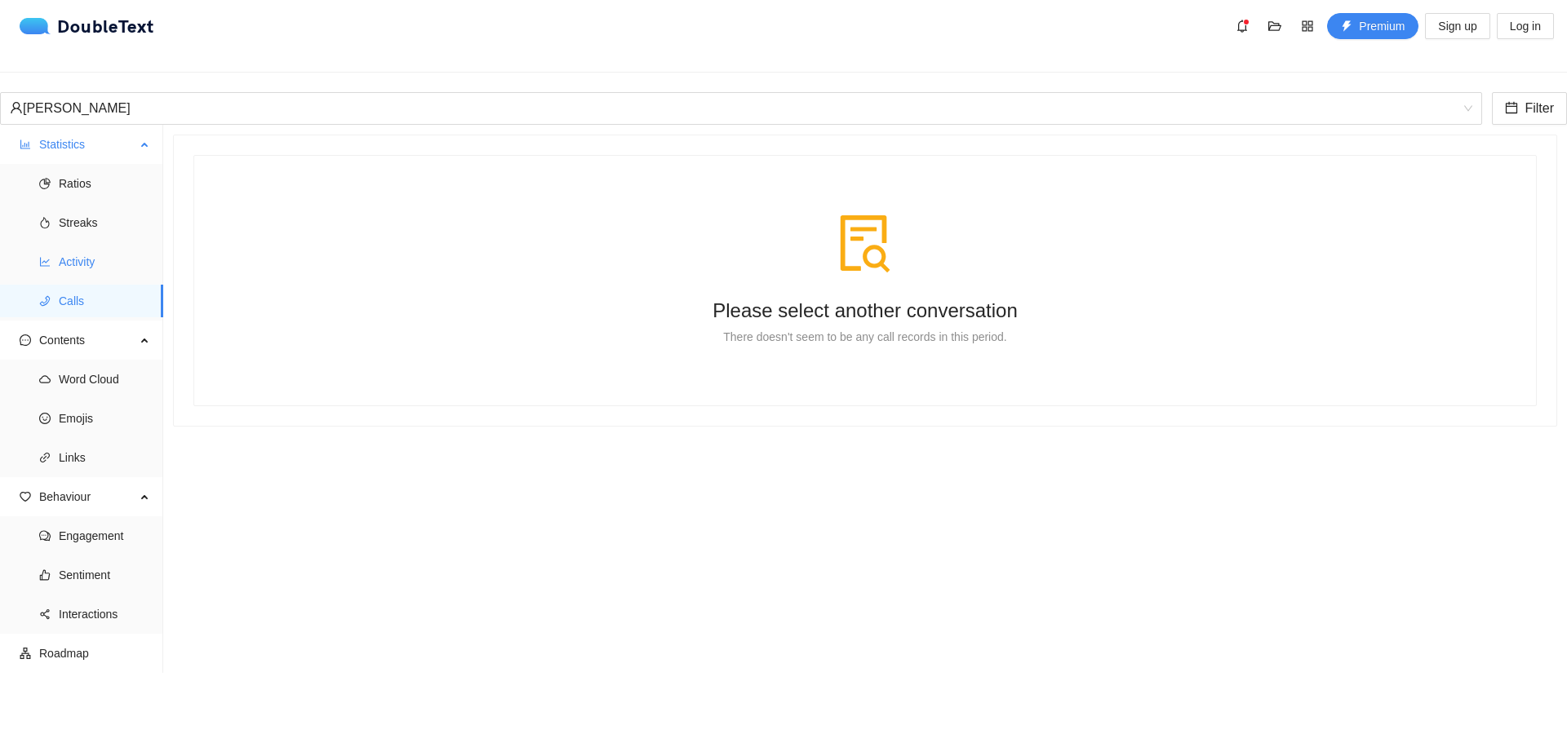
click at [101, 250] on span "Activity" at bounding box center [104, 262] width 91 height 33
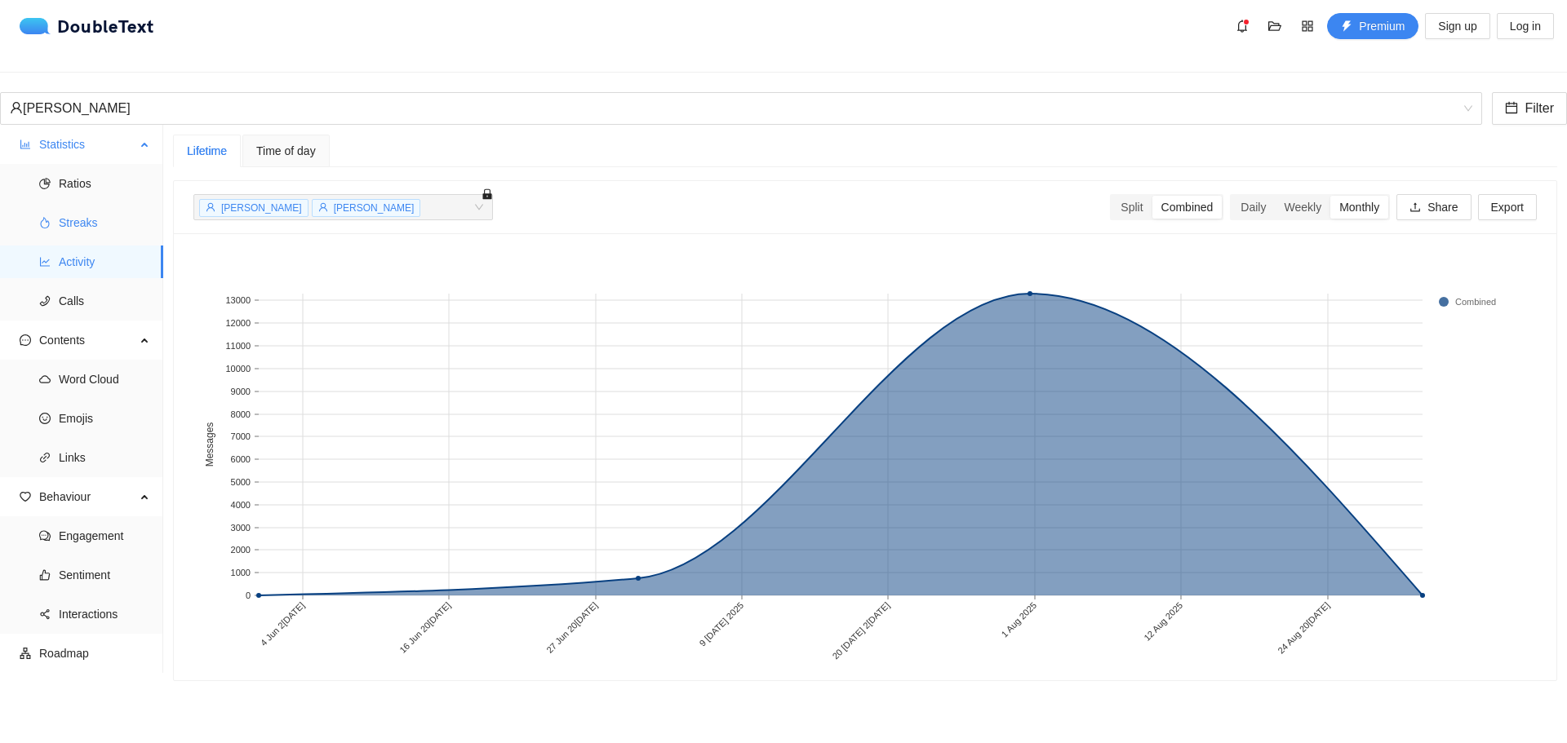
click at [57, 218] on li "Streaks" at bounding box center [81, 222] width 163 height 33
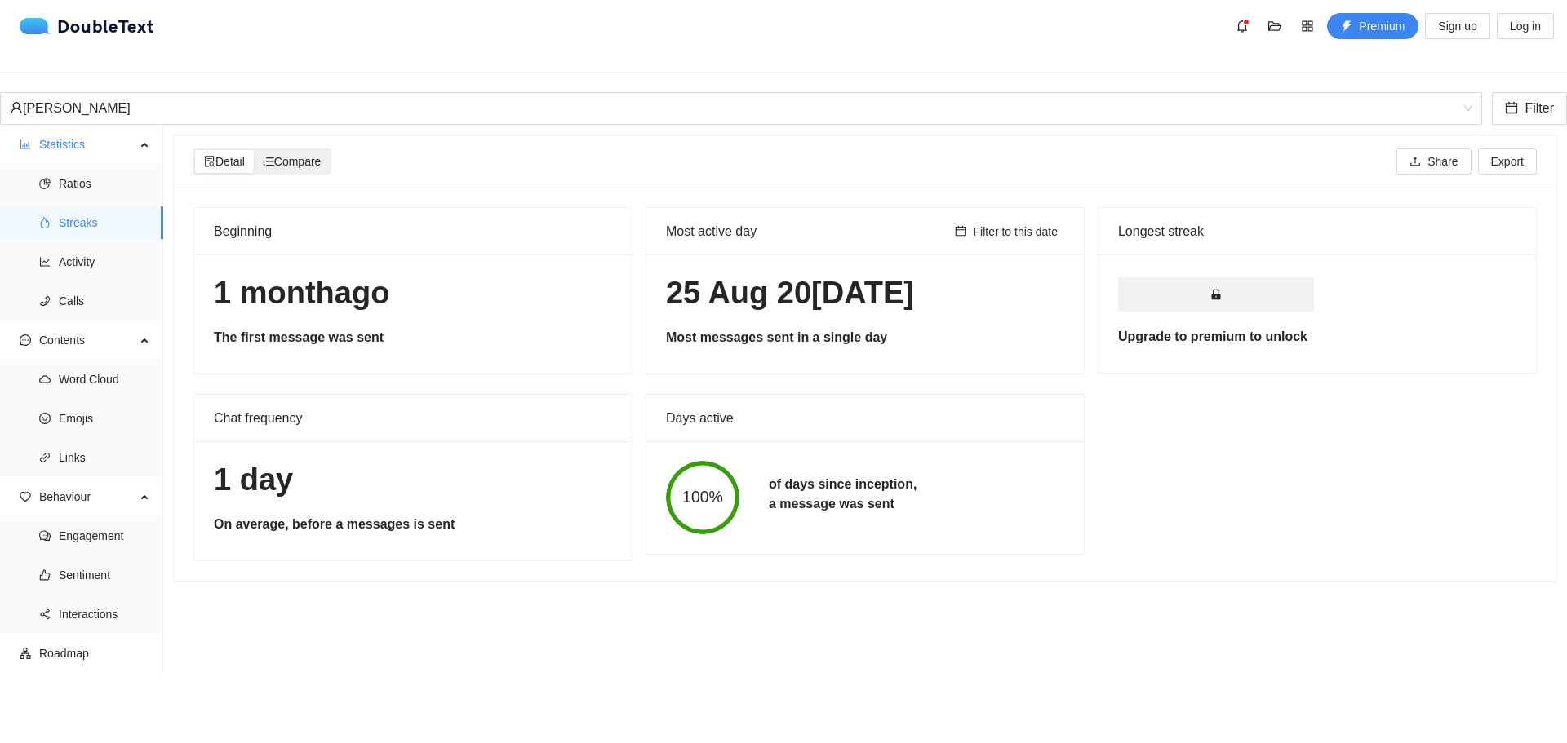
click at [301, 155] on span "Compare" at bounding box center [292, 161] width 59 height 13
click at [254, 150] on input "Compare" at bounding box center [254, 150] width 0 height 0
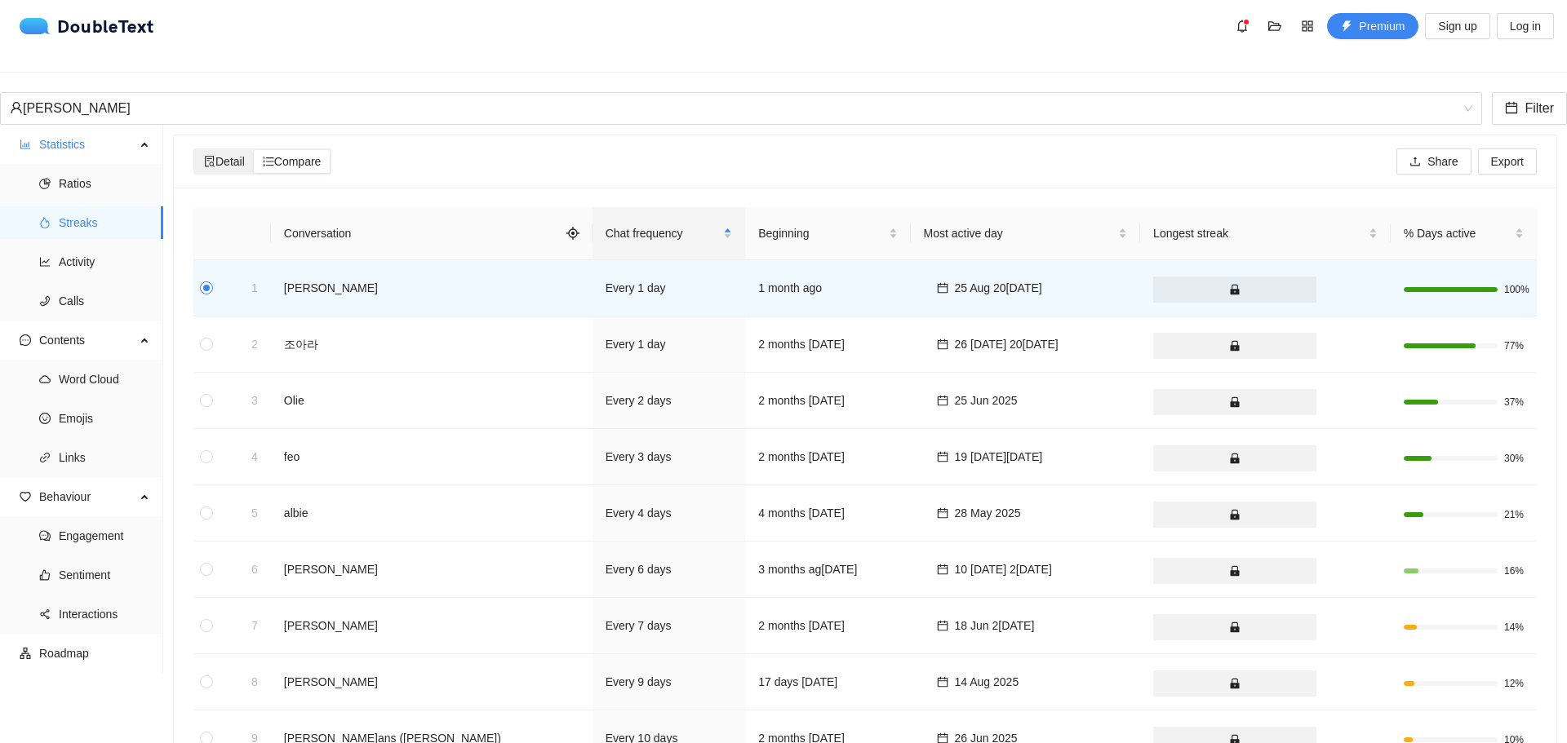
click at [227, 155] on span "Detail" at bounding box center [224, 161] width 41 height 13
click at [195, 150] on input "Detail" at bounding box center [195, 150] width 0 height 0
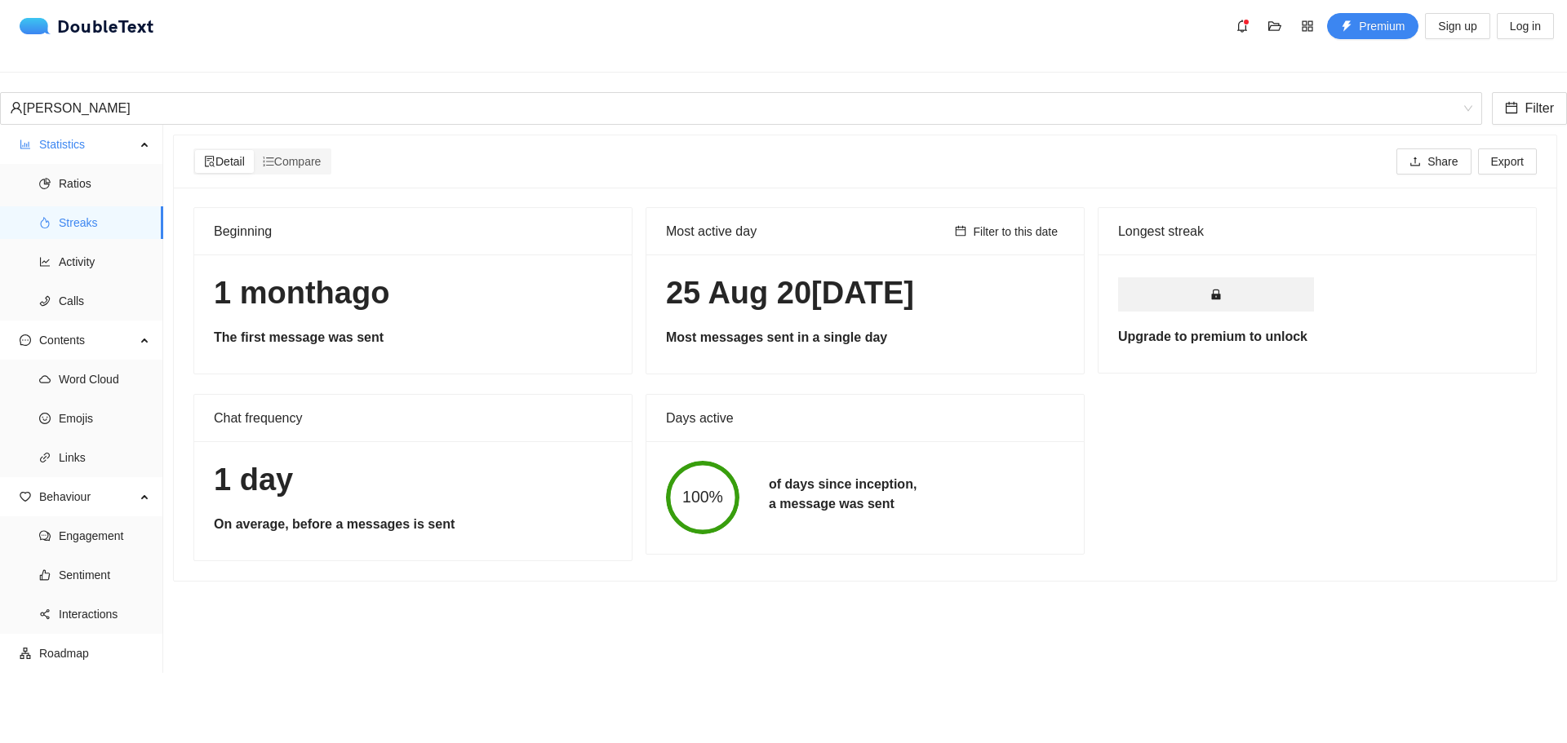
click at [329, 100] on div "[PERSON_NAME]" at bounding box center [783, 108] width 1567 height 33
click at [330, 100] on div "[PERSON_NAME]" at bounding box center [783, 108] width 1567 height 33
click at [349, 93] on div "[PERSON_NAME]" at bounding box center [734, 108] width 1448 height 31
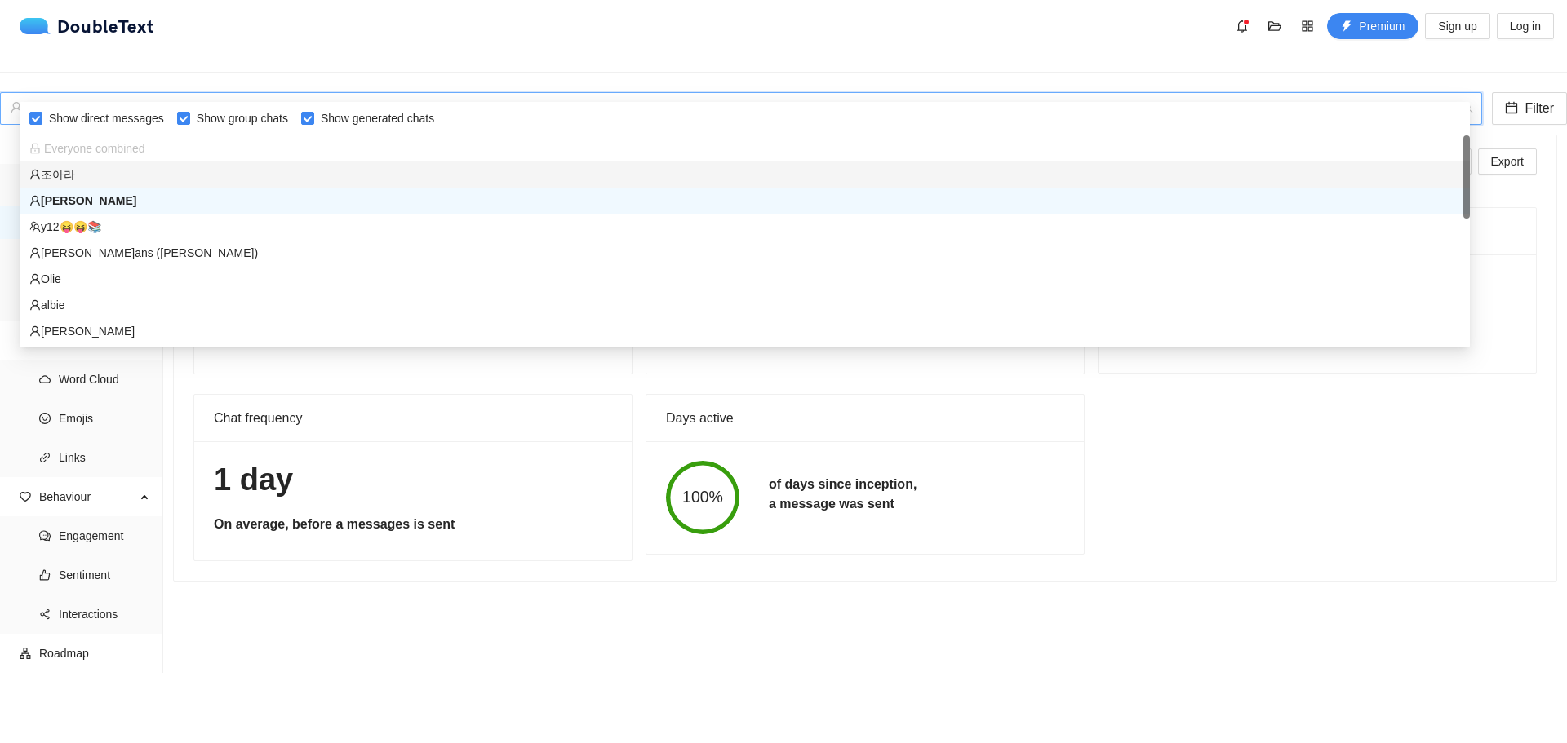
click at [70, 178] on div "조아라" at bounding box center [744, 175] width 1431 height 18
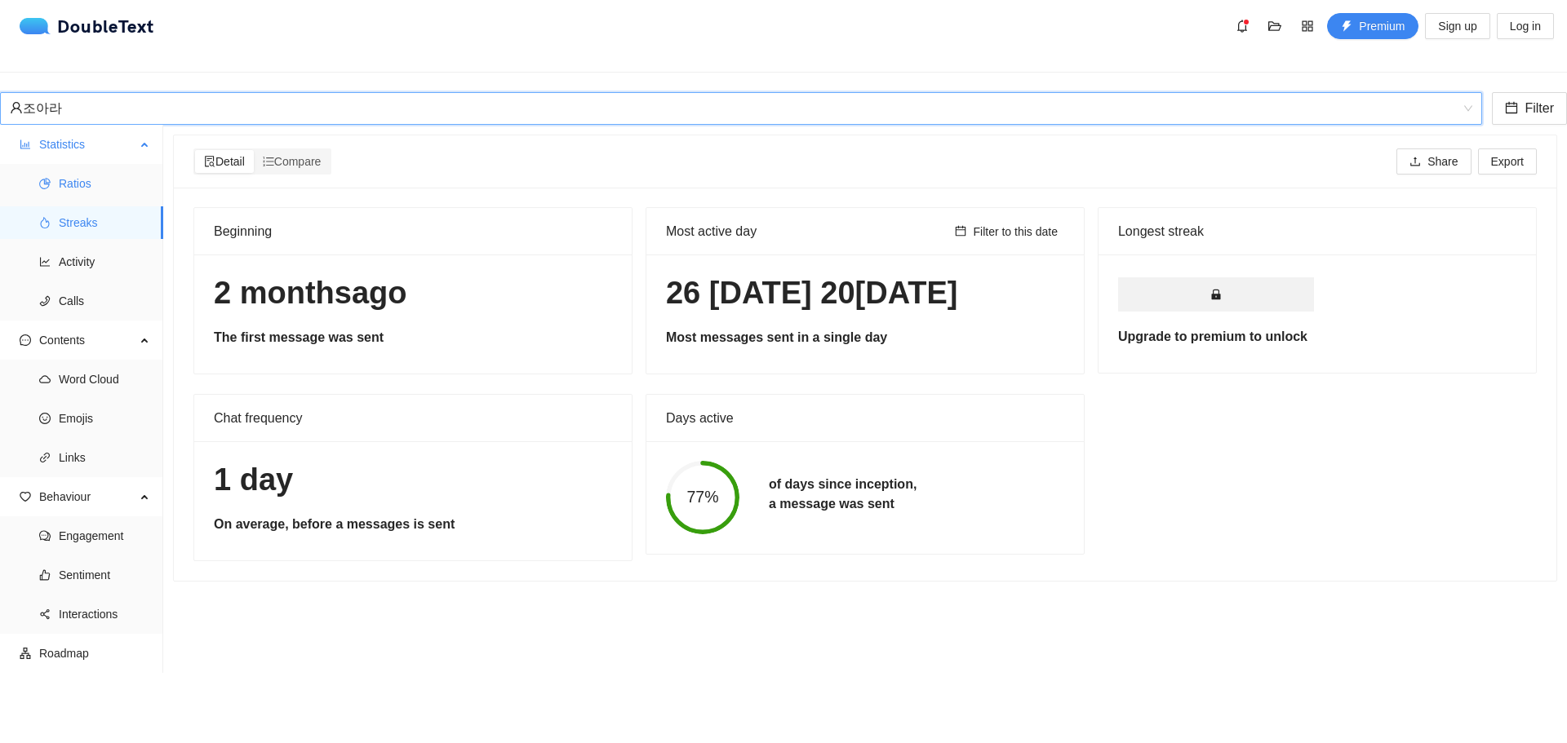
click at [60, 172] on span "Ratios" at bounding box center [104, 183] width 91 height 33
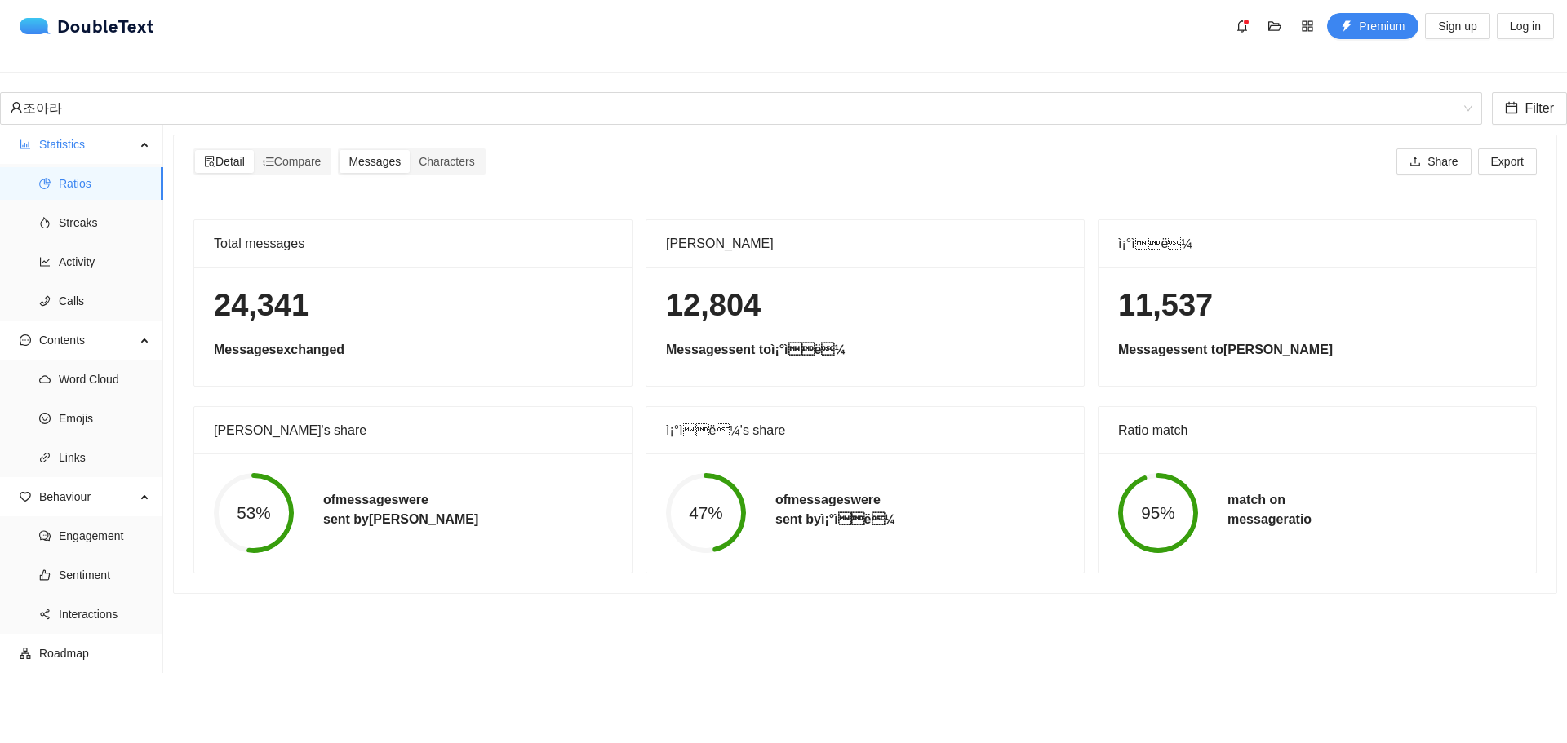
click at [375, 312] on div "24,341 Messages exchanged" at bounding box center [412, 326] width 437 height 119
click at [758, 611] on section "Detail Compare Messages Characters Share Export Total messages 24,341 Messages …" at bounding box center [865, 437] width 1404 height 625
click at [87, 211] on span "Streaks" at bounding box center [104, 222] width 91 height 33
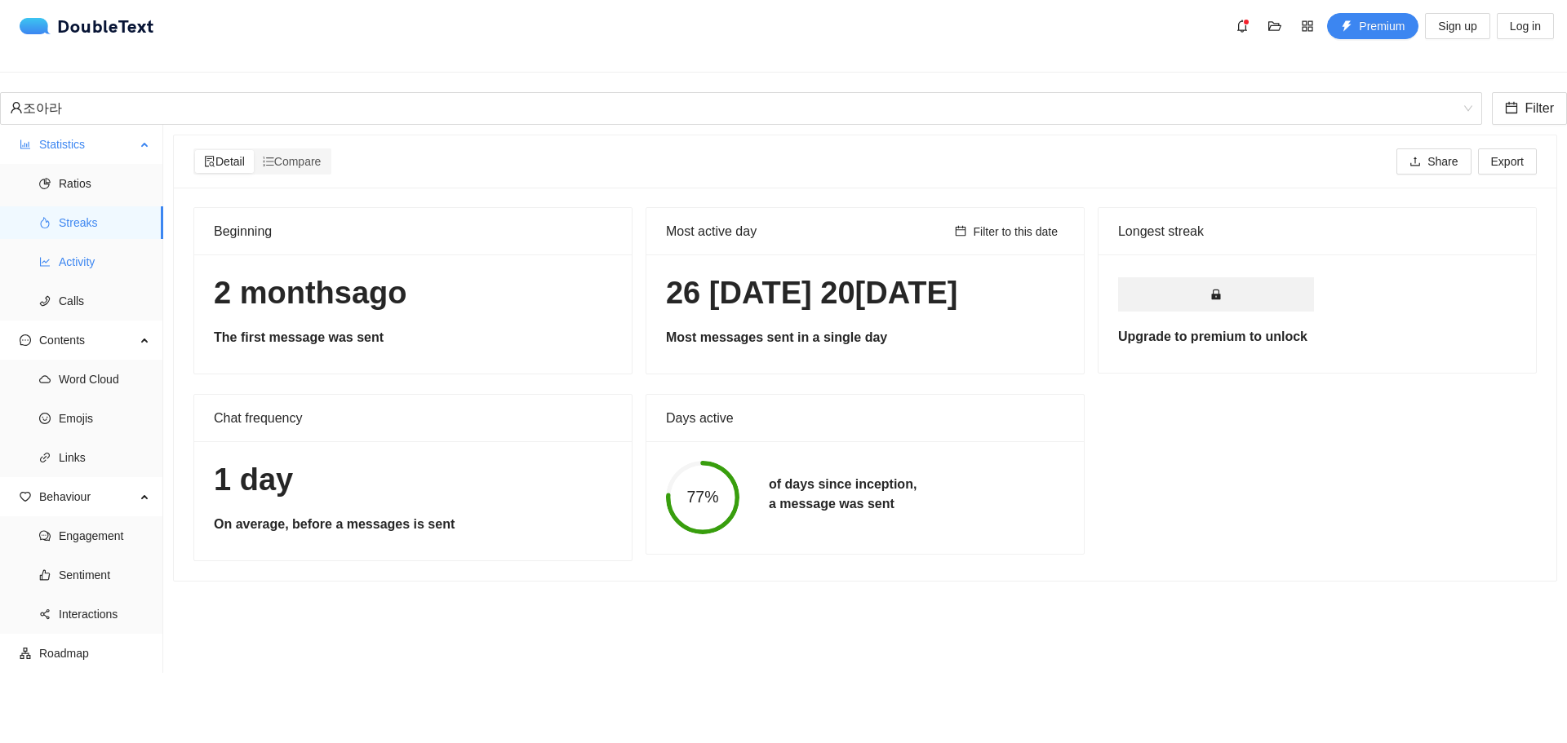
click at [98, 260] on span "Activity" at bounding box center [104, 262] width 91 height 33
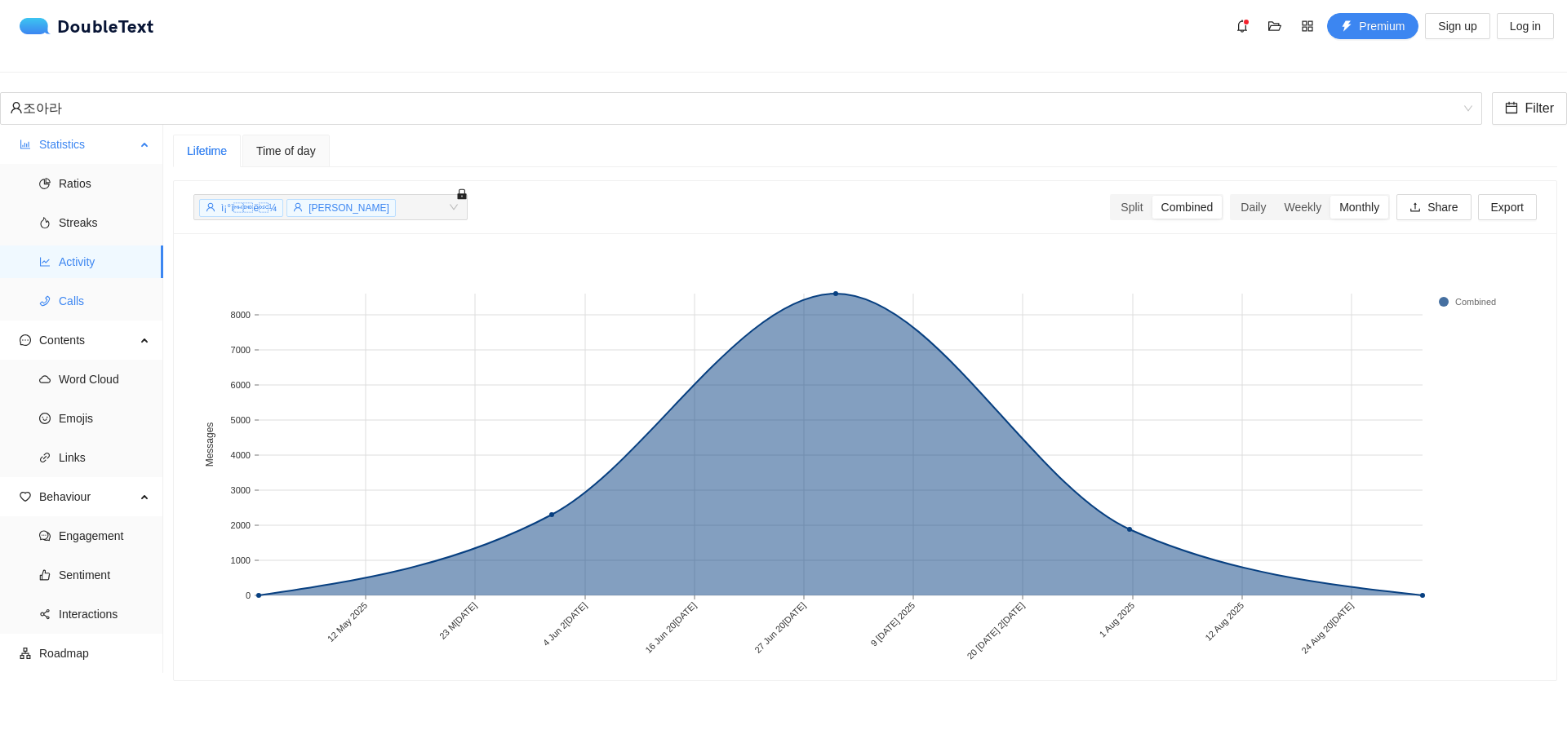
click at [99, 289] on span "Calls" at bounding box center [104, 301] width 91 height 33
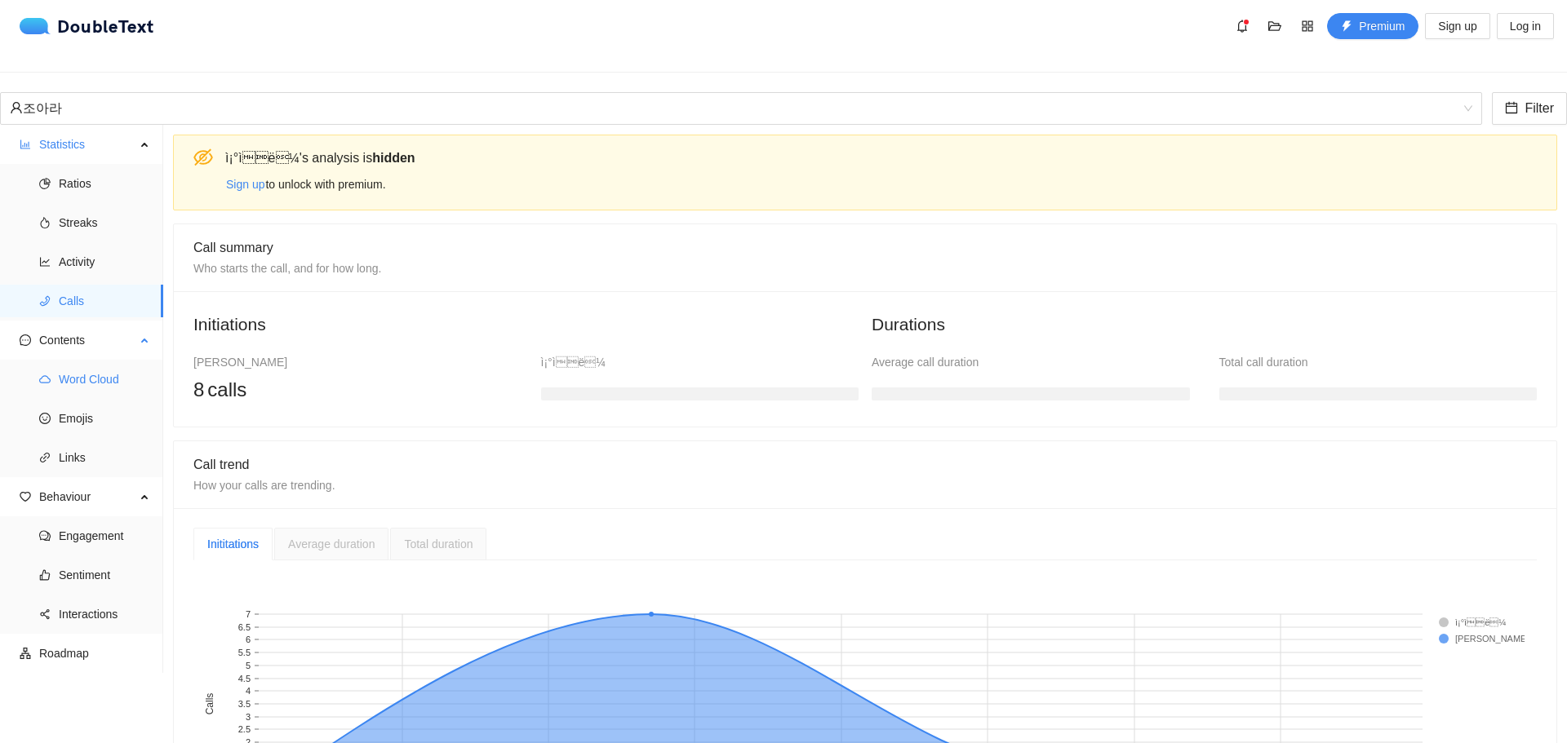
click at [92, 367] on span "Word Cloud" at bounding box center [104, 379] width 91 height 33
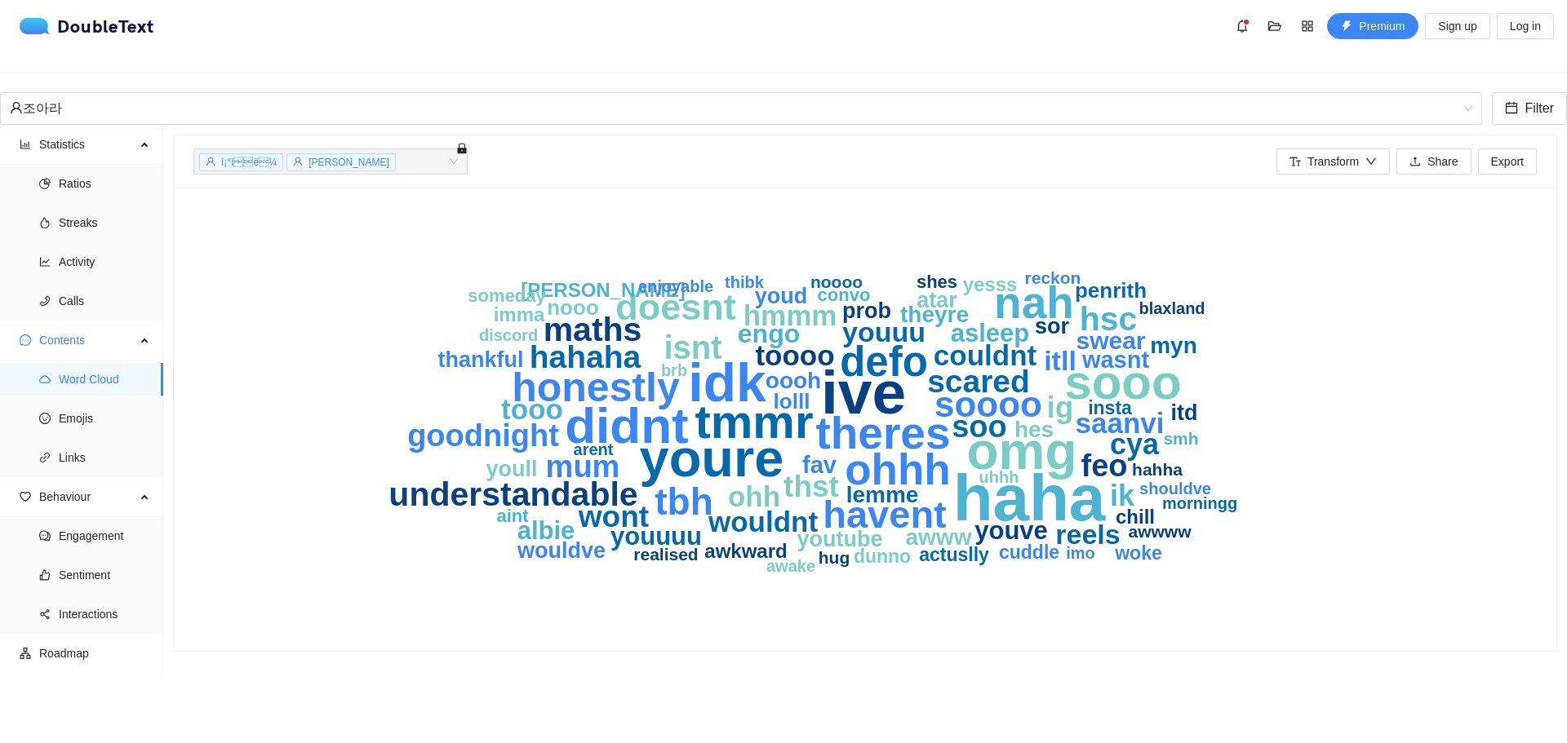
click at [1023, 542] on text "cuddle" at bounding box center [1029, 552] width 60 height 21
click at [1093, 646] on section "ì¡°ì[PERSON_NAME]liver + 0 ... Transform Share Export haha ive idk youre omg …" at bounding box center [865, 437] width 1404 height 625
click at [1337, 409] on icon "haha ive idk youre omg didnt sooo tmmr nah theres ohhh defo honestly havent tbh…" at bounding box center [865, 419] width 1045 height 424
click at [116, 408] on span "Emojis" at bounding box center [104, 418] width 91 height 33
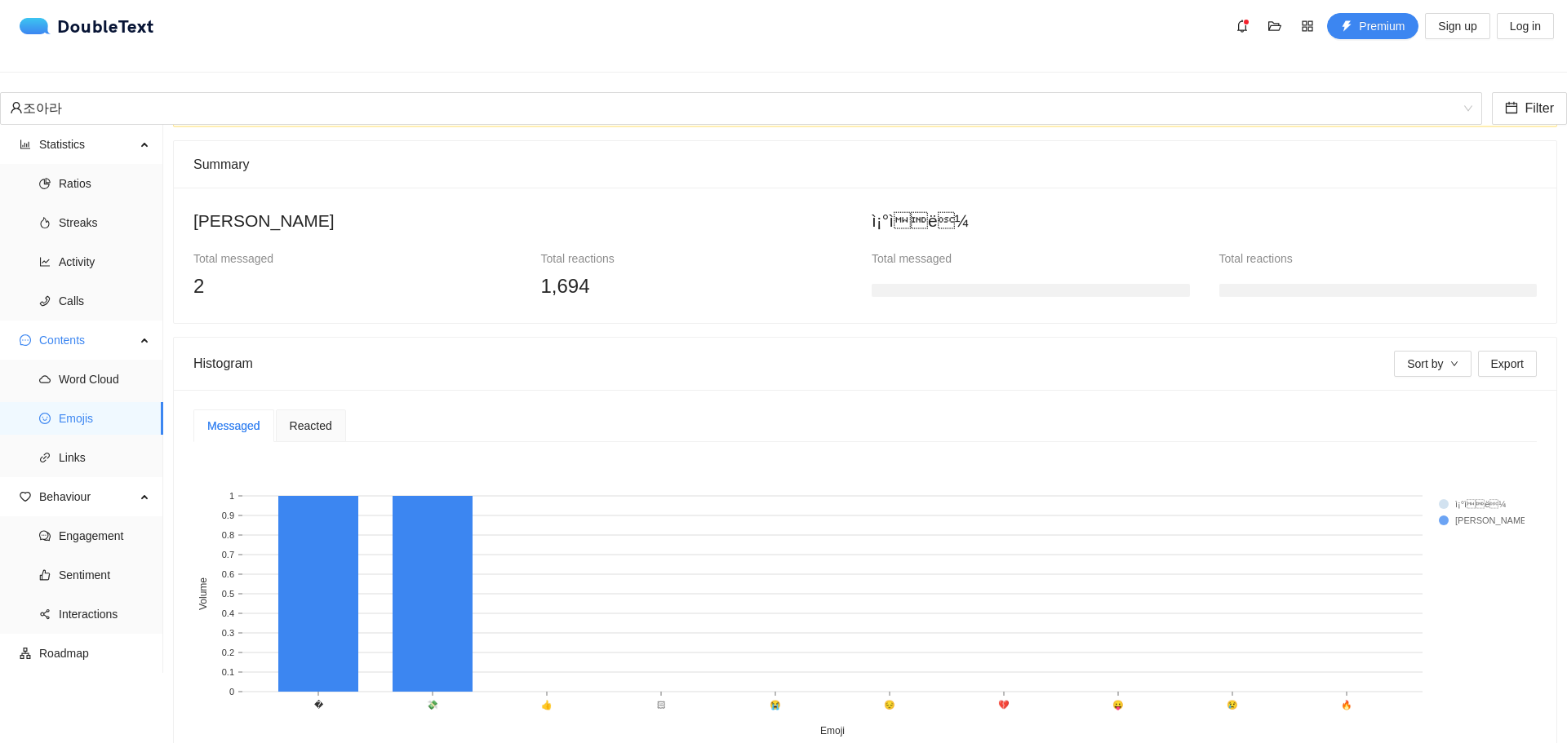
scroll to position [175, 0]
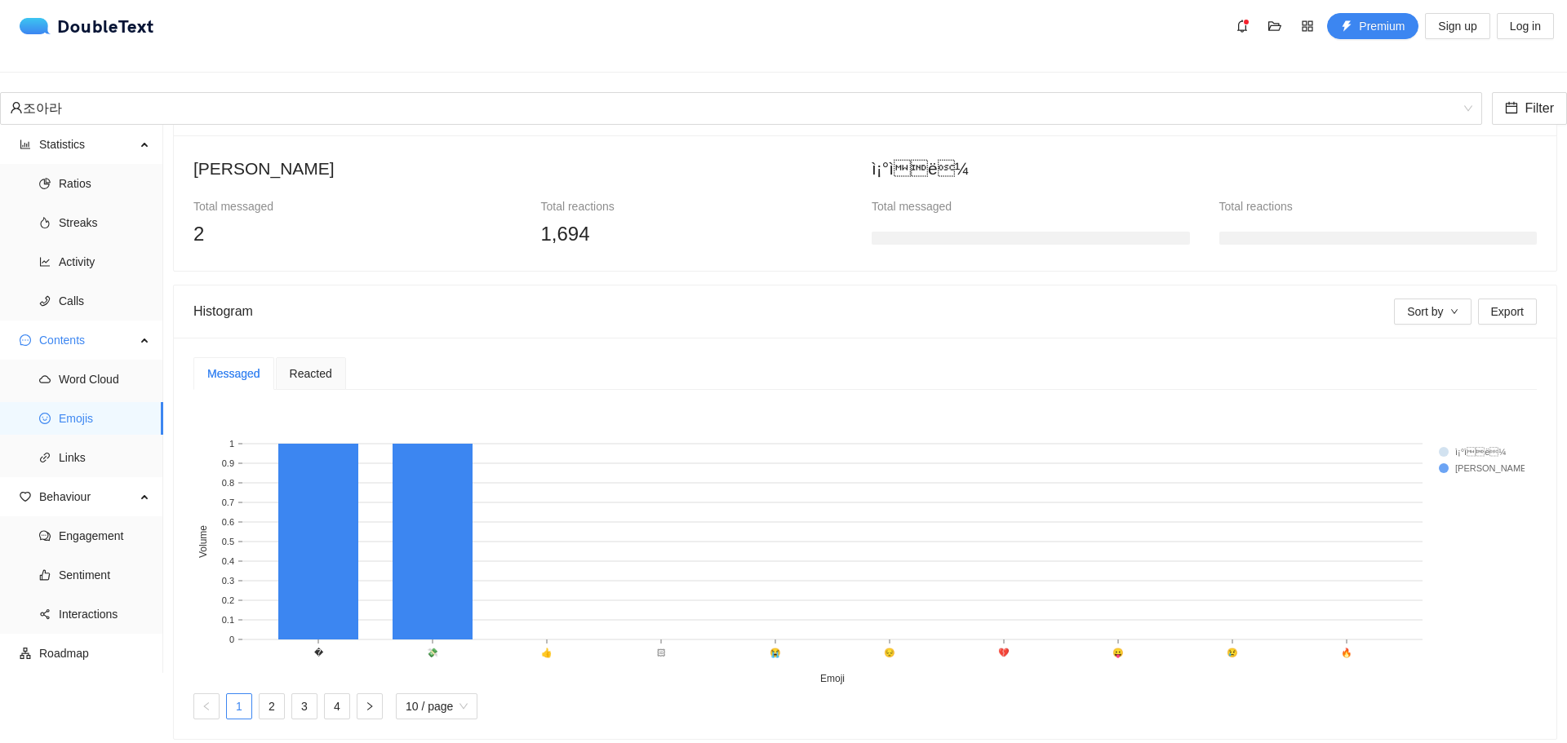
click at [317, 368] on span "Reacted" at bounding box center [311, 373] width 42 height 11
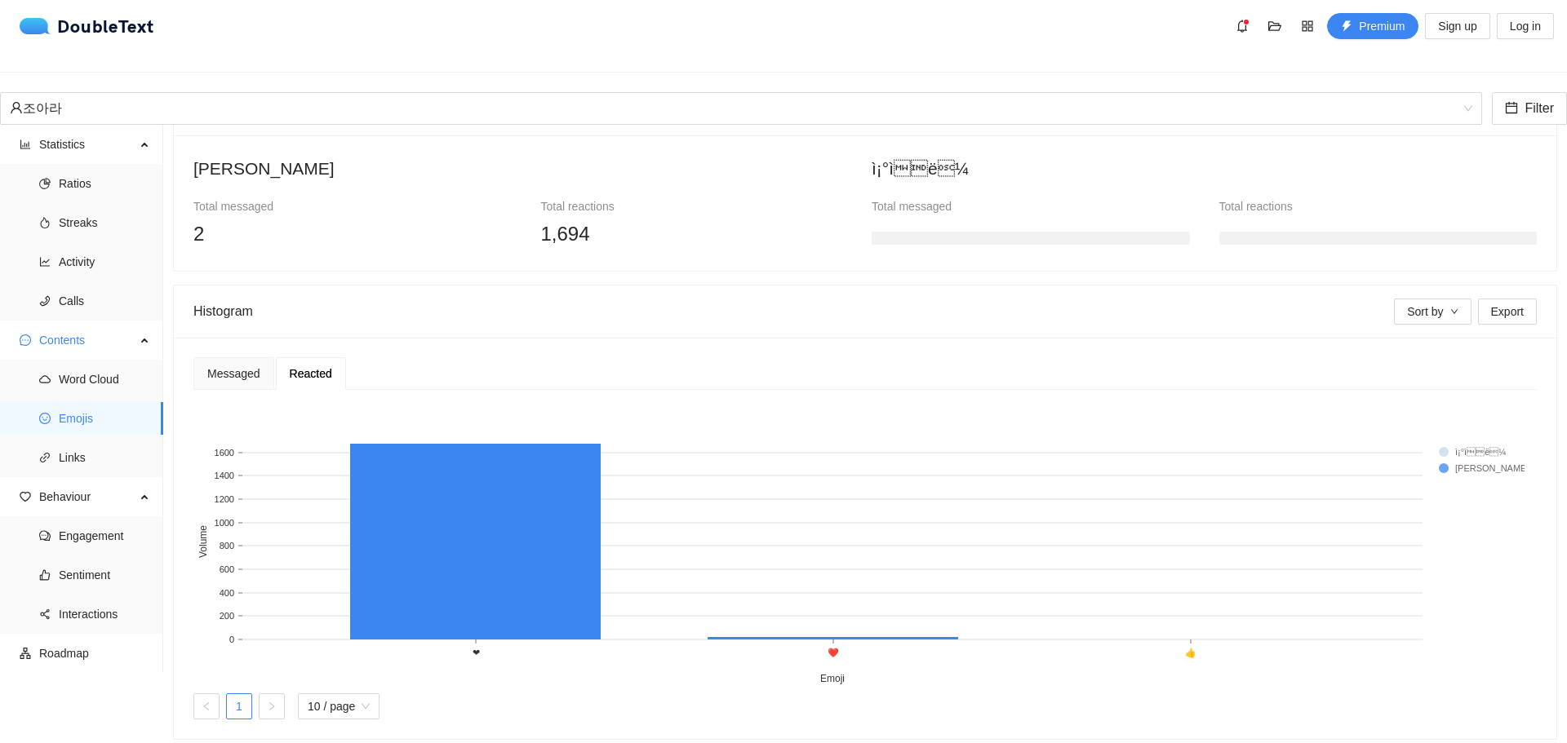
click at [186, 338] on div "Messaged Reacted 1 2 3 4 10 / page ❤ ❤️ 👍 Emoji 0 200 400 600 800 1000 1200 140…" at bounding box center [865, 538] width 1382 height 401
click at [191, 338] on div "Messaged Reacted 1 2 3 4 10 / page ❤ ❤️ 👍 Emoji 0 200 400 600 800 1000 1200 140…" at bounding box center [865, 538] width 1382 height 401
click at [206, 357] on div "Messaged" at bounding box center [233, 373] width 81 height 33
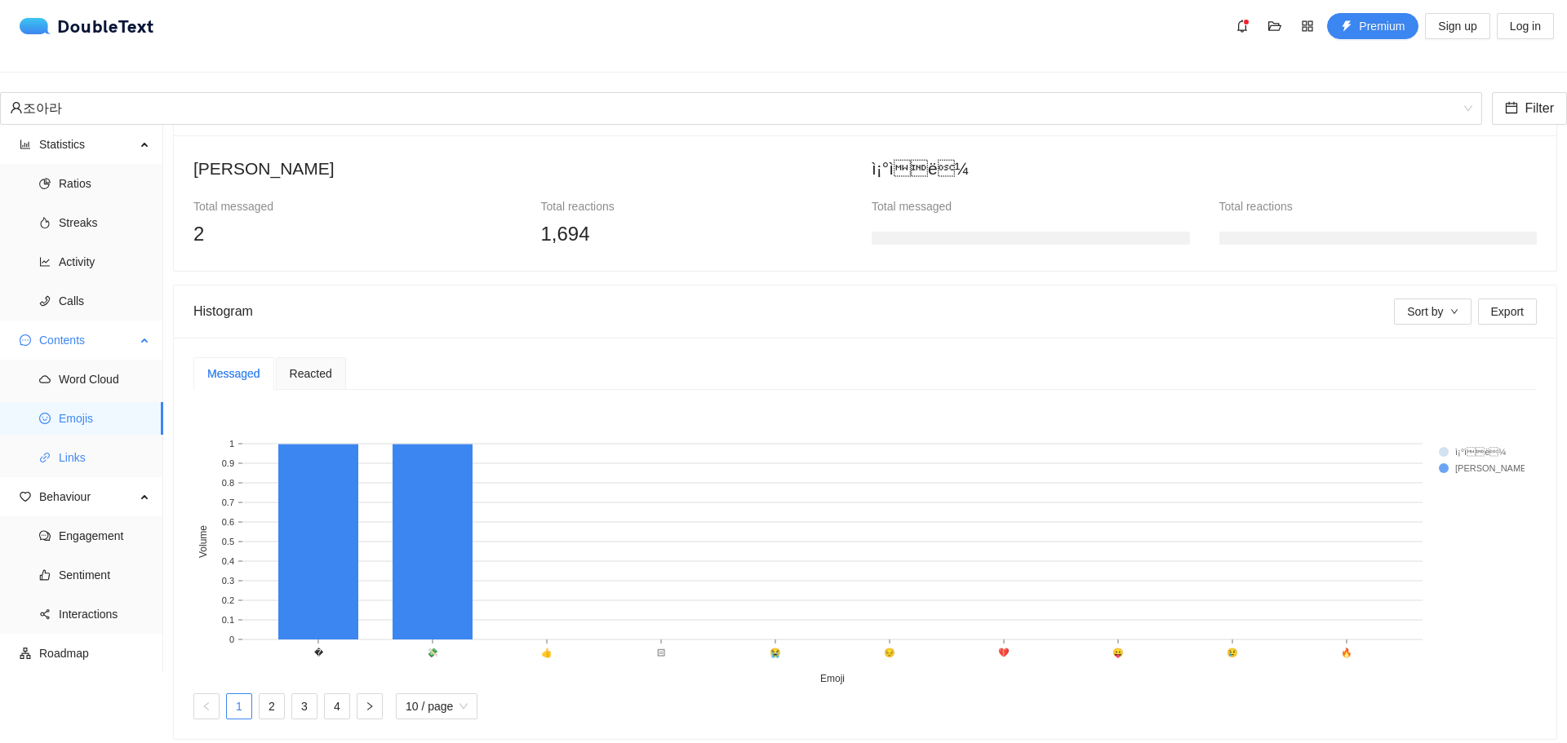
click at [93, 450] on span "Links" at bounding box center [104, 457] width 91 height 33
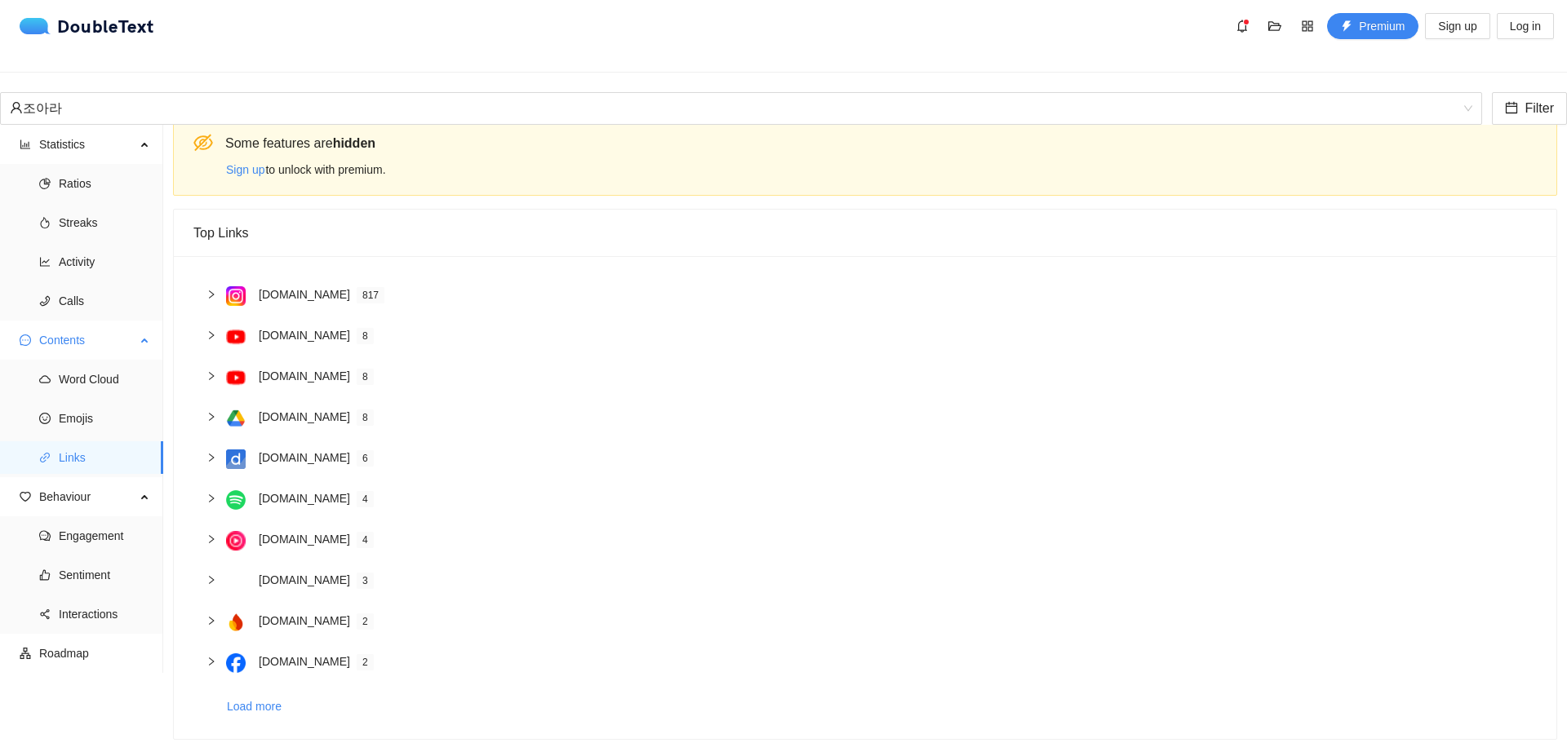
scroll to position [27, 0]
click at [92, 521] on span "Engagement" at bounding box center [104, 536] width 91 height 33
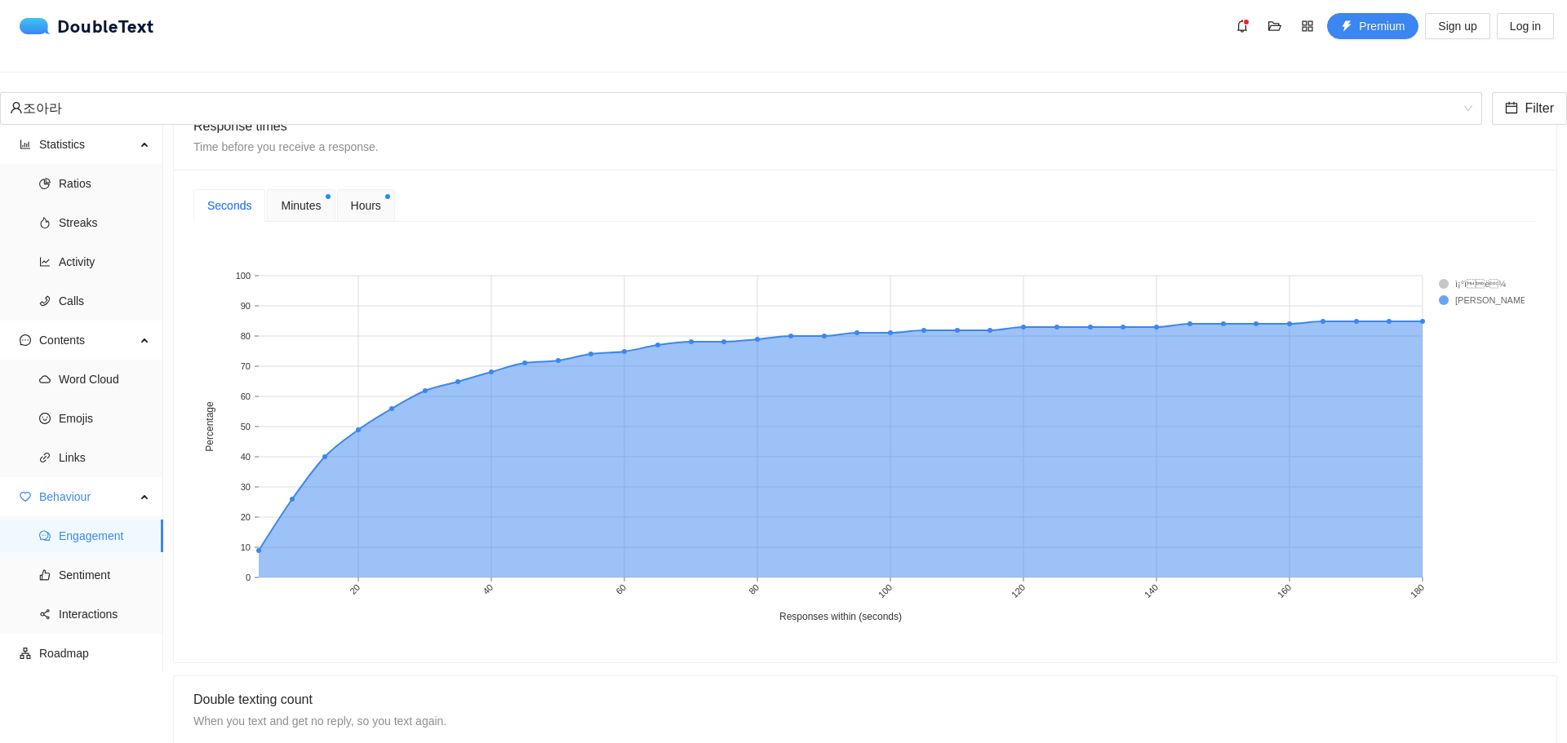
scroll to position [502, 0]
click at [302, 175] on div "Seconds Minutes Hours 20 40 60 80 100 120 140 160 180 Responses within (seconds…" at bounding box center [865, 417] width 1382 height 493
click at [305, 197] on span "Minutes" at bounding box center [301, 206] width 40 height 18
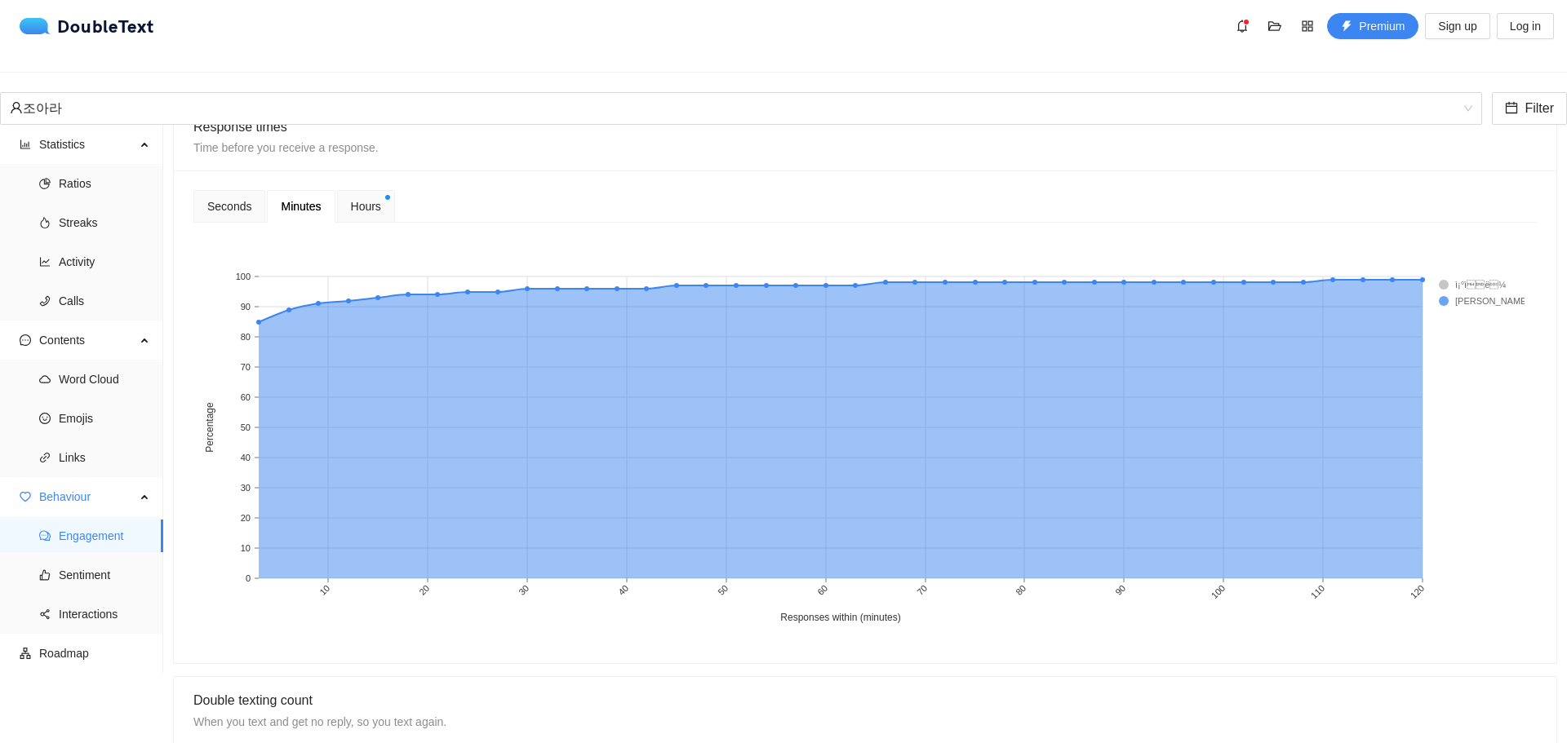
click at [338, 190] on div "Hours" at bounding box center [366, 206] width 58 height 33
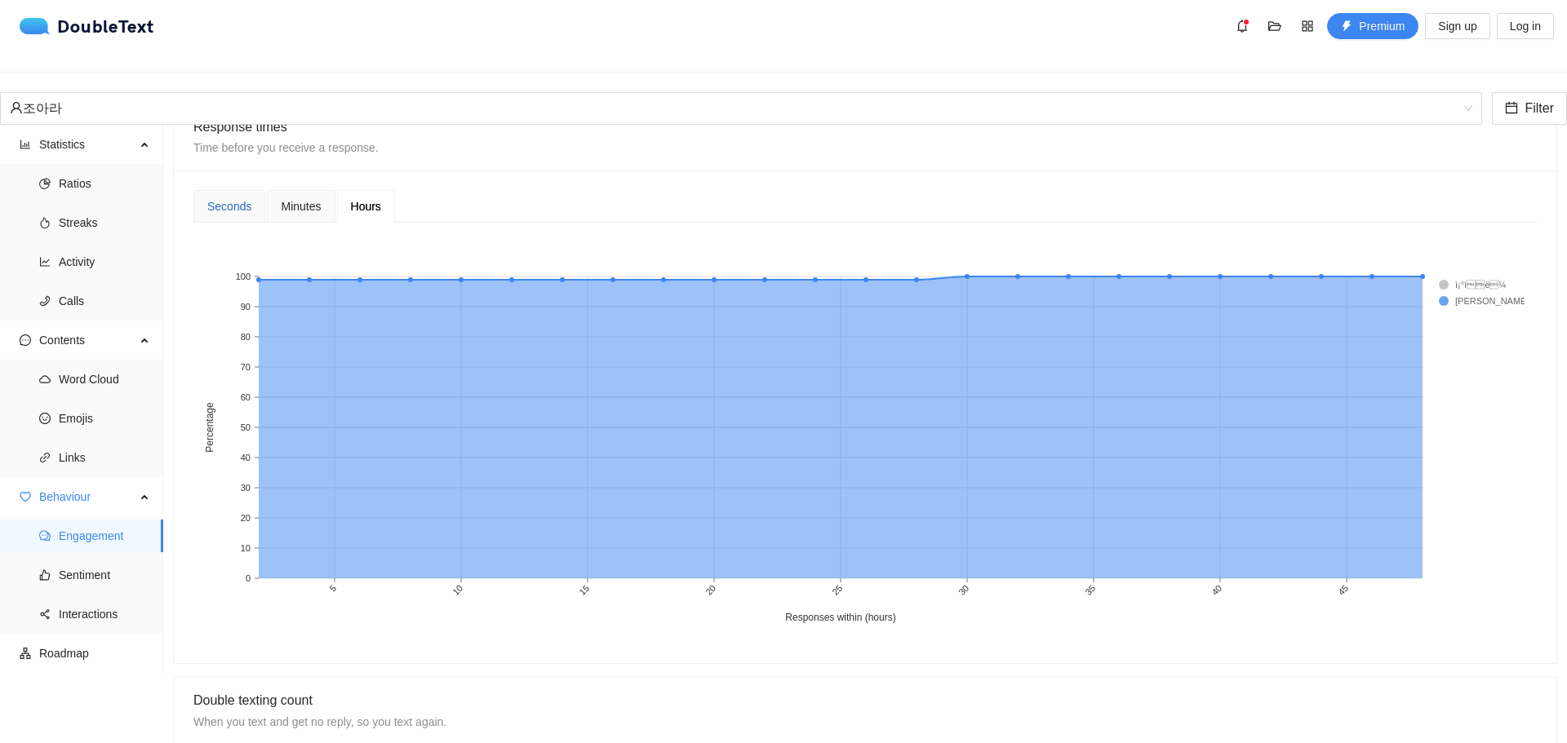
click at [237, 197] on div "Seconds" at bounding box center [229, 206] width 44 height 18
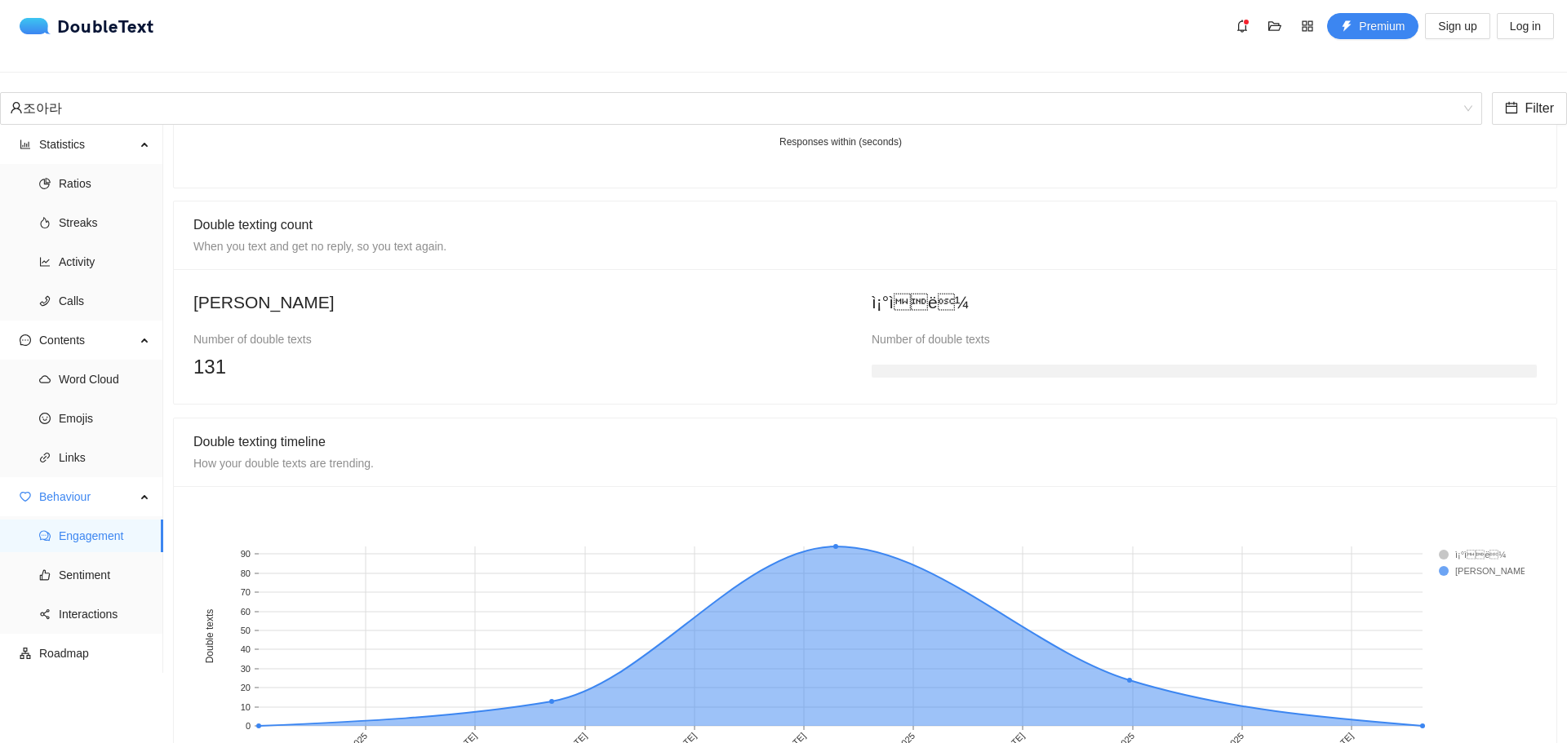
scroll to position [991, 0]
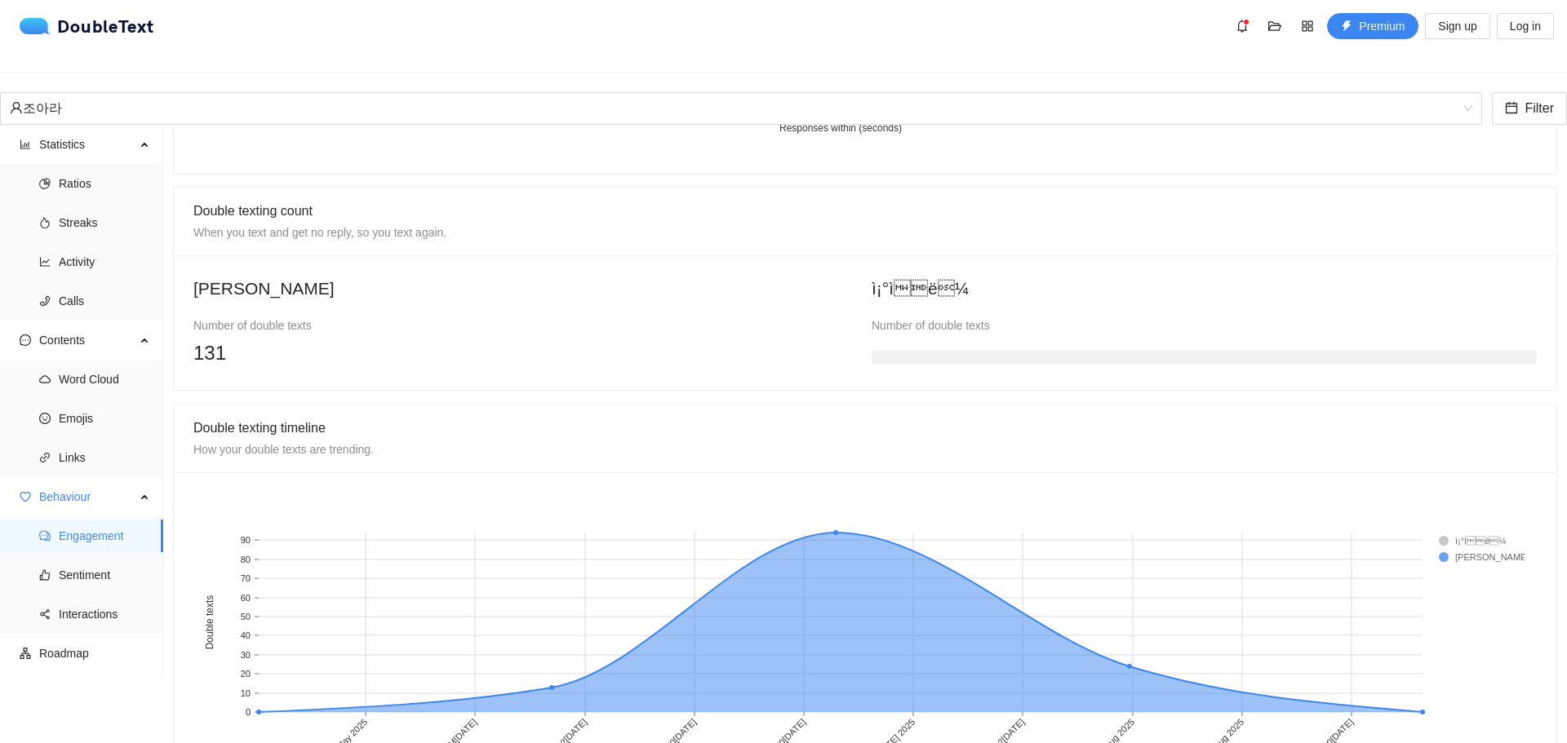
click at [381, 338] on div "131" at bounding box center [525, 353] width 665 height 31
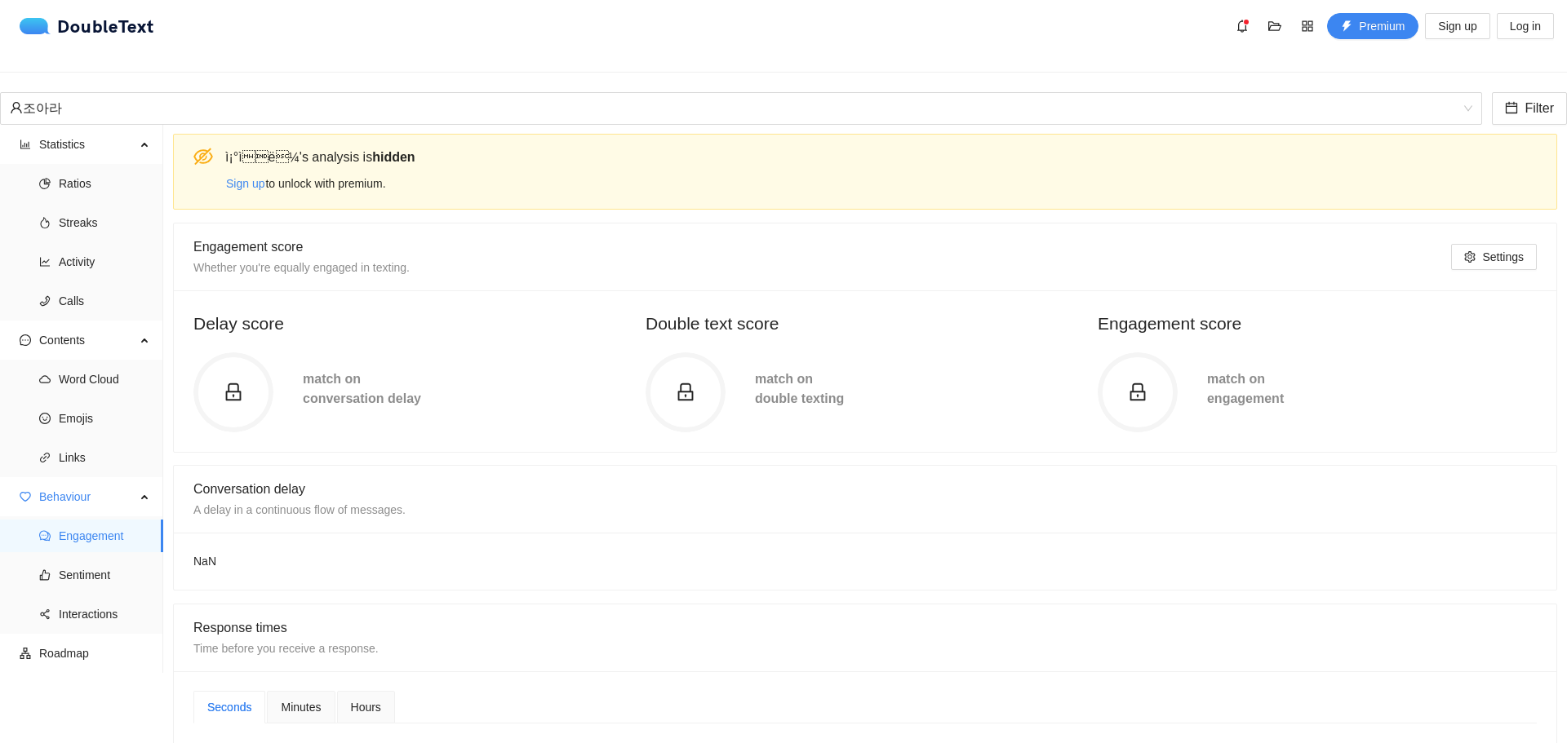
scroll to position [0, 0]
click at [74, 574] on span "Sentiment" at bounding box center [104, 575] width 91 height 33
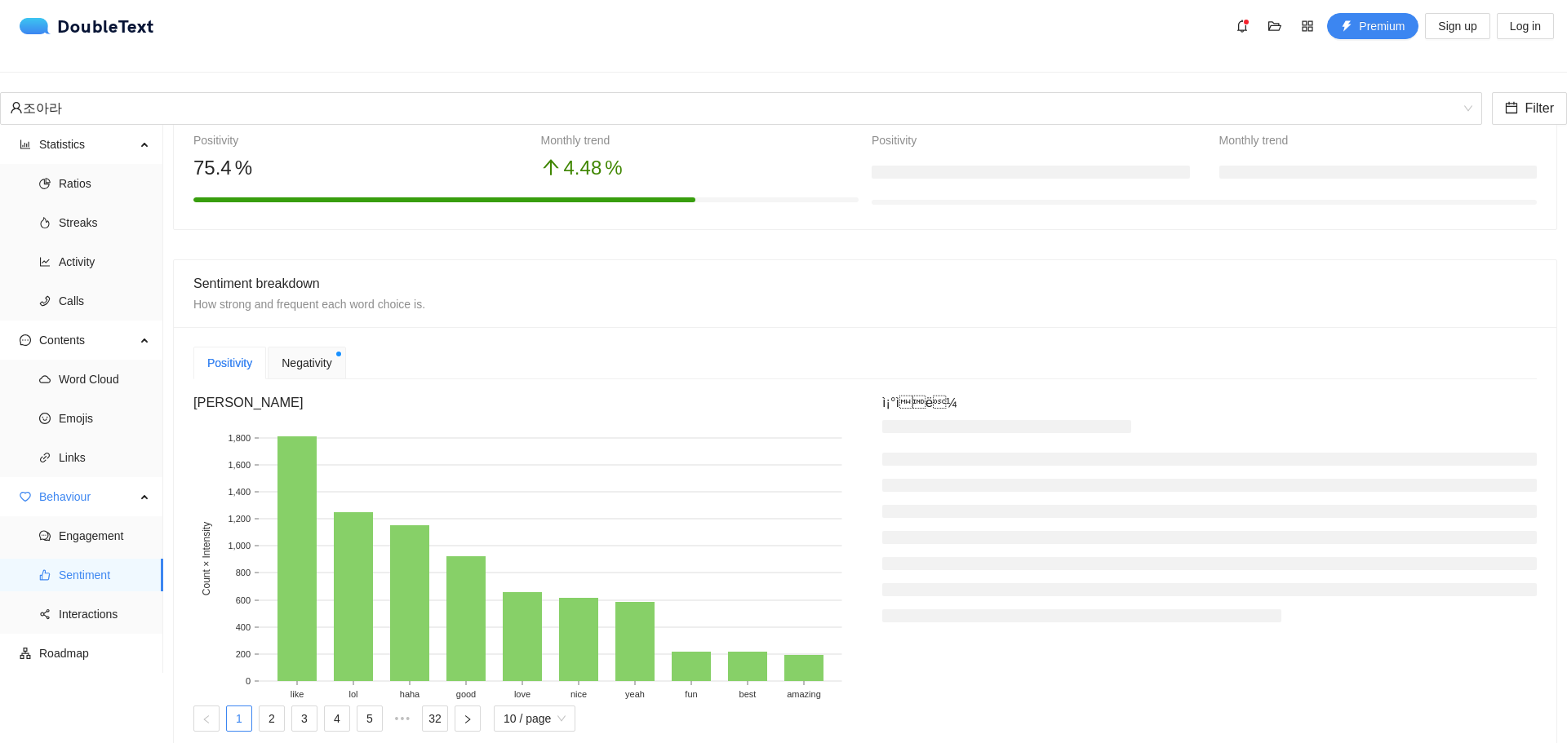
scroll to position [245, 0]
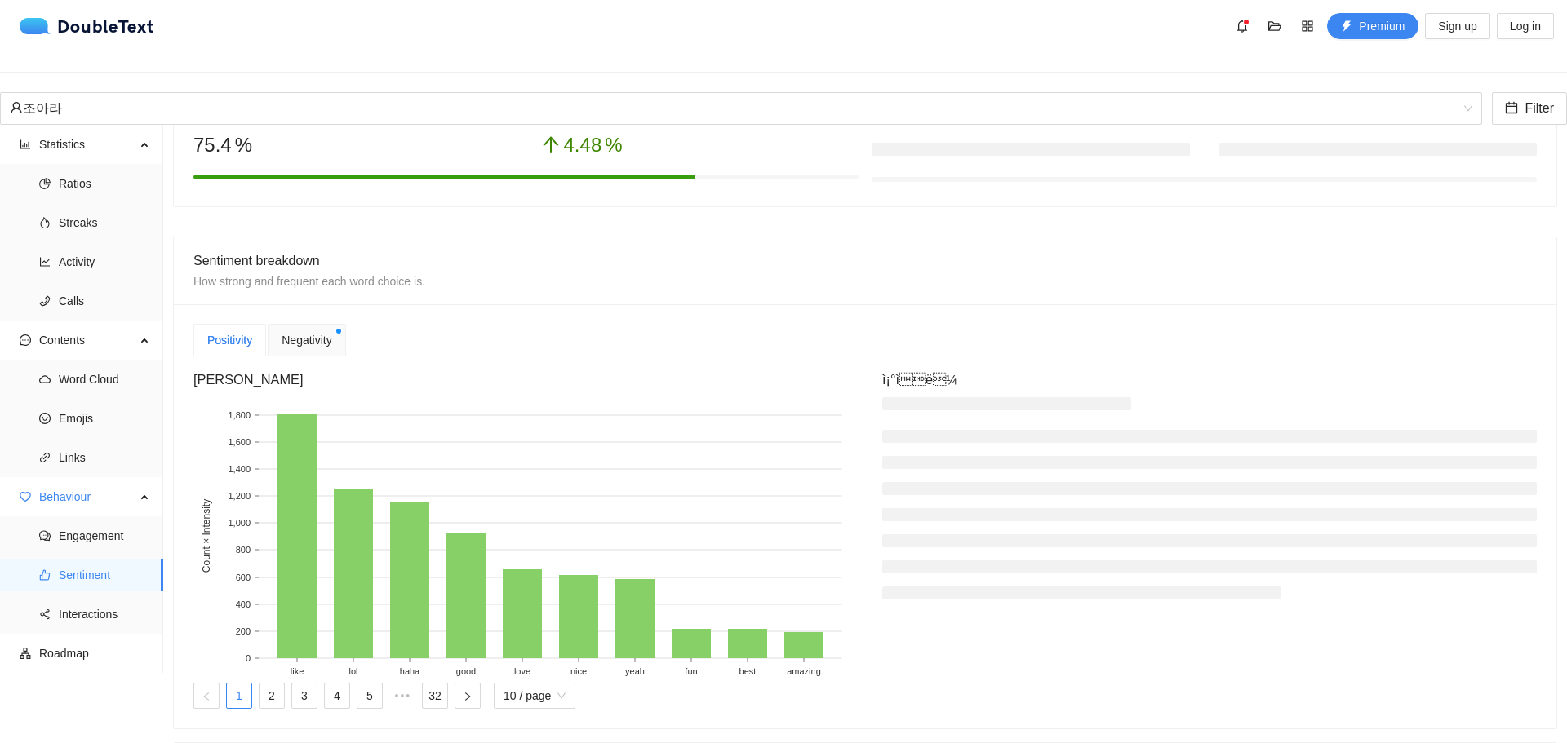
click at [295, 342] on span "Negativity" at bounding box center [307, 340] width 50 height 18
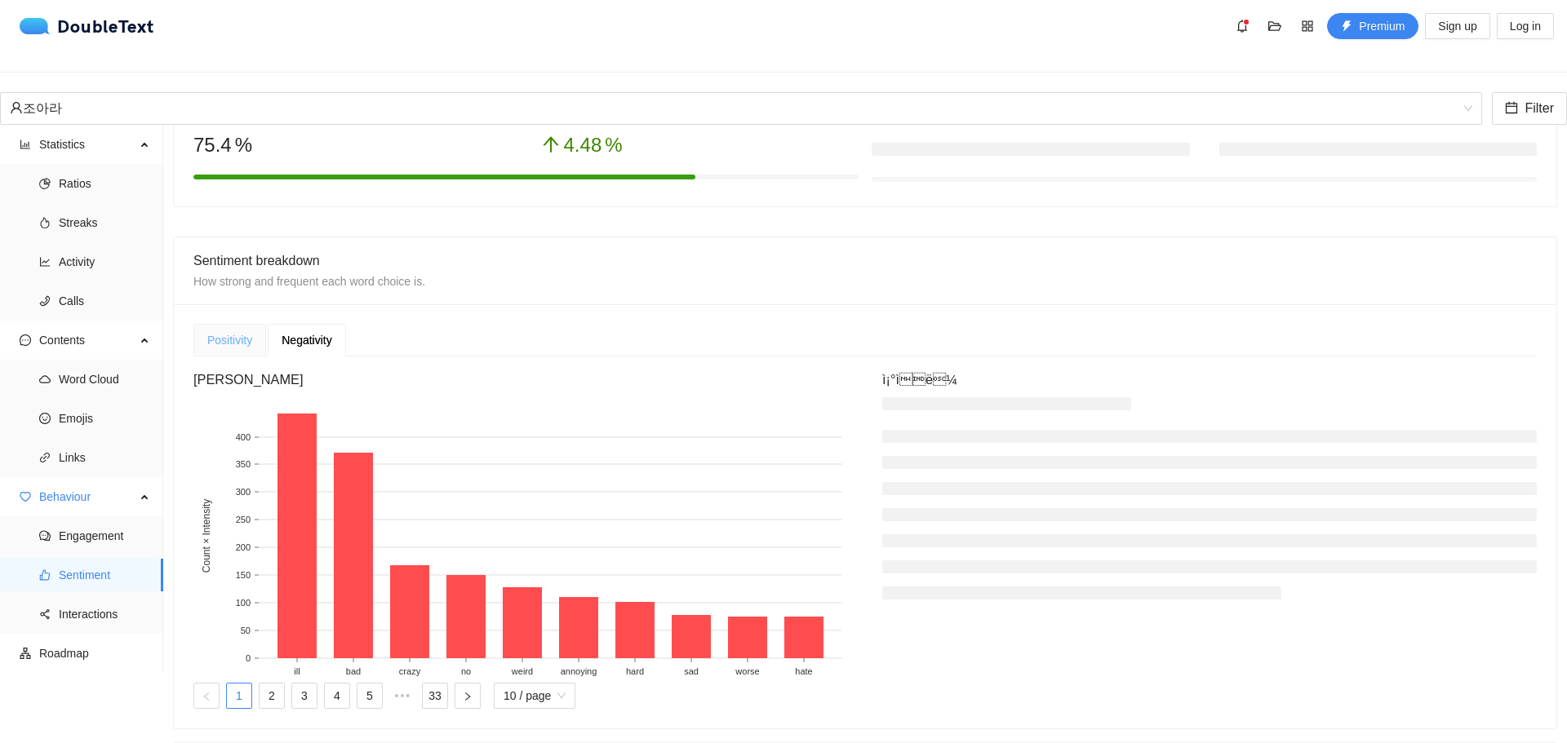
click at [202, 330] on div "Positivity" at bounding box center [229, 340] width 73 height 33
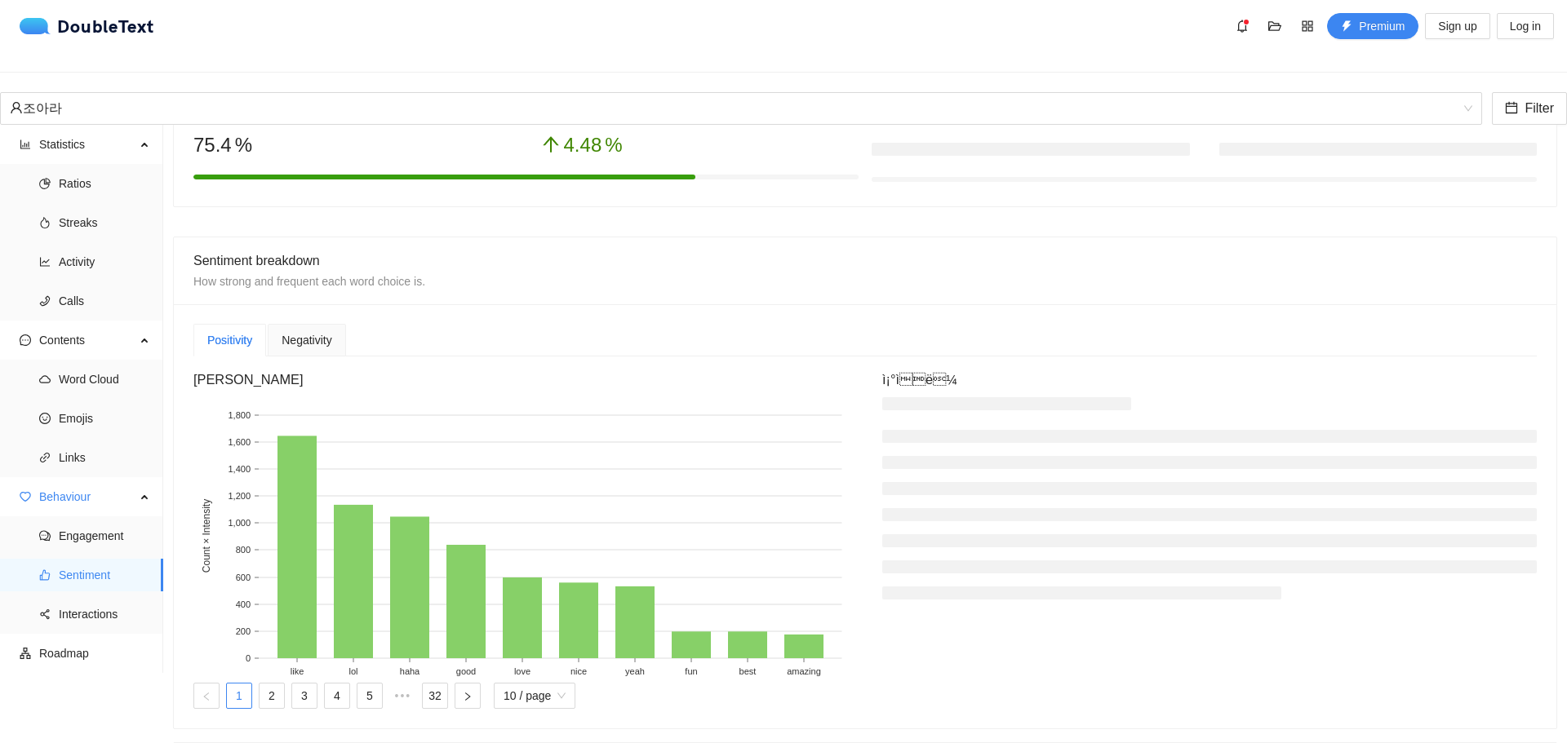
click at [282, 322] on div "Positivity Ne[PERSON_NAME]ty [PERSON_NAME] like lol haha good love nice yeah fu…" at bounding box center [865, 516] width 1382 height 424
click at [299, 338] on span "Negativity" at bounding box center [307, 340] width 50 height 11
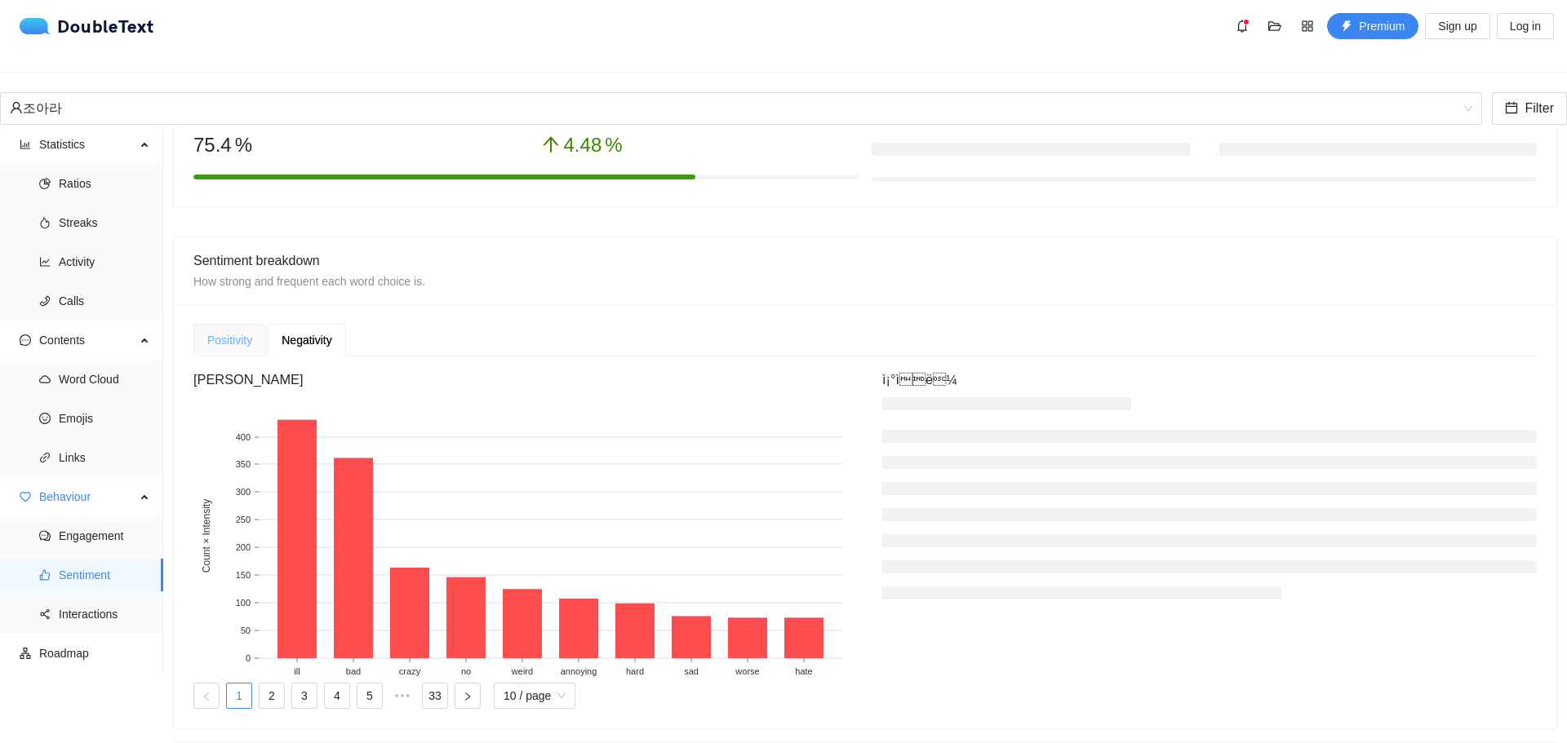
click at [201, 345] on div "Positivity" at bounding box center [229, 340] width 73 height 33
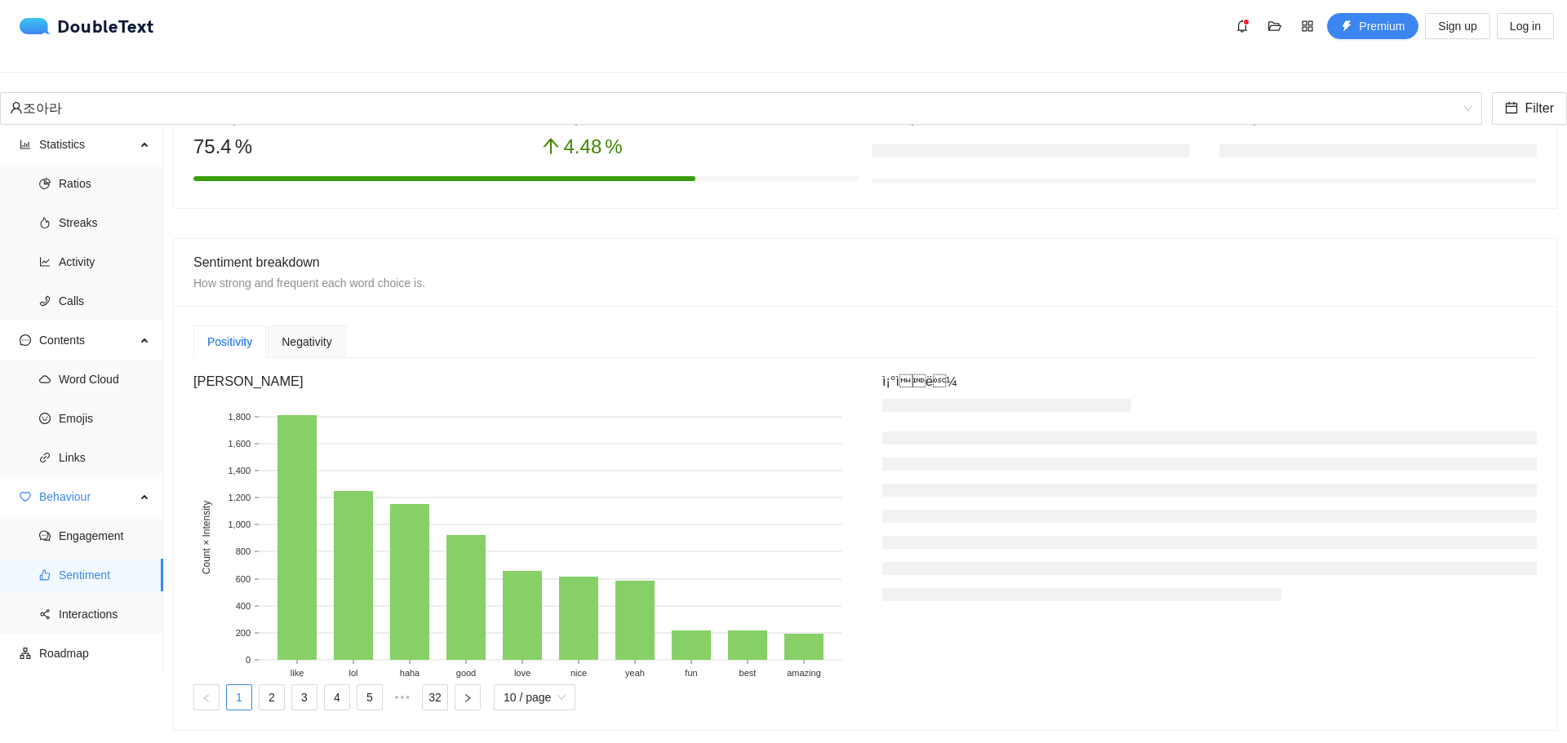
scroll to position [0, 0]
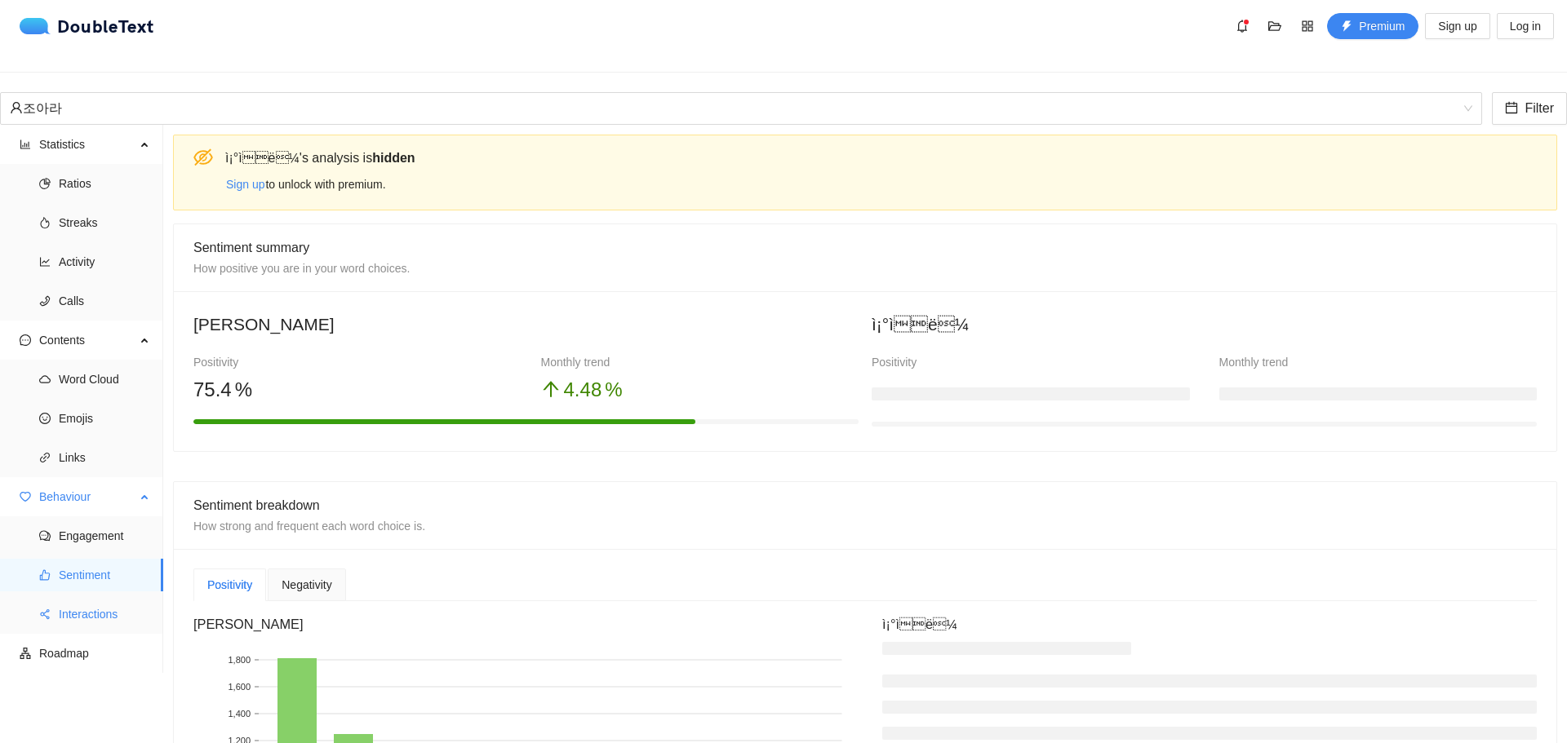
click at [99, 598] on span "Interactions" at bounding box center [104, 614] width 91 height 33
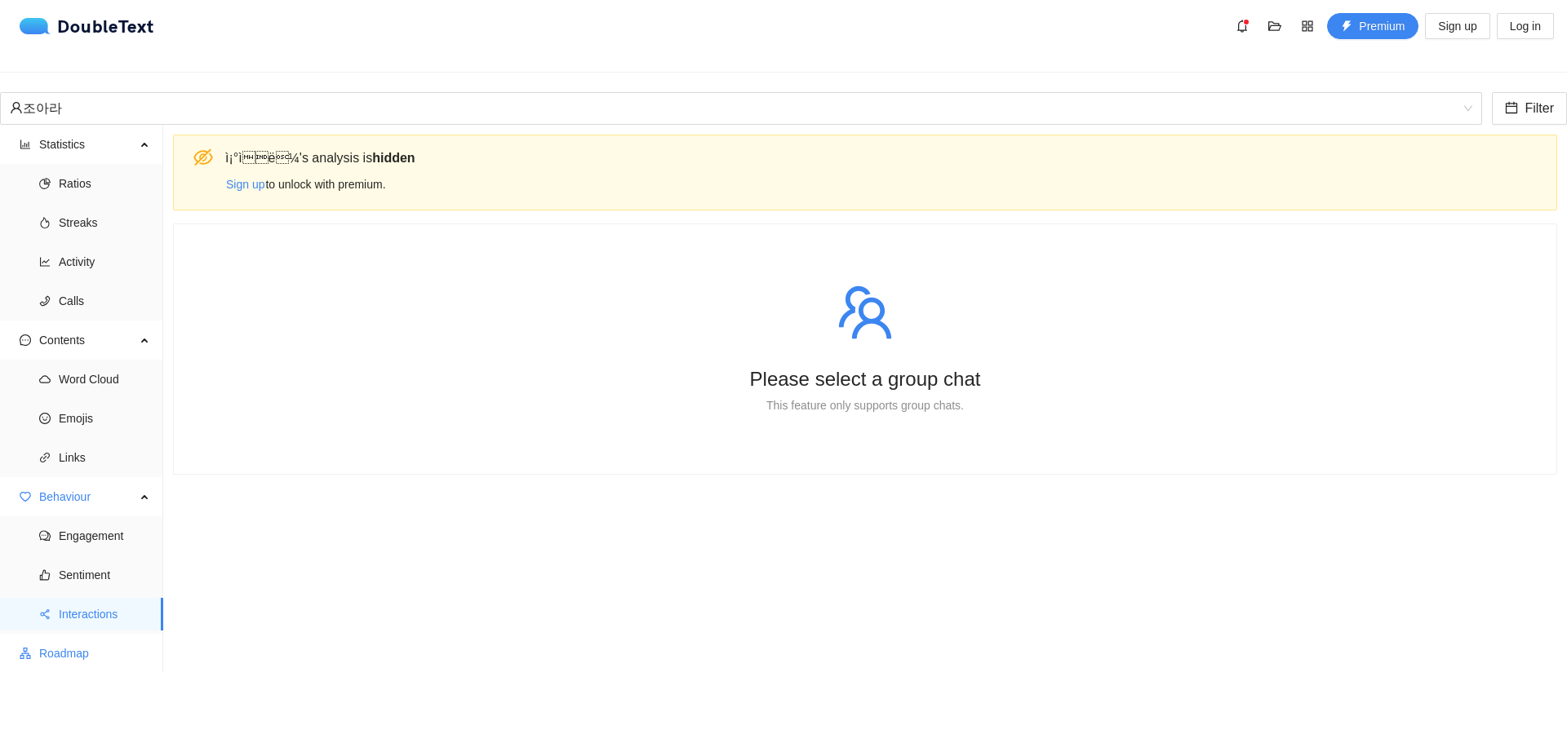
click at [79, 642] on span "Roadmap" at bounding box center [94, 653] width 111 height 33
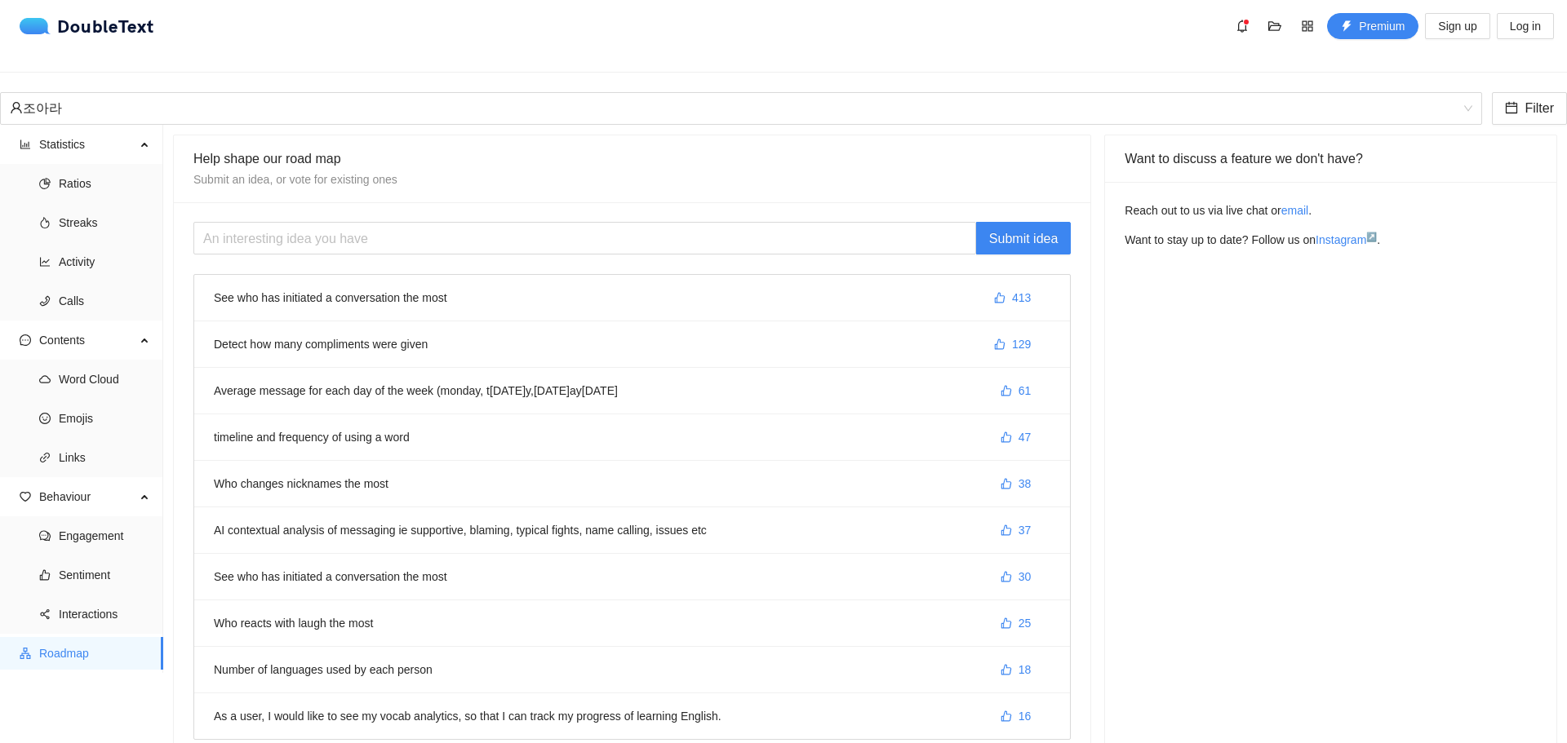
click at [384, 291] on li "See who has initiated a conversation the most 413" at bounding box center [632, 298] width 876 height 47
click at [87, 441] on span "Links" at bounding box center [104, 457] width 91 height 33
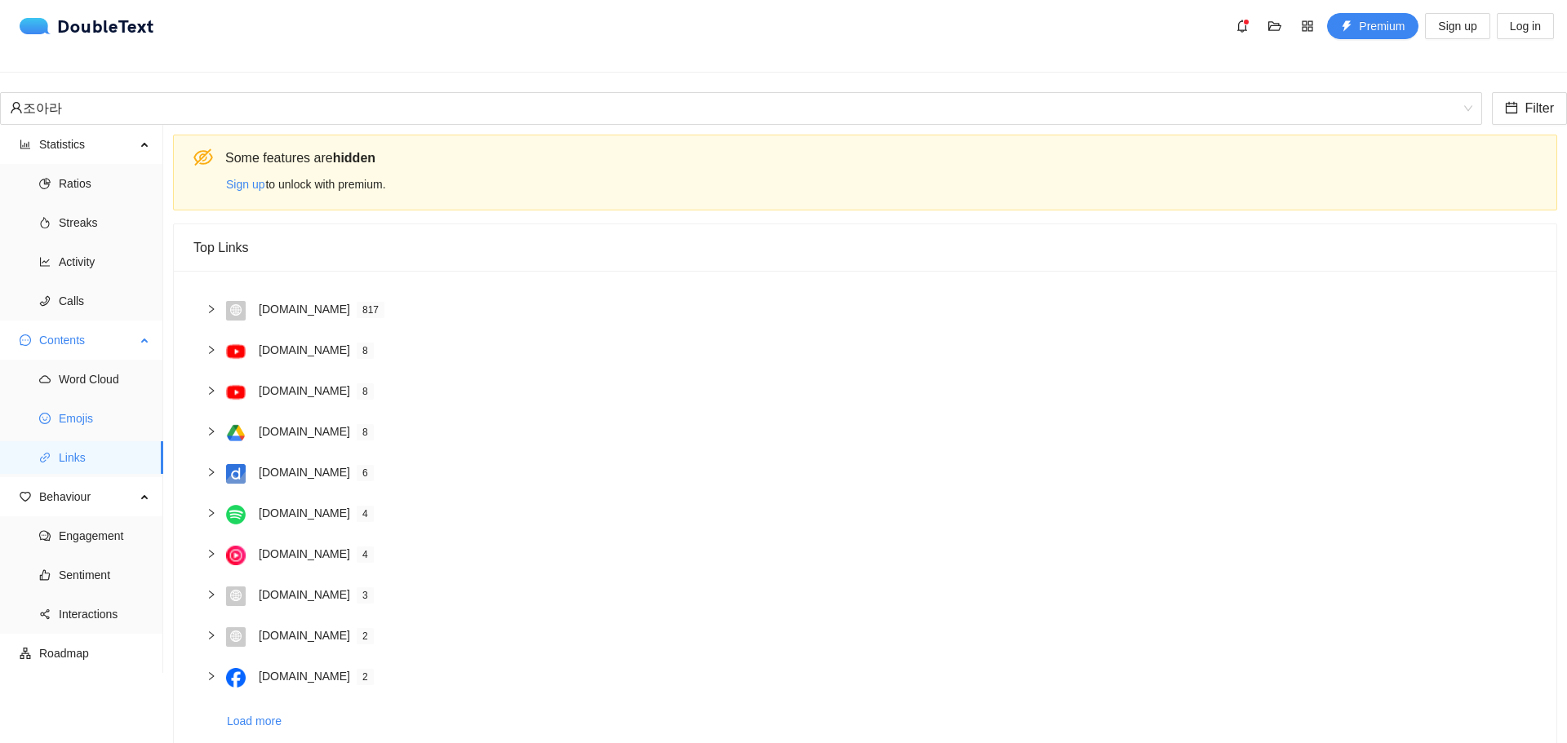
click at [92, 402] on span "Emojis" at bounding box center [104, 418] width 91 height 33
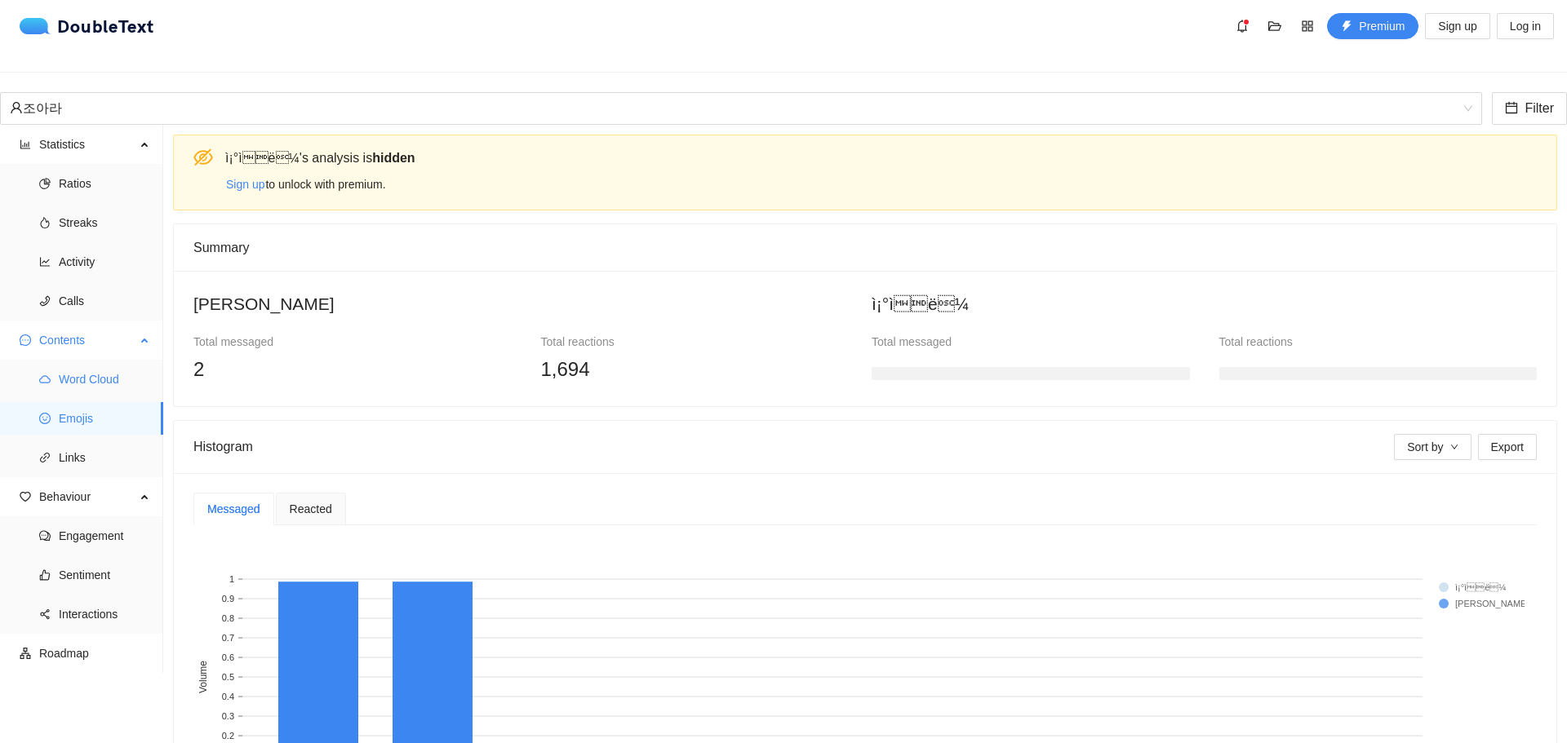
click at [92, 365] on span "Word Cloud" at bounding box center [104, 379] width 91 height 33
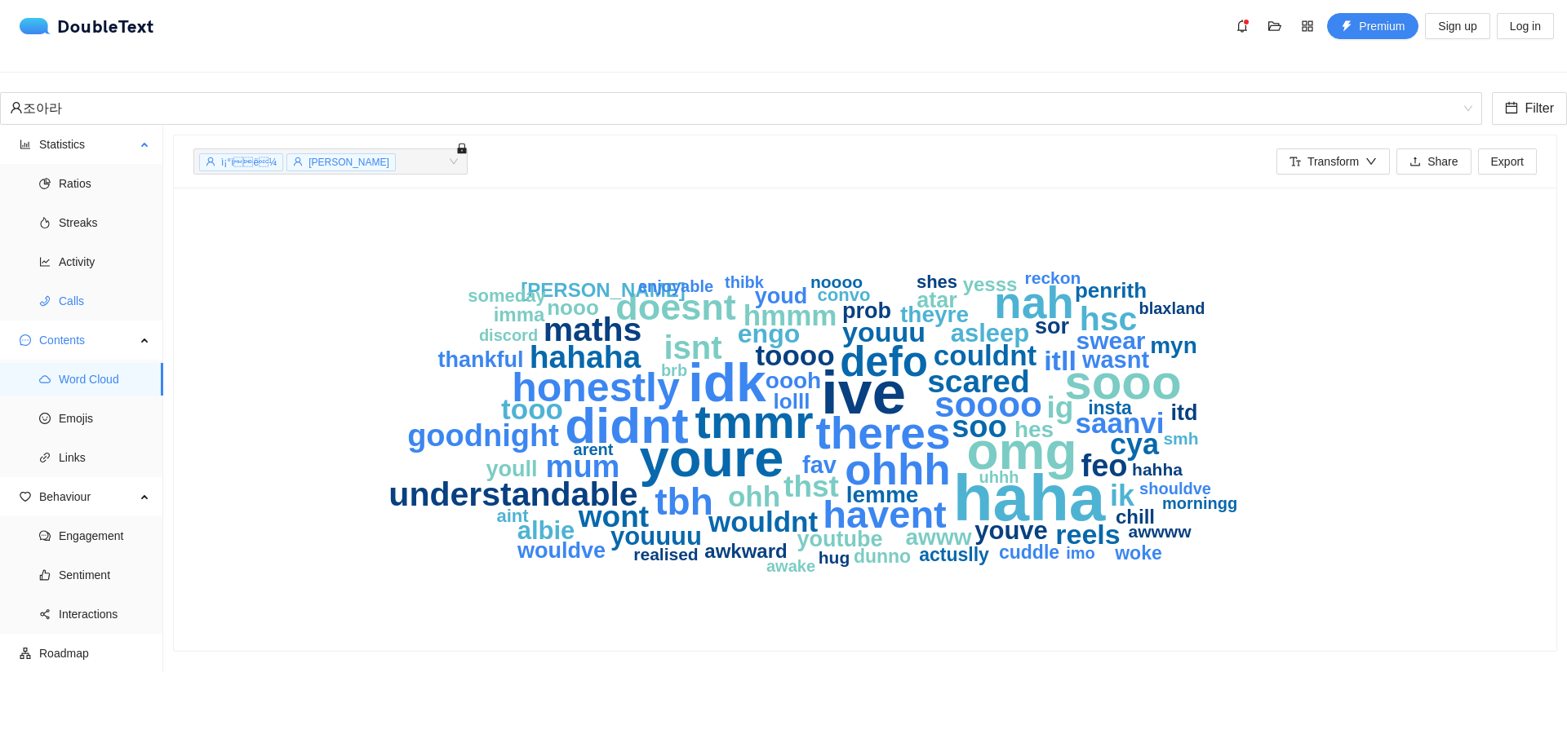
click at [95, 291] on span "Calls" at bounding box center [104, 301] width 91 height 33
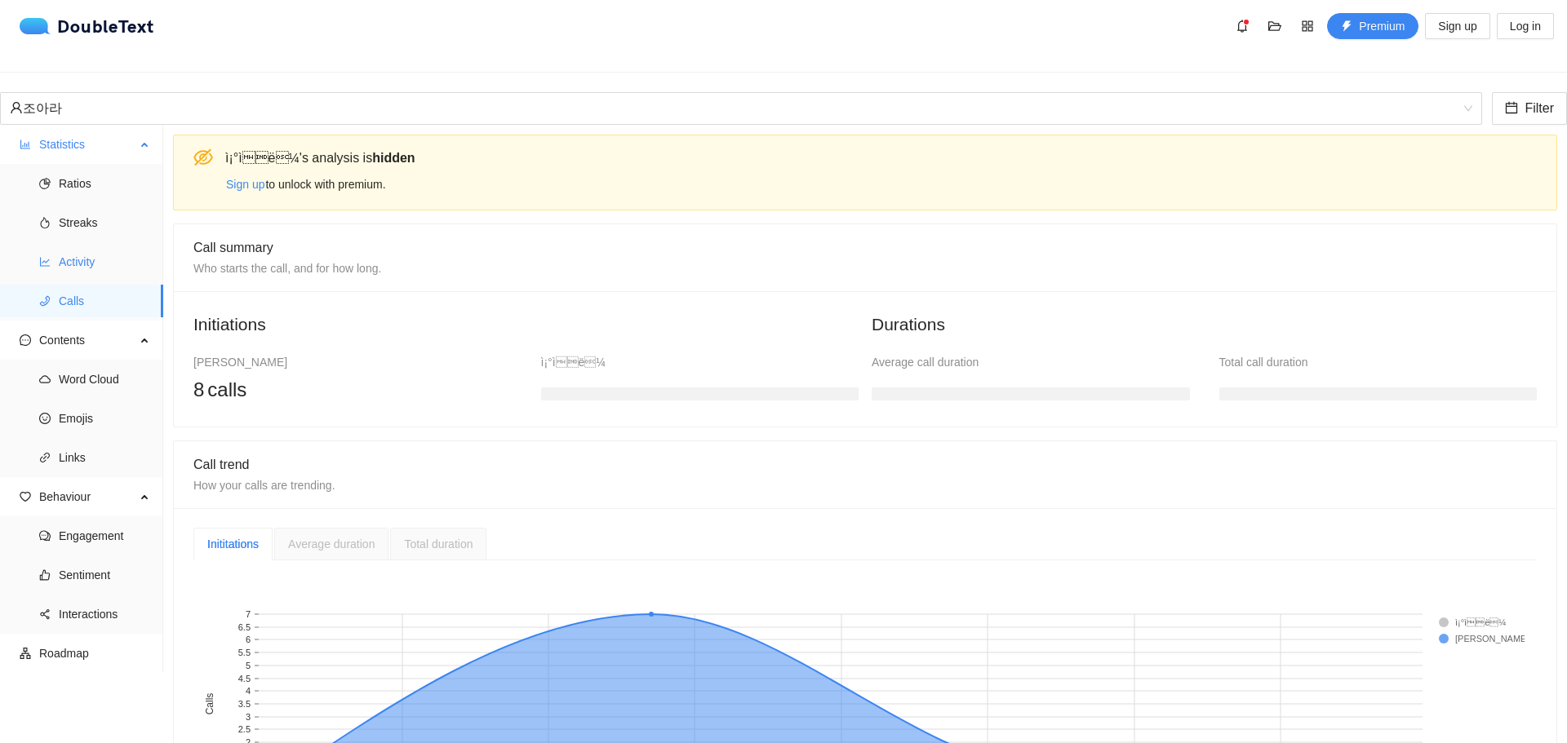
click at [91, 261] on span "Activity" at bounding box center [104, 262] width 91 height 33
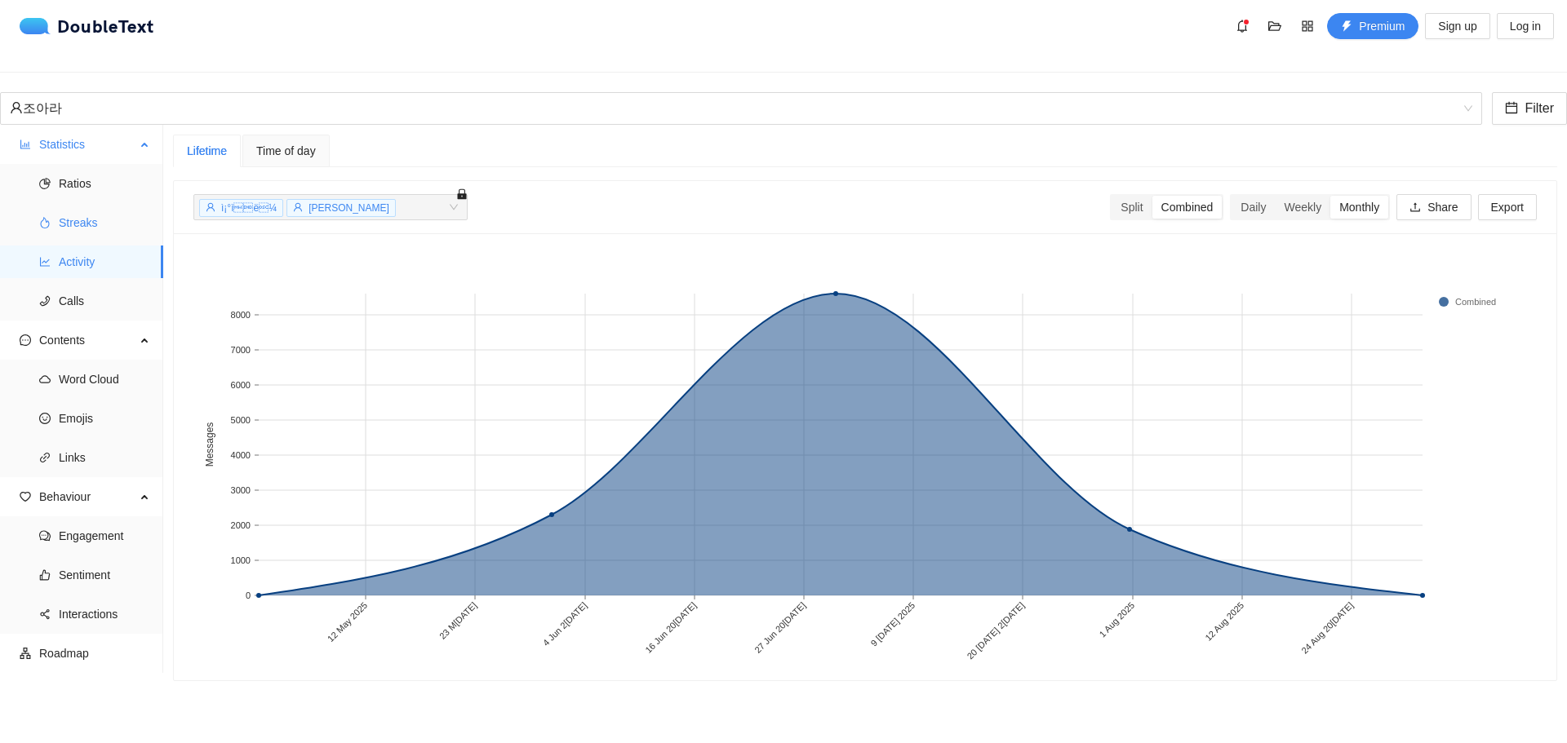
click at [87, 207] on span "Streaks" at bounding box center [104, 222] width 91 height 33
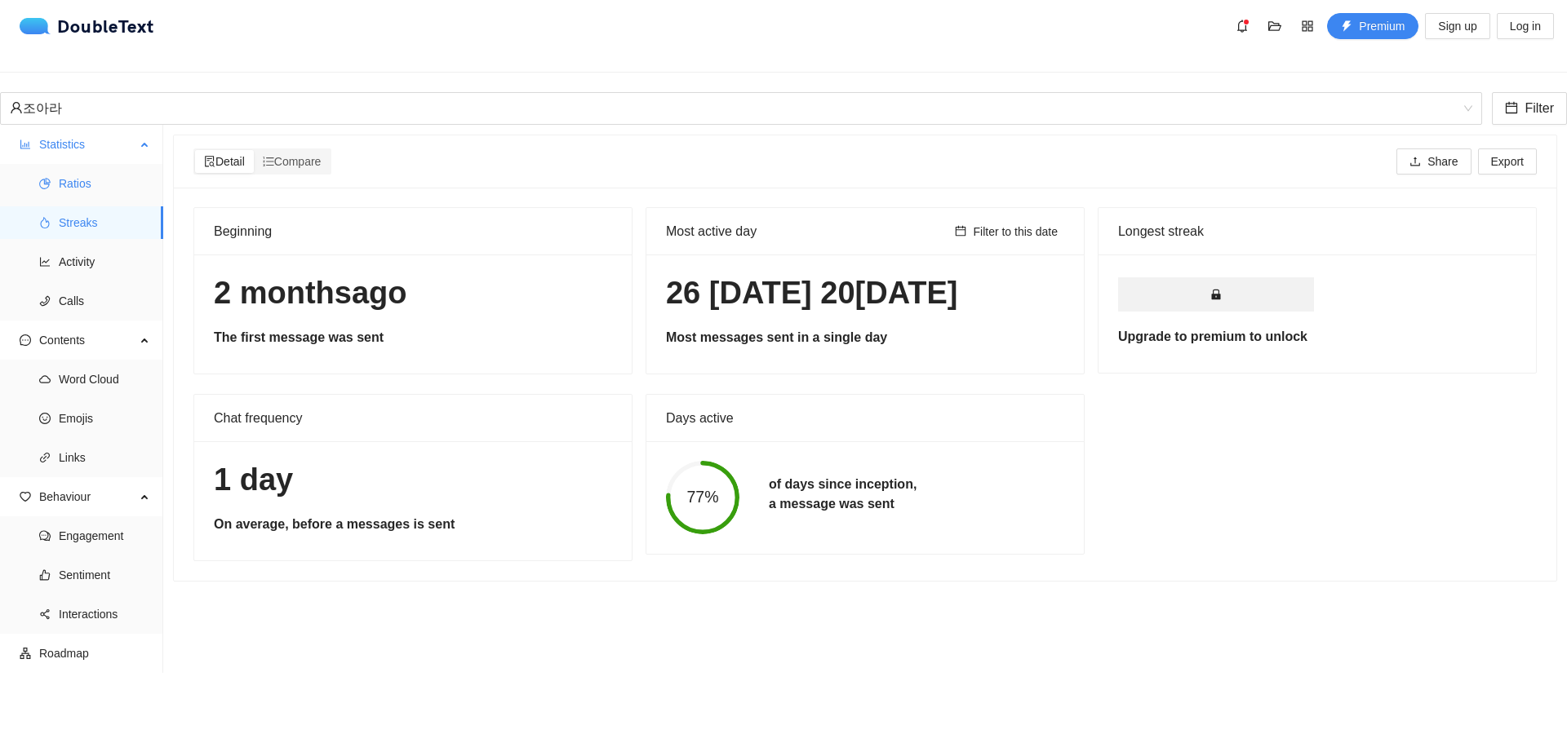
click at [89, 170] on span "Ratios" at bounding box center [104, 183] width 91 height 33
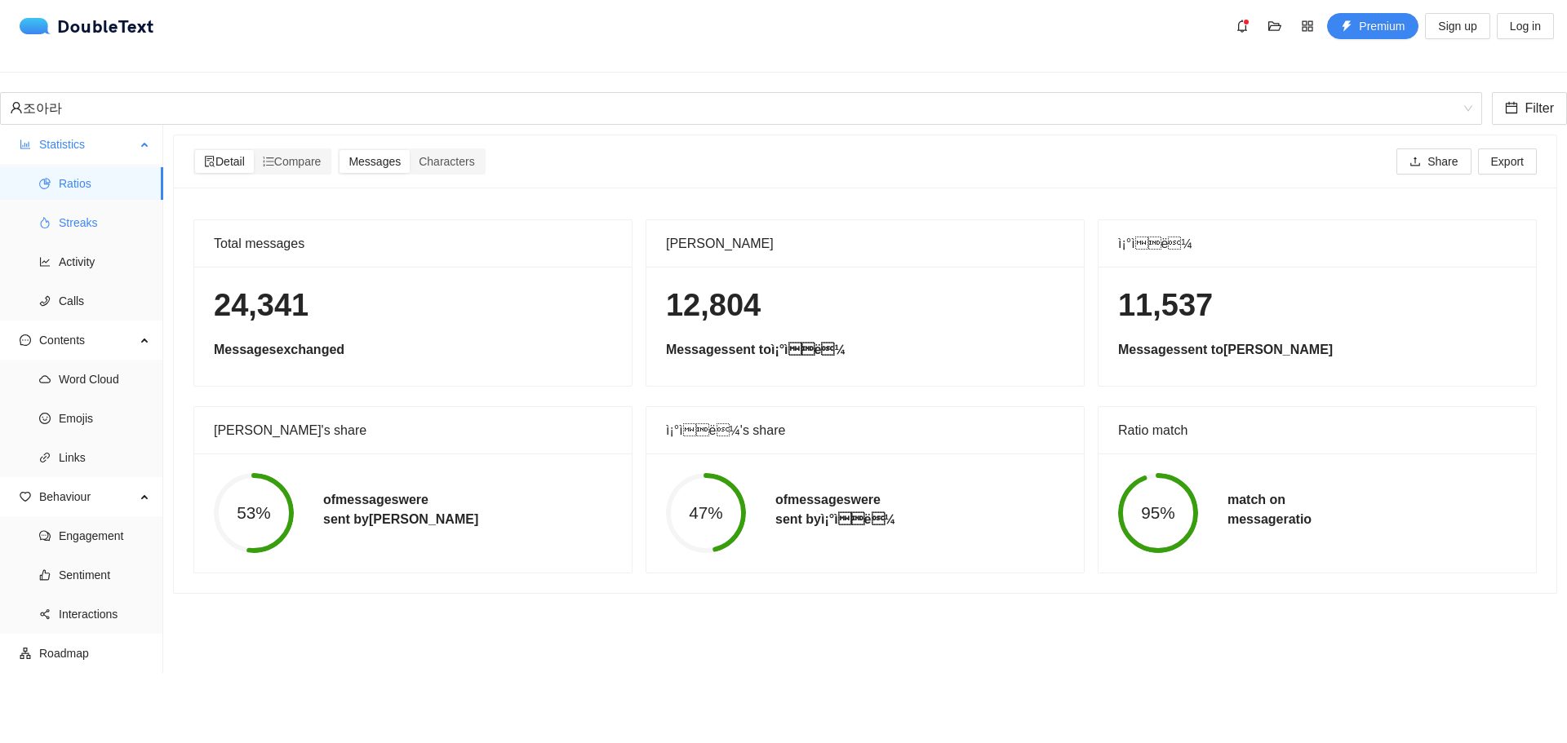
click at [91, 210] on span "Streaks" at bounding box center [104, 222] width 91 height 33
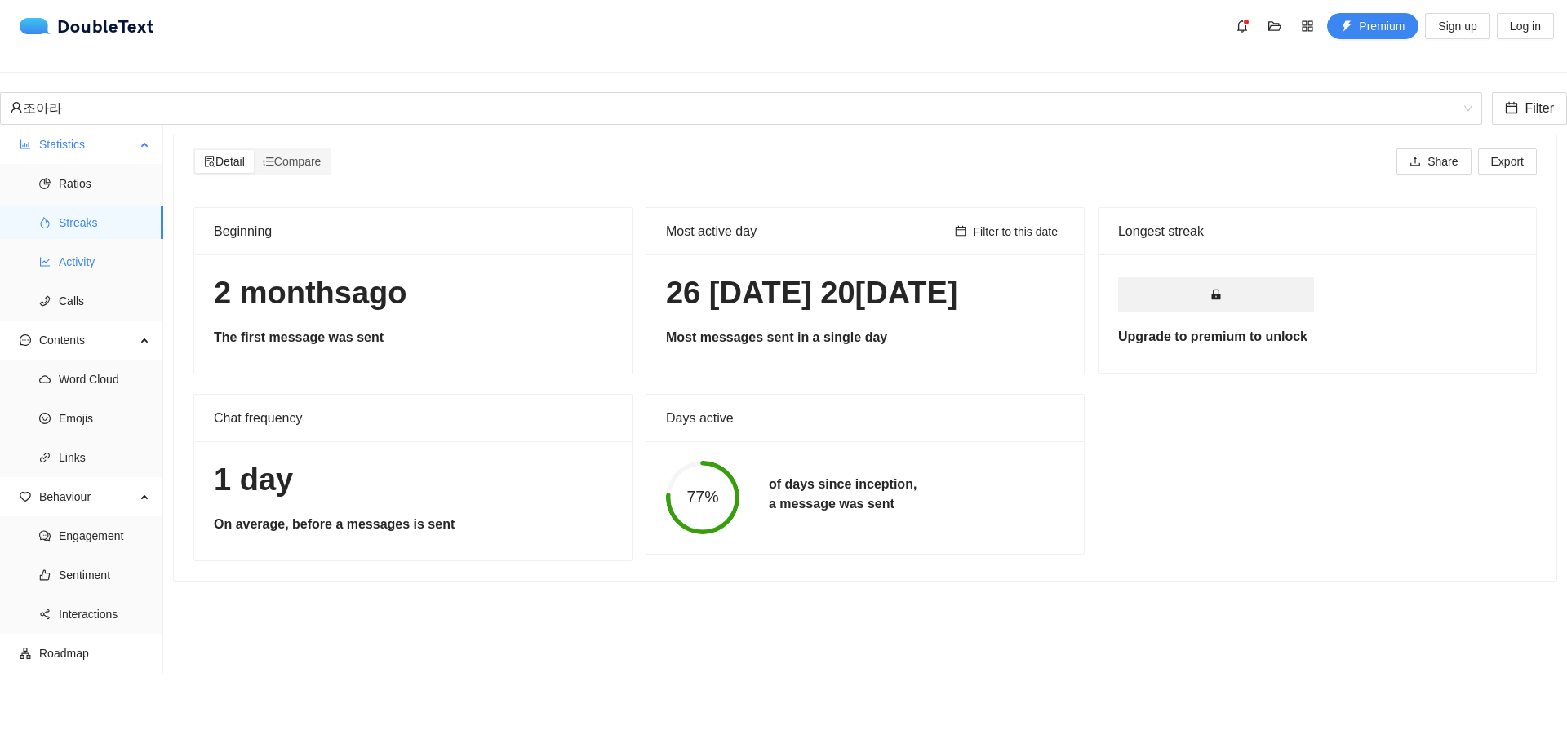
click at [95, 249] on span "Activity" at bounding box center [104, 262] width 91 height 33
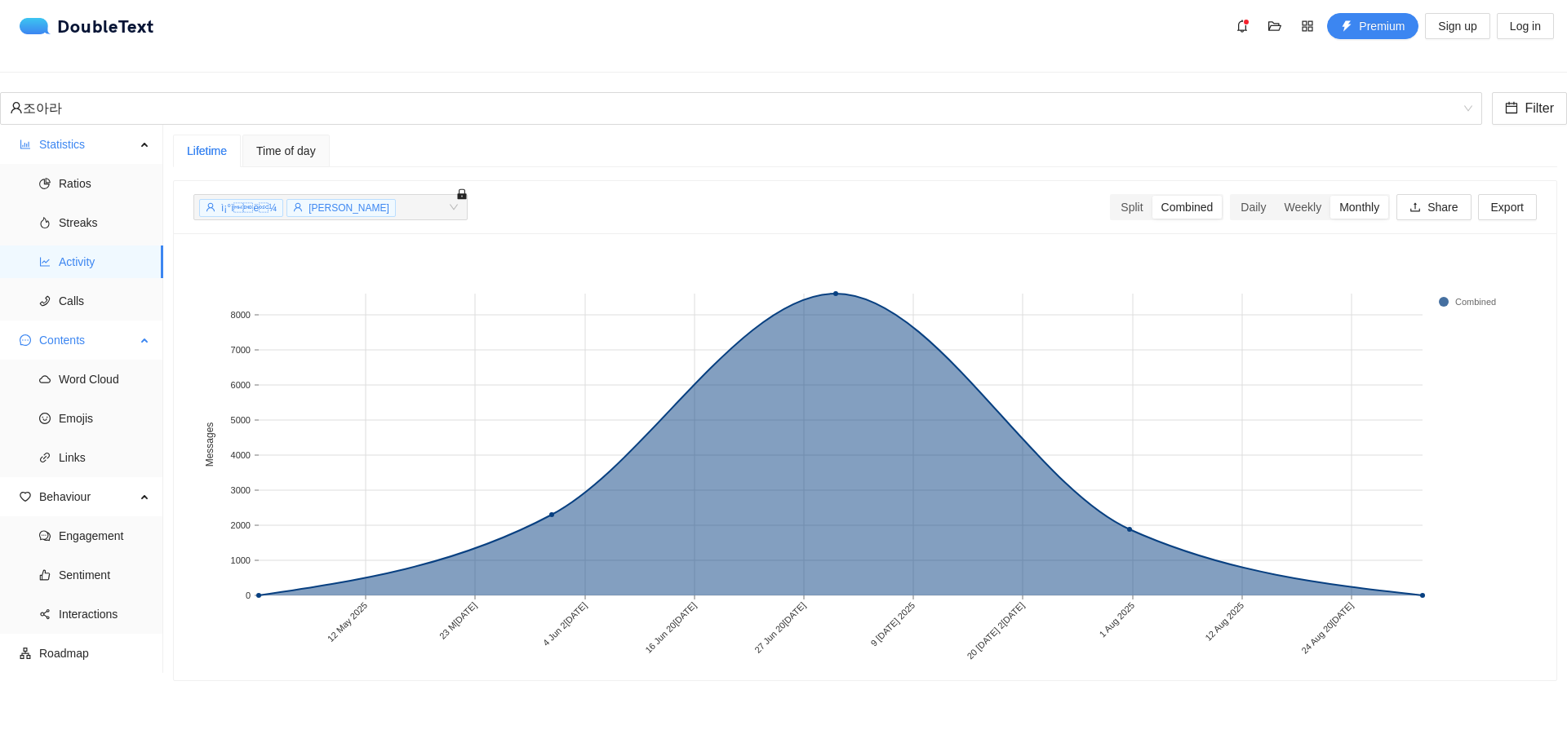
click at [123, 324] on span "Contents" at bounding box center [87, 340] width 96 height 33
click at [109, 373] on span "Behaviour" at bounding box center [87, 379] width 96 height 33
click at [100, 324] on span "Contents" at bounding box center [87, 340] width 96 height 33
click at [107, 367] on span "Word Cloud" at bounding box center [104, 379] width 91 height 33
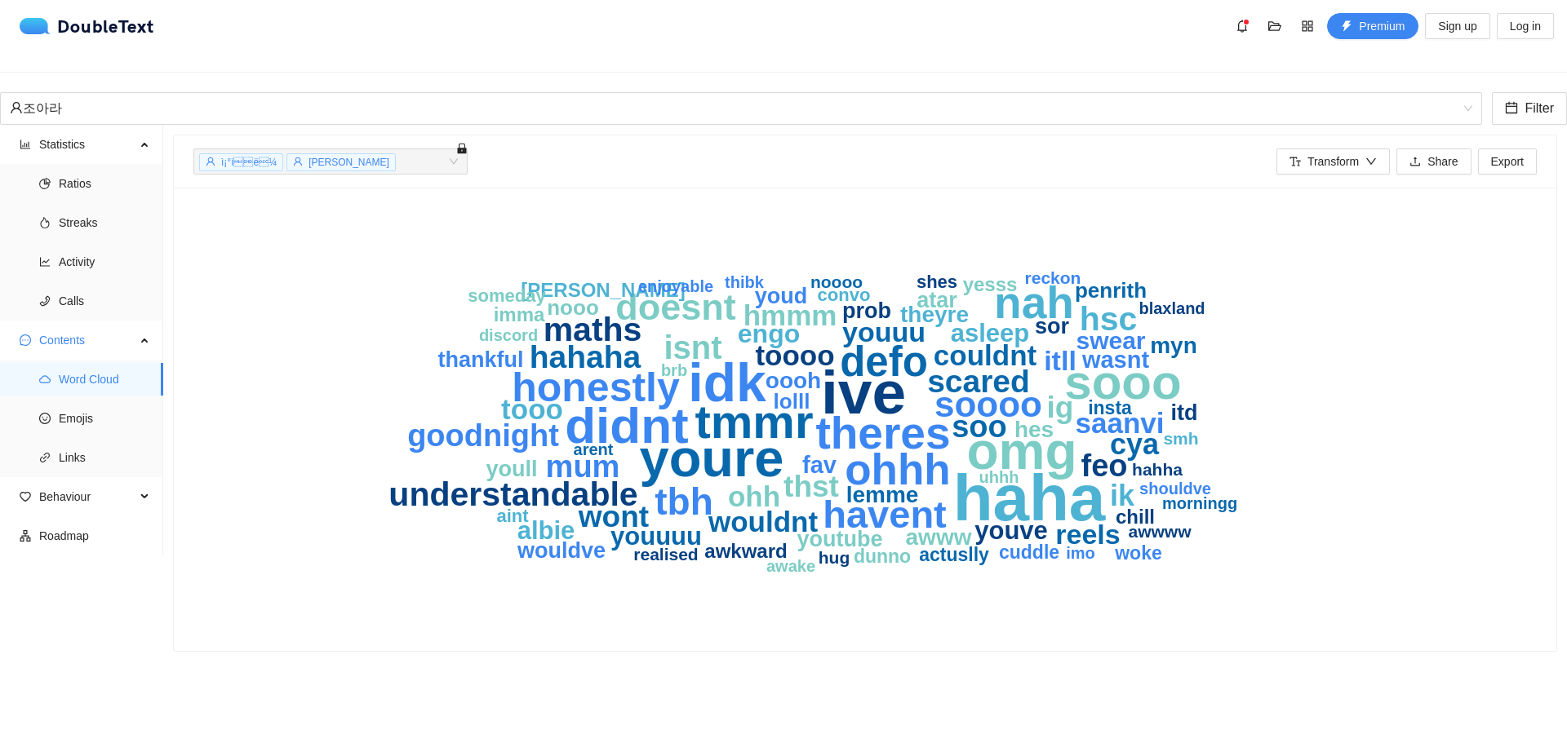
click at [333, 299] on div "haha ive idk youre omg didnt sooo tmmr nah theres ohhh defo honestly havent tbh…" at bounding box center [864, 419] width 1343 height 424
click at [871, 93] on div "조아라" at bounding box center [734, 108] width 1448 height 31
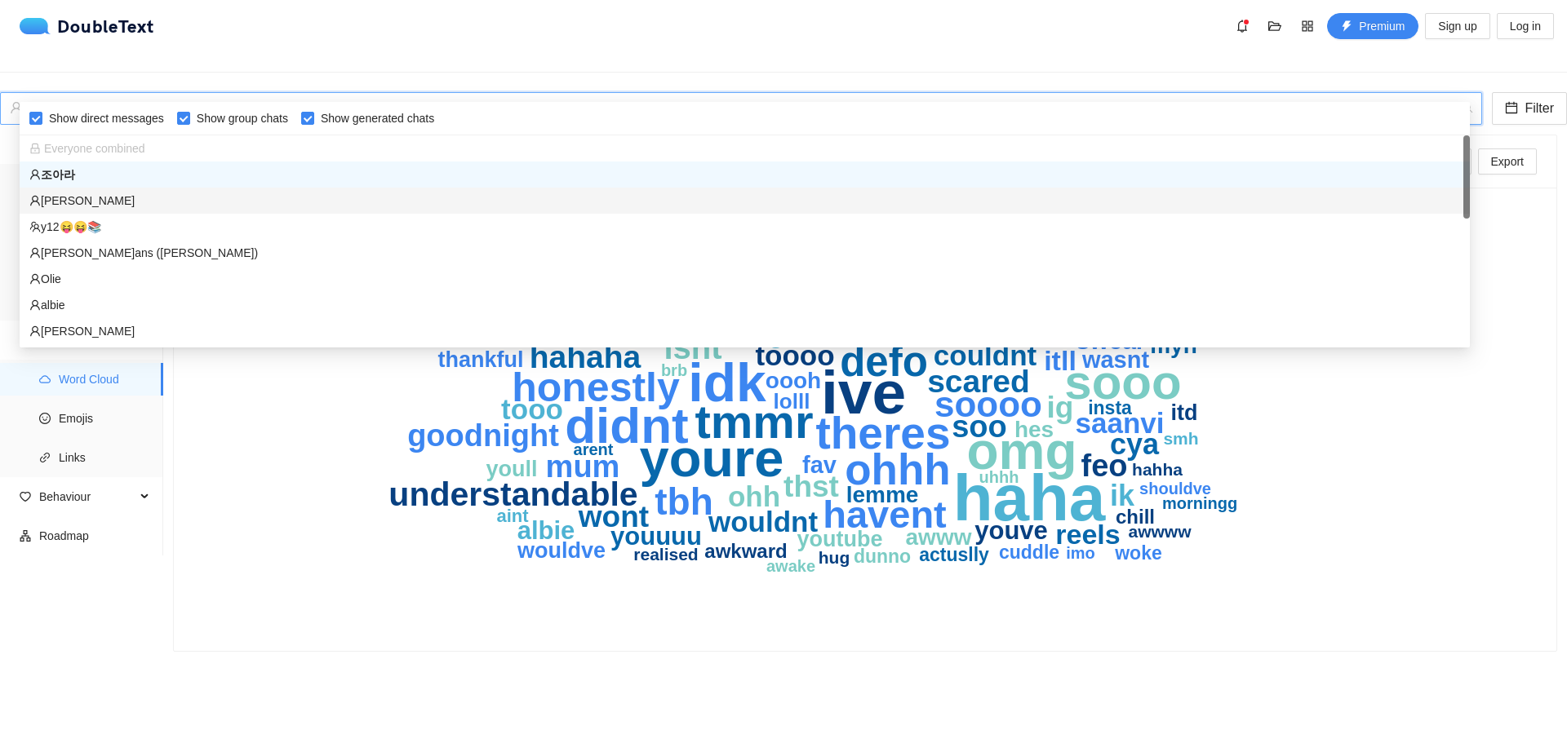
click at [51, 199] on div "[PERSON_NAME]" at bounding box center [744, 201] width 1431 height 18
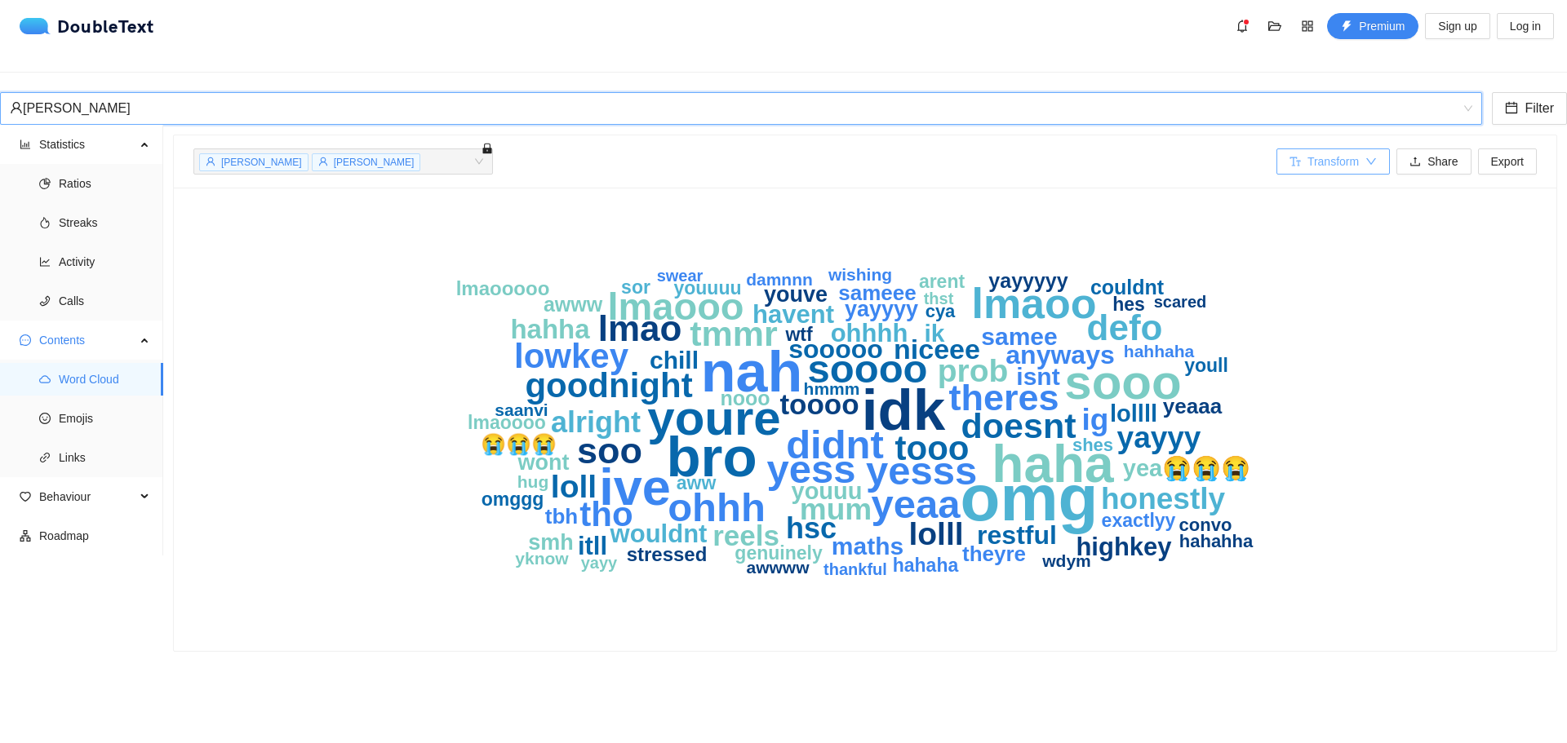
click at [1309, 153] on span "Transform" at bounding box center [1332, 162] width 51 height 18
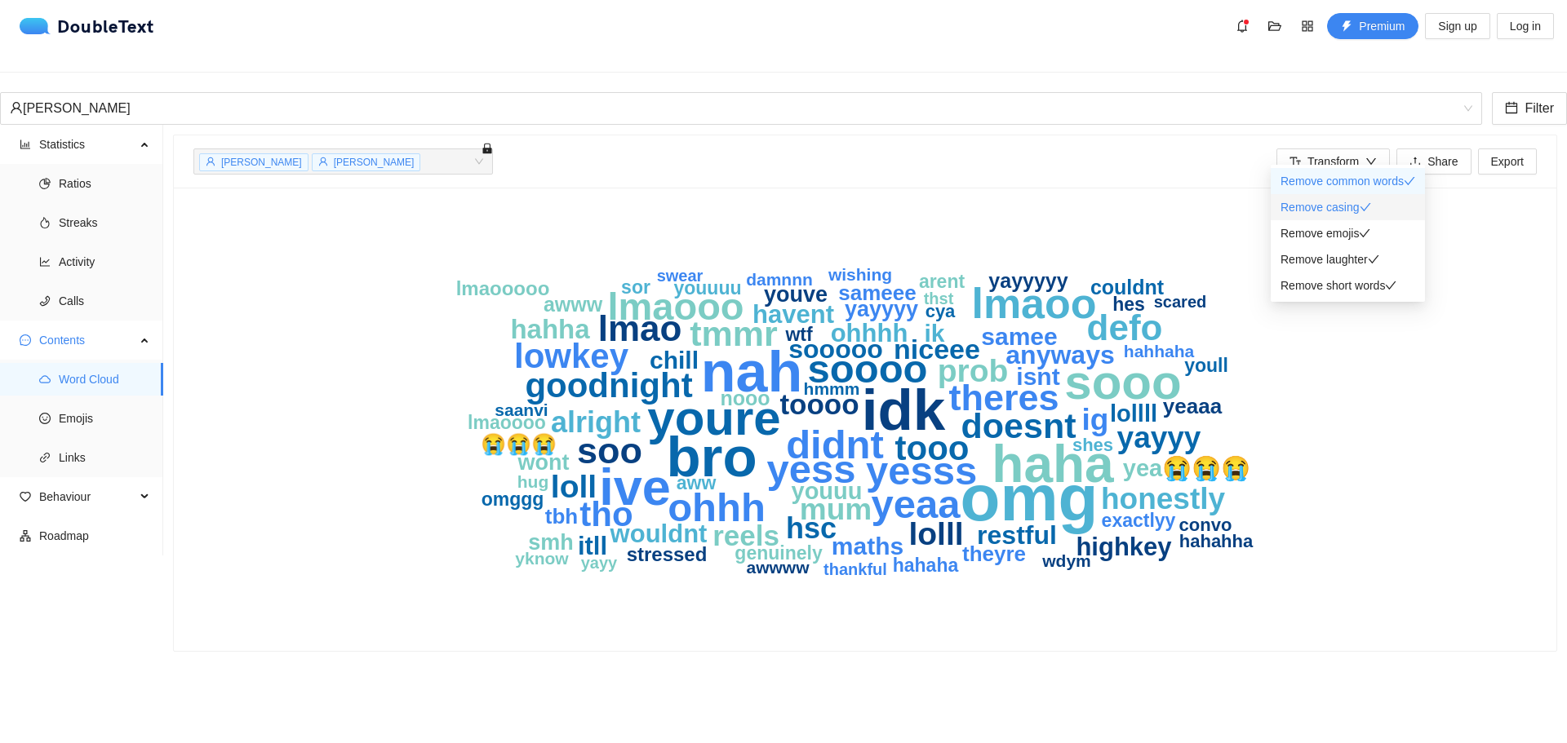
click at [1326, 206] on span "Remove casing" at bounding box center [1319, 207] width 79 height 13
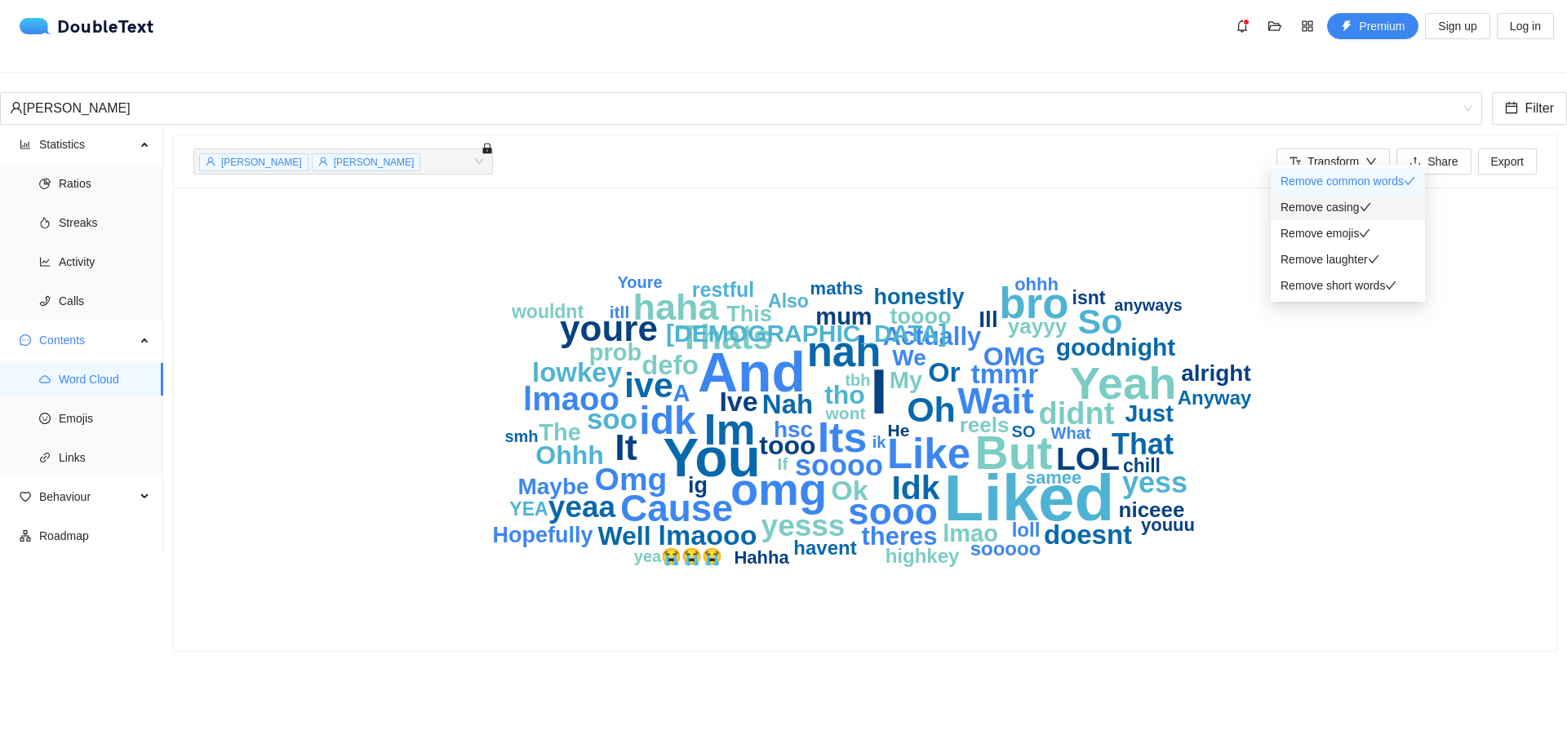
click at [1326, 206] on span "Remove casing" at bounding box center [1319, 207] width 79 height 13
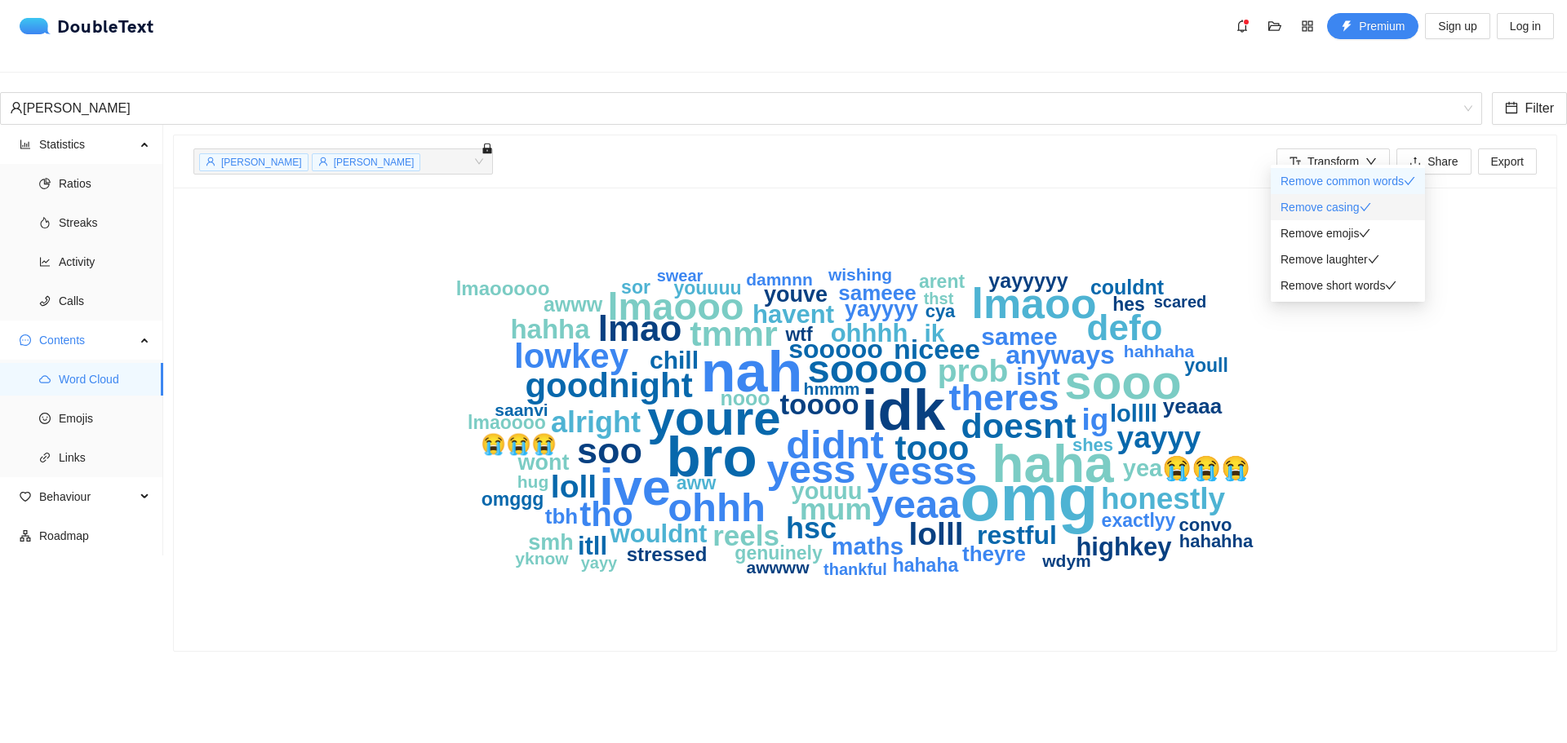
click at [1326, 206] on span "Remove casing" at bounding box center [1319, 207] width 79 height 13
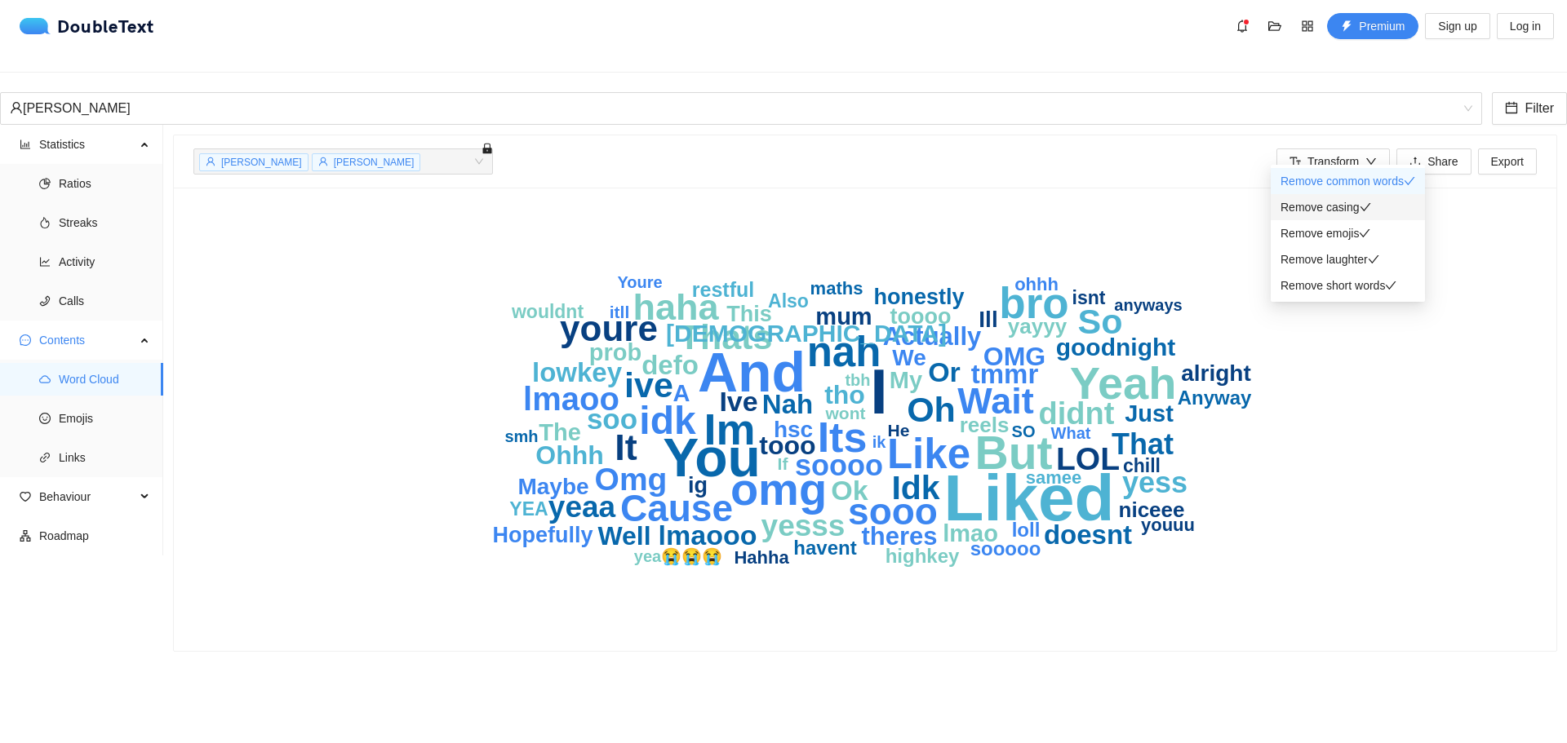
click at [1326, 206] on span "Remove casing" at bounding box center [1319, 207] width 79 height 13
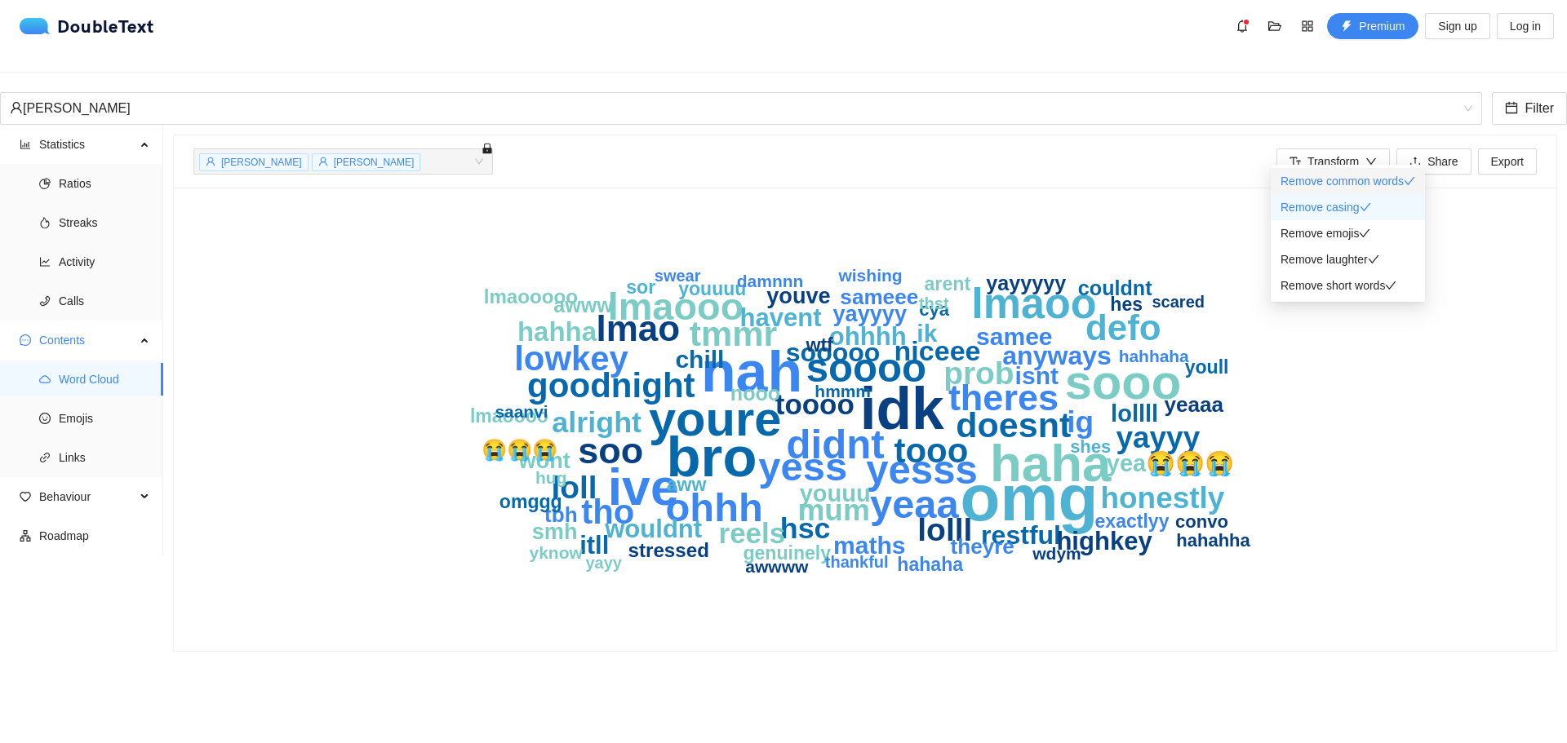
click at [1330, 179] on span "Remove common words" at bounding box center [1341, 181] width 123 height 13
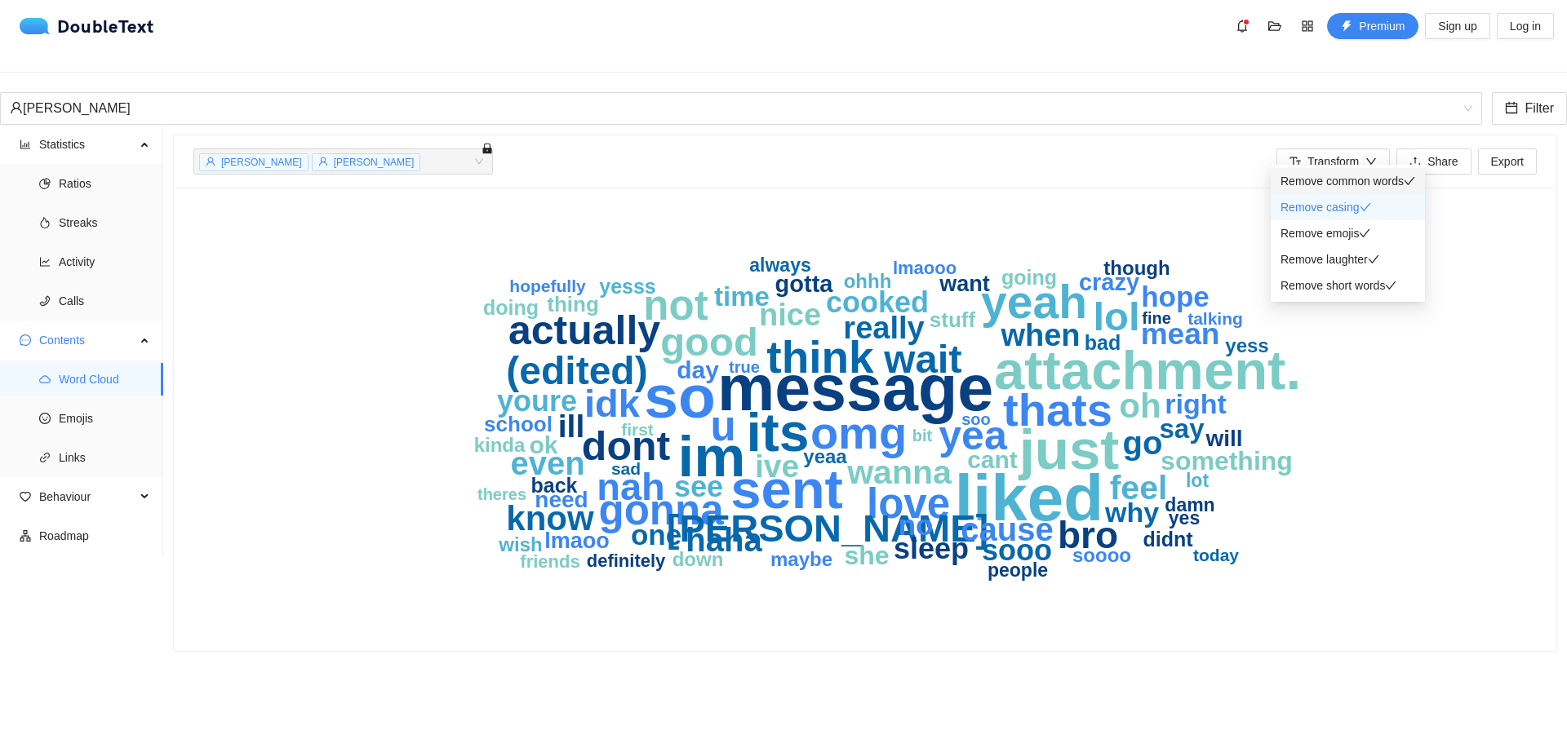
click at [1332, 176] on span "Remove common words" at bounding box center [1341, 181] width 123 height 13
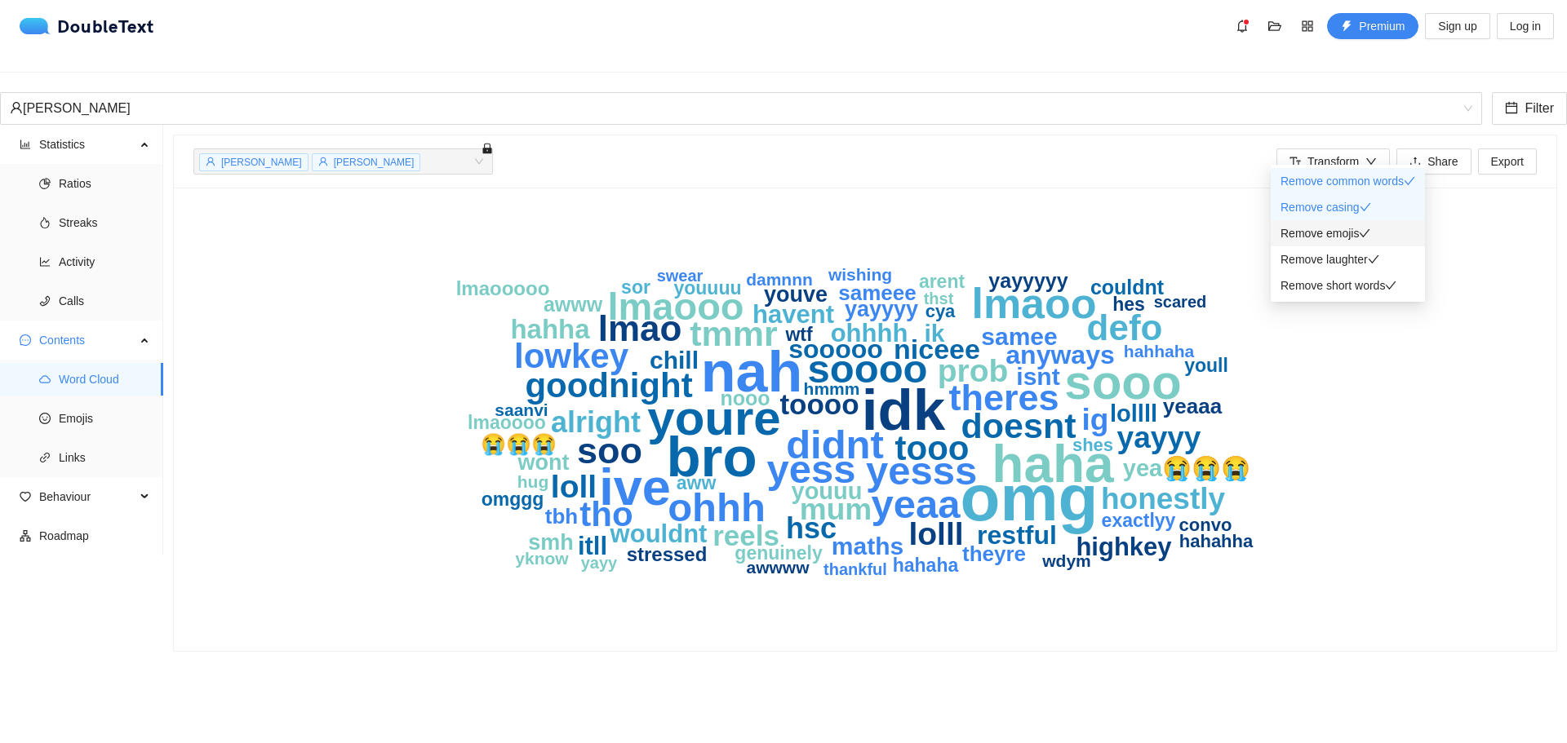
click at [1333, 236] on span "Remove emojis" at bounding box center [1319, 233] width 78 height 13
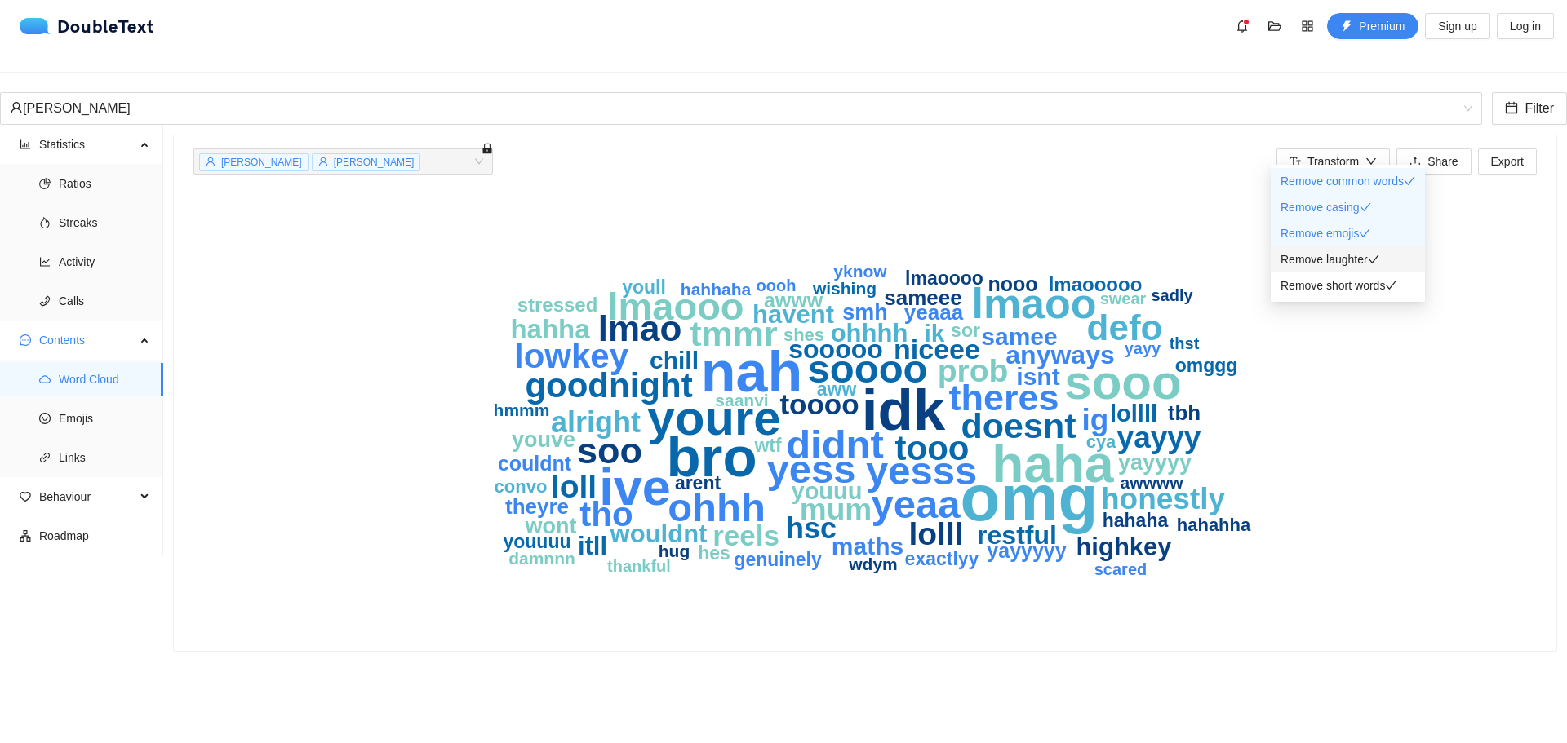
click at [1343, 256] on span "Remove laughter" at bounding box center [1323, 259] width 87 height 13
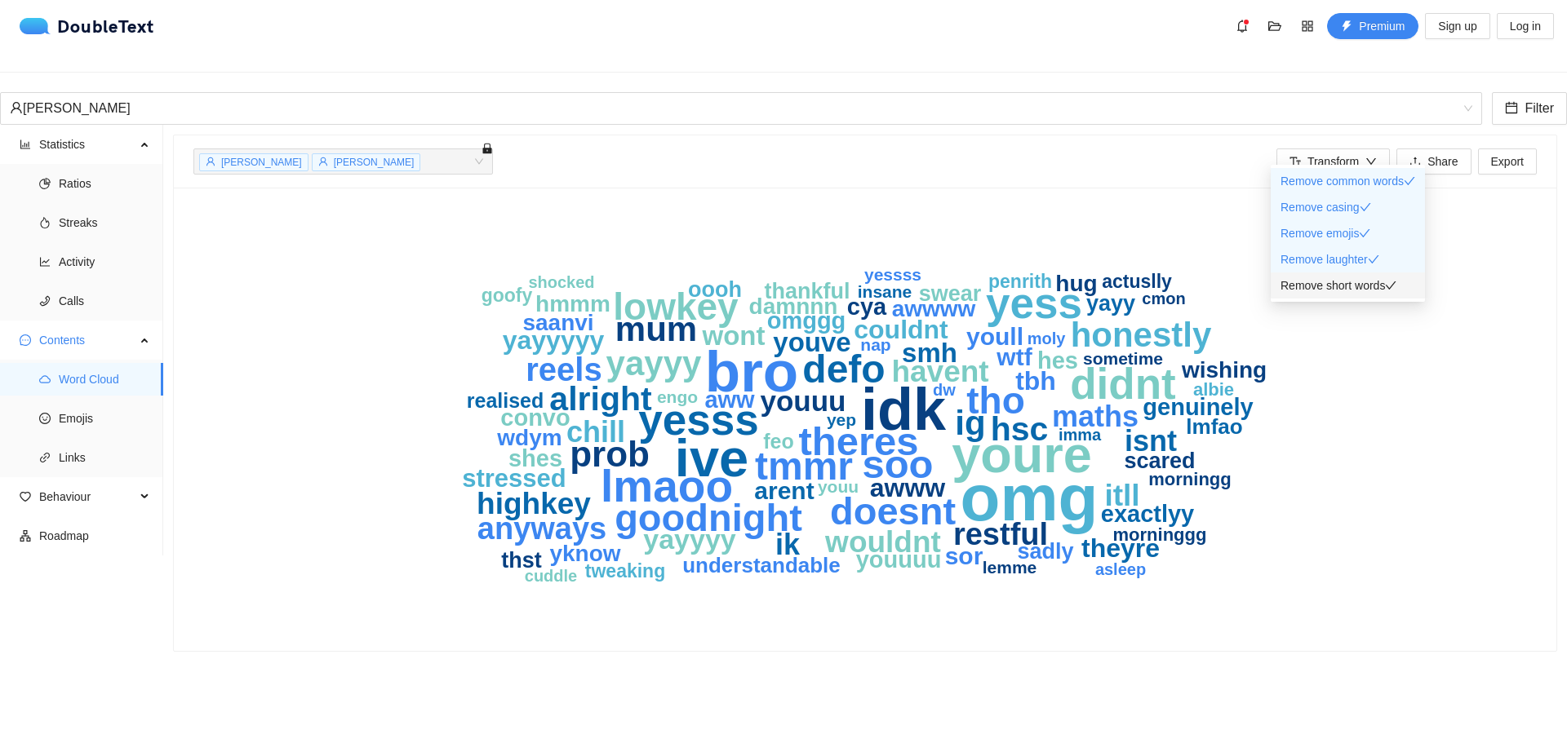
click at [1349, 291] on span "Remove short words" at bounding box center [1332, 285] width 104 height 13
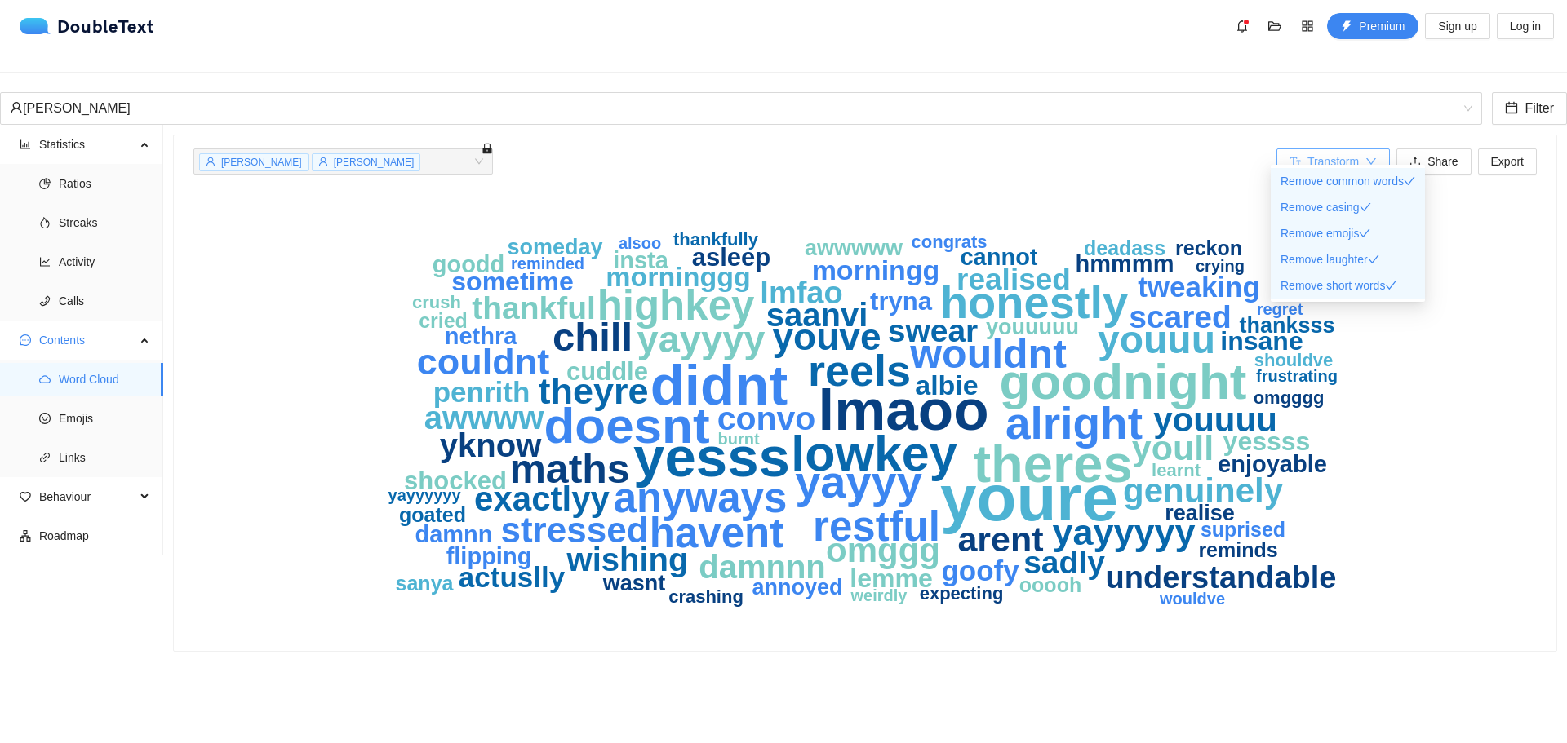
click at [1337, 153] on span "Transform" at bounding box center [1332, 162] width 51 height 18
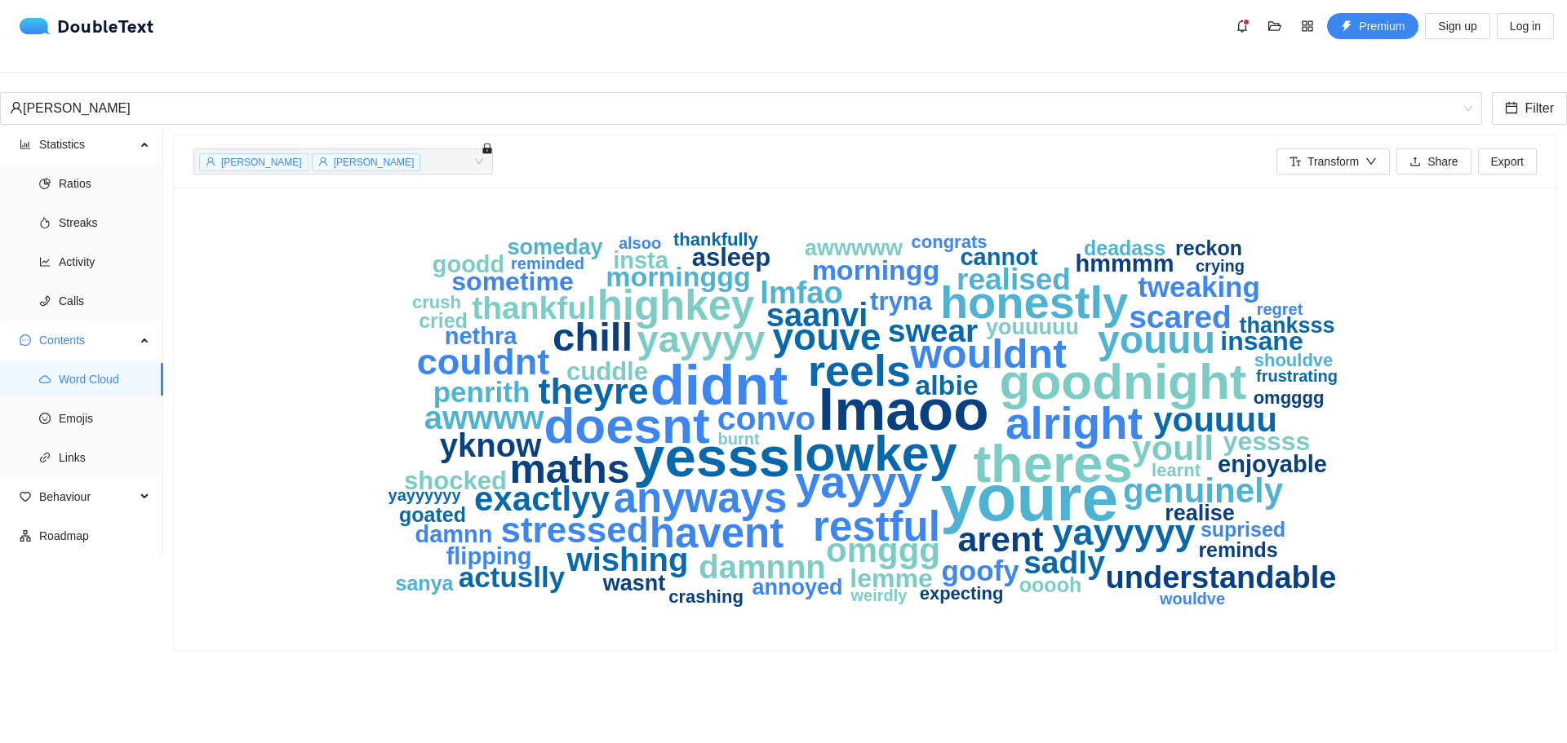
click at [297, 512] on div "youre lmaoo didnt yesss theres doesnt goodnight lowkey honestly yayyy alright r…" at bounding box center [864, 419] width 1343 height 424
click at [115, 93] on div "[PERSON_NAME]" at bounding box center [734, 108] width 1448 height 31
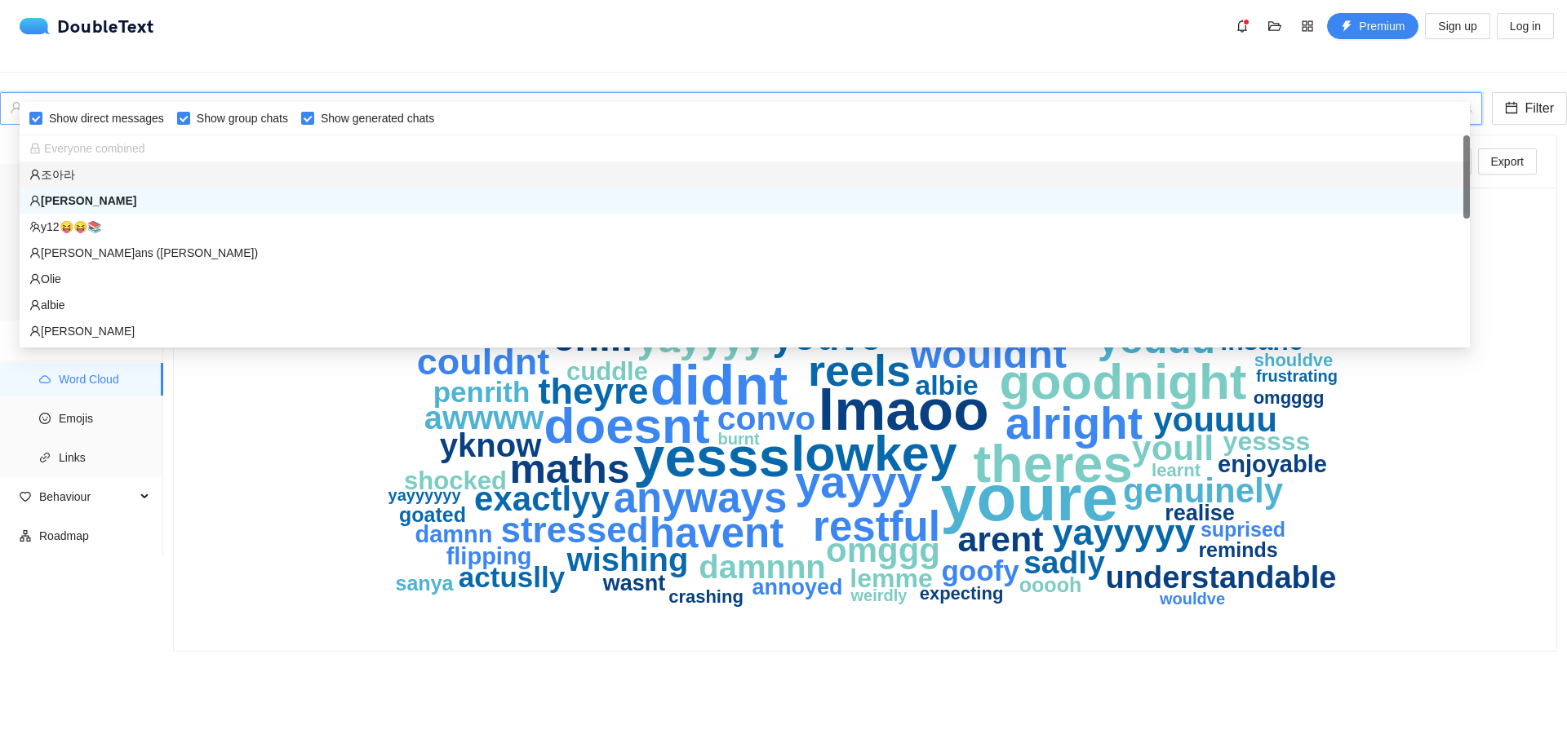
click at [47, 173] on div "조아라" at bounding box center [744, 175] width 1431 height 18
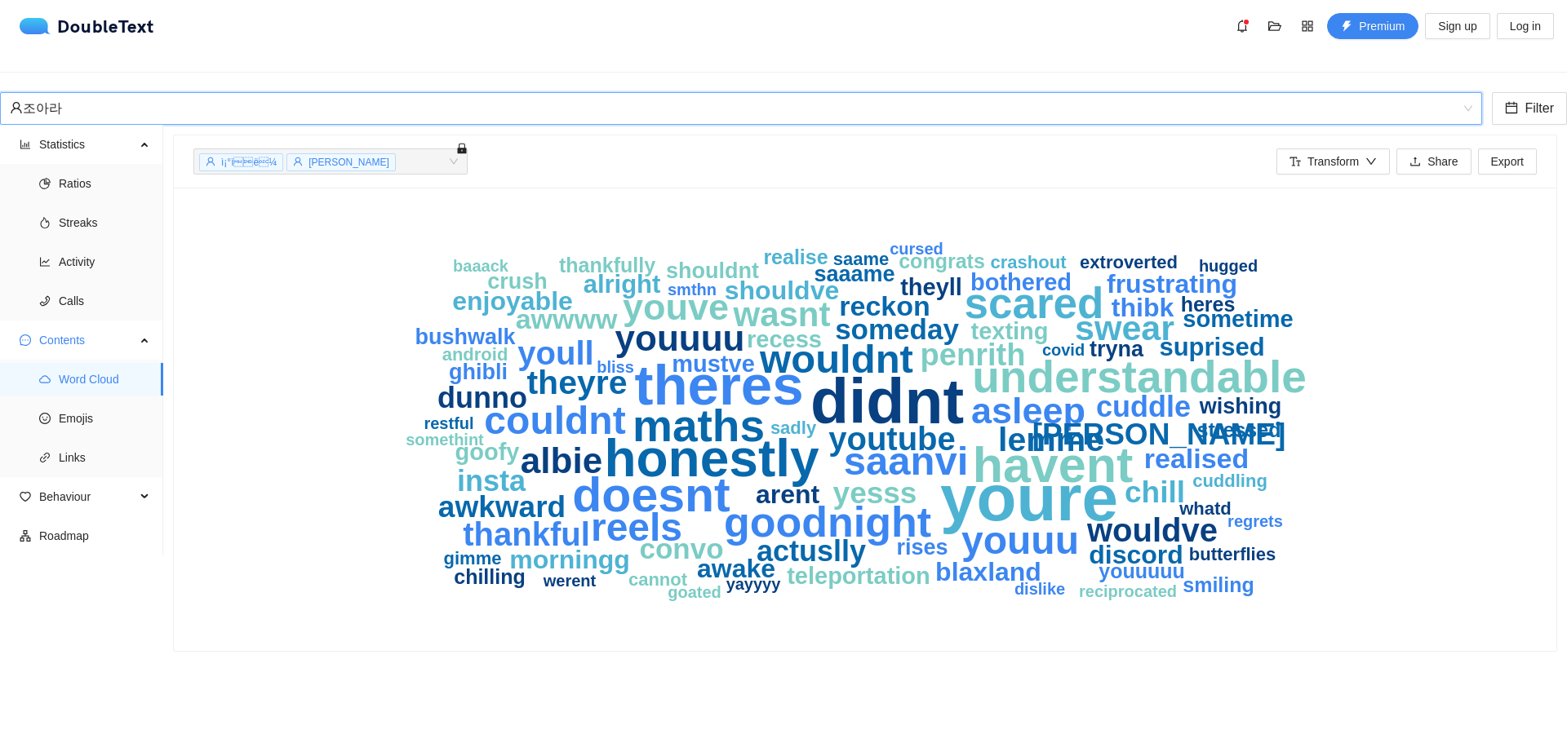
click at [1355, 442] on icon "youre didnt theres honestly havent doesnt understandable maths[PERSON_NAME]t sa…" at bounding box center [865, 419] width 1045 height 424
